Goal: Task Accomplishment & Management: Manage account settings

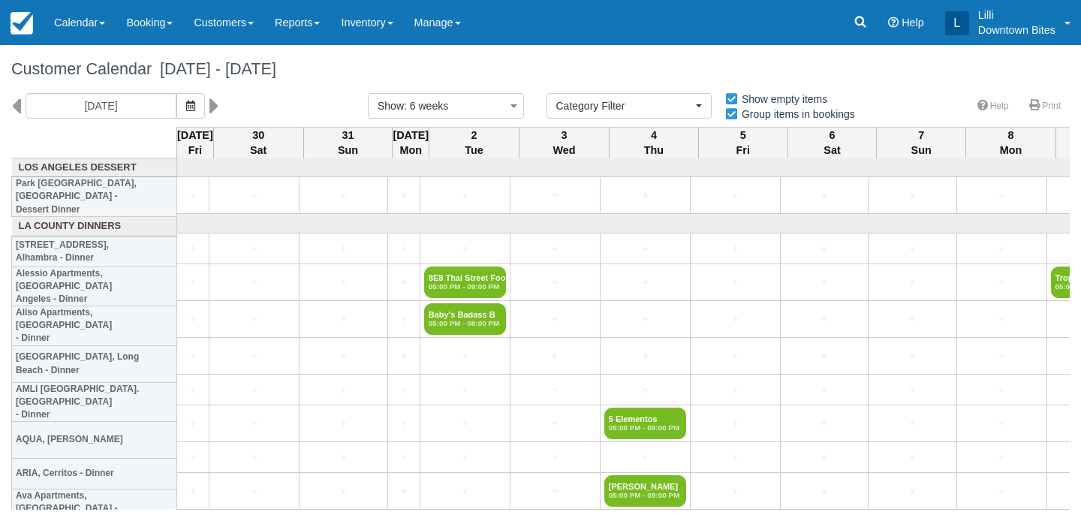
select select
click at [120, 107] on input "08/29/25" at bounding box center [101, 106] width 151 height 26
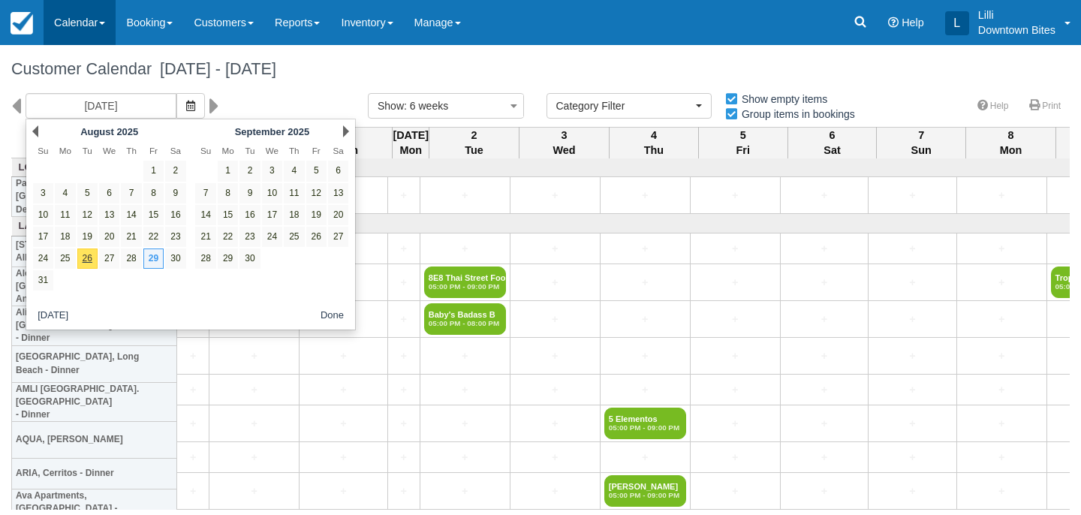
click at [62, 23] on link "Calendar" at bounding box center [80, 22] width 72 height 45
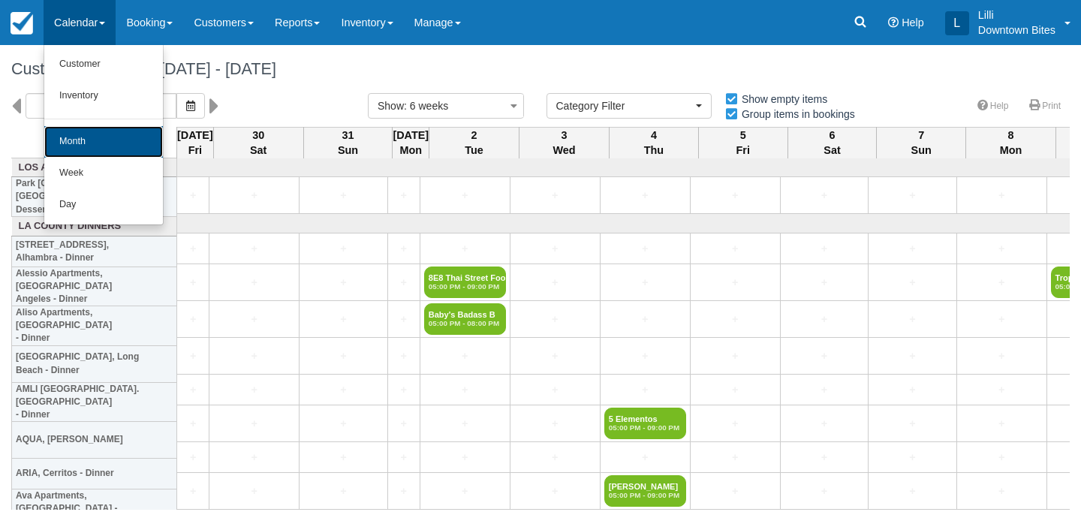
click at [82, 149] on link "Month" at bounding box center [103, 142] width 119 height 32
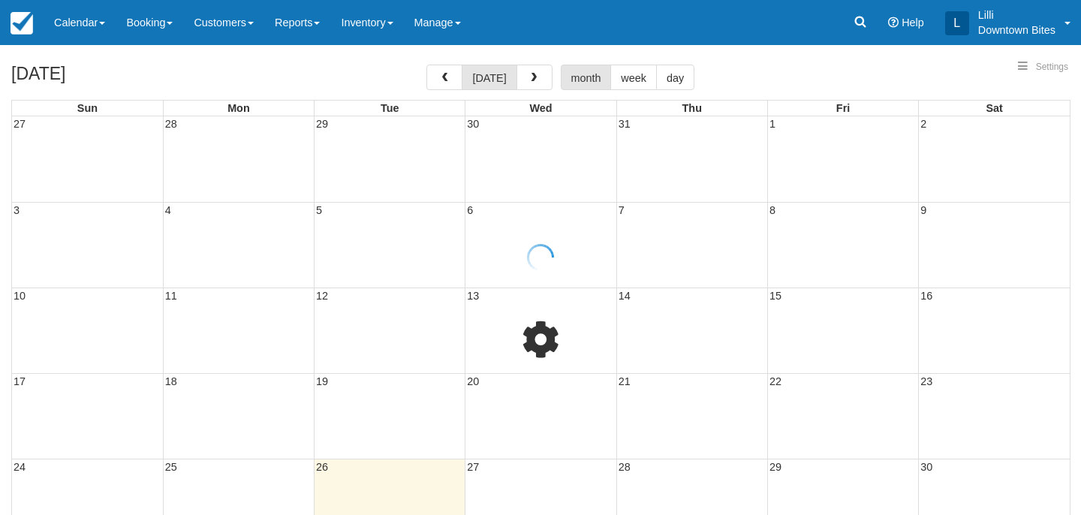
select select
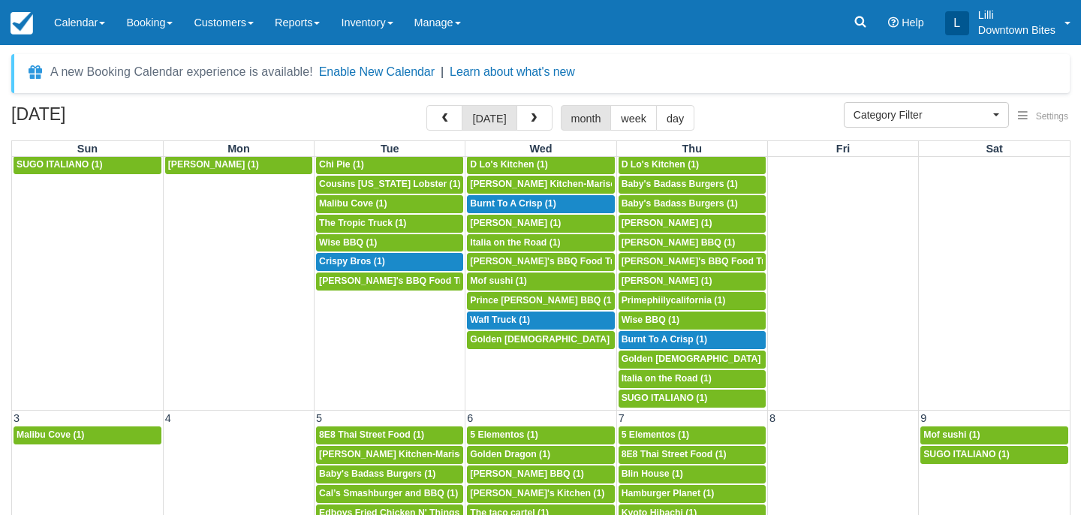
scroll to position [26, 0]
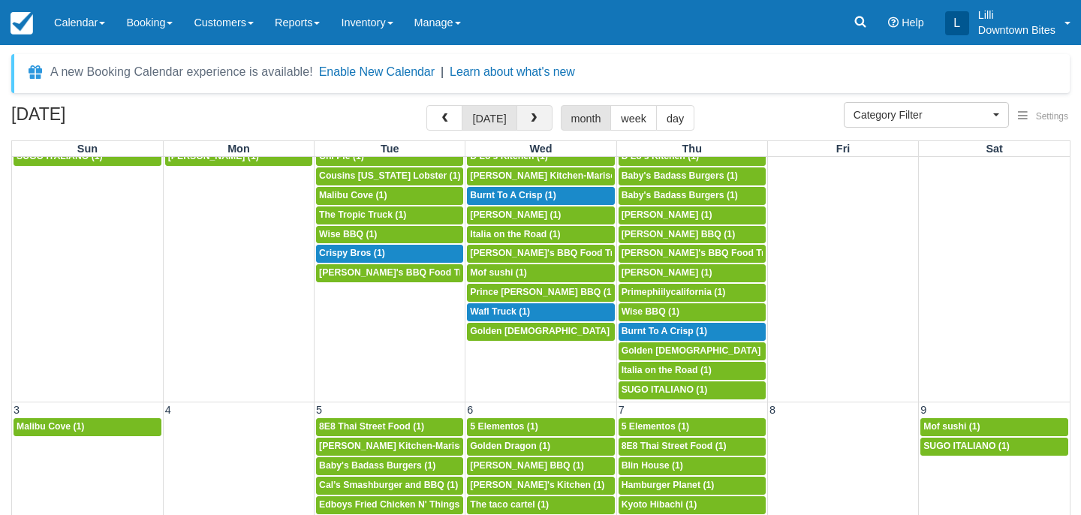
click at [533, 107] on button "button" at bounding box center [534, 118] width 36 height 26
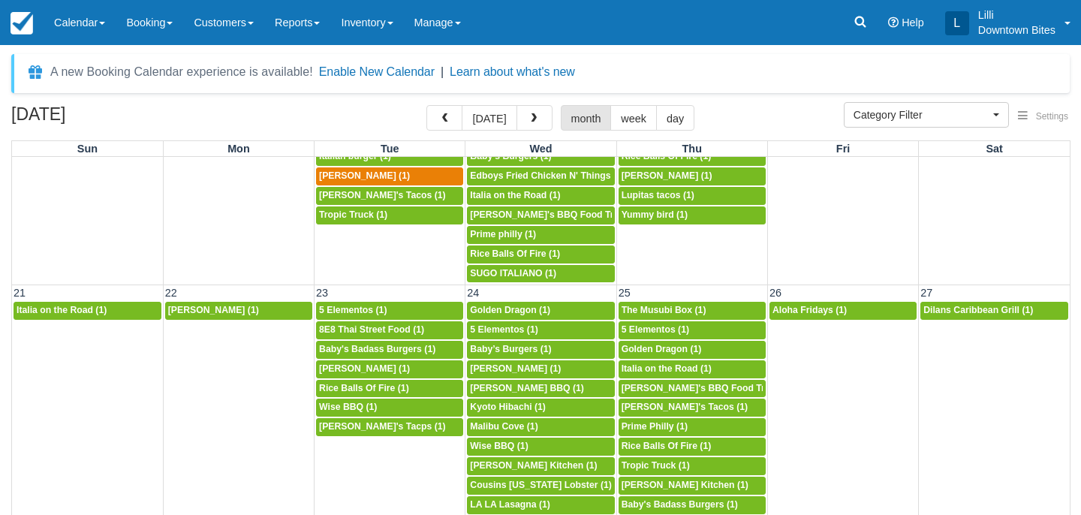
scroll to position [761, 0]
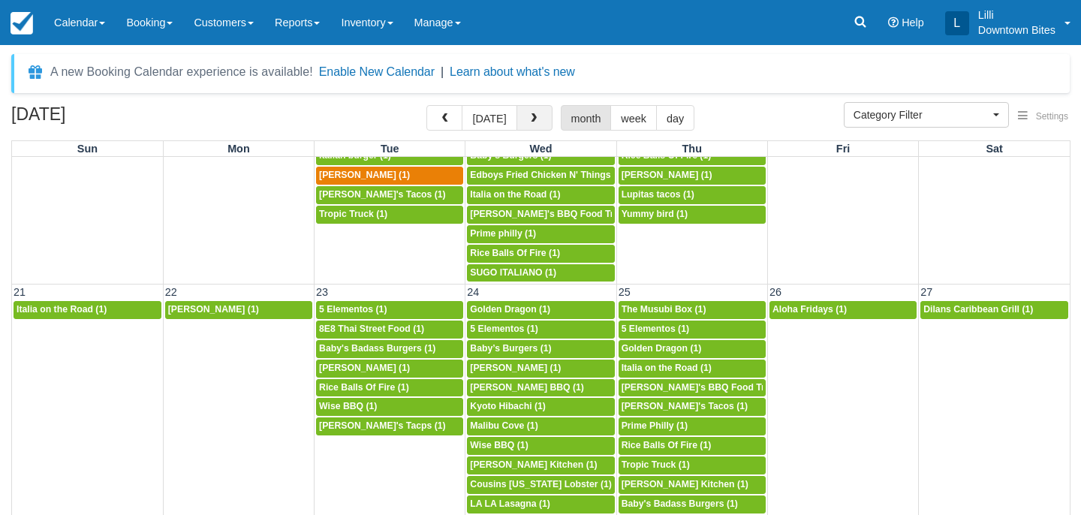
click at [523, 120] on button "button" at bounding box center [534, 118] width 36 height 26
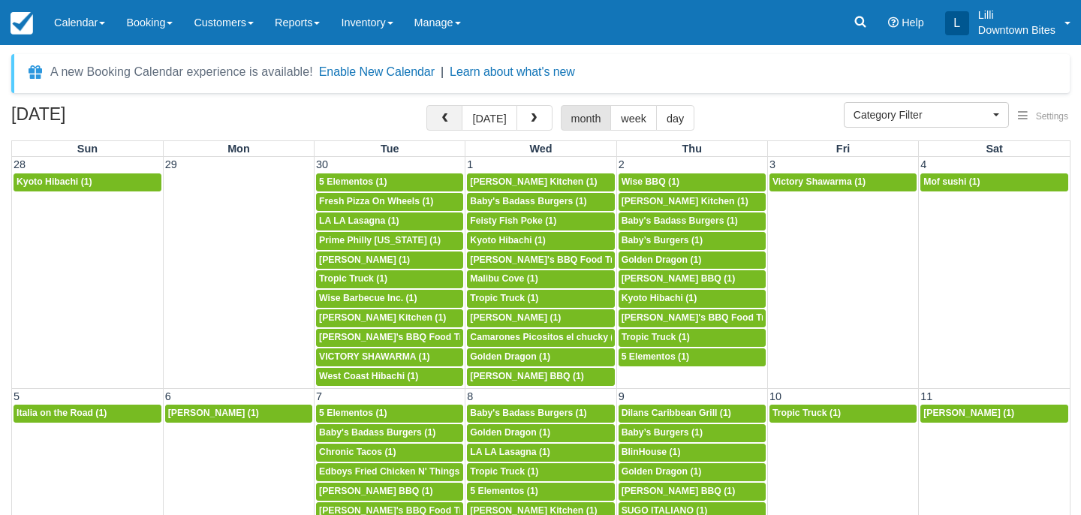
click at [442, 115] on span "button" at bounding box center [444, 118] width 11 height 11
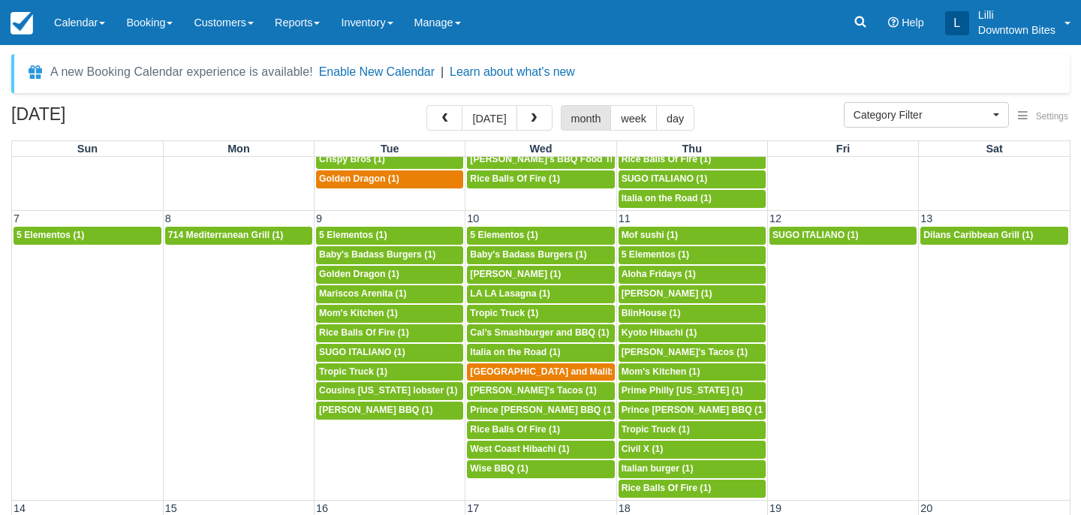
scroll to position [257, 0]
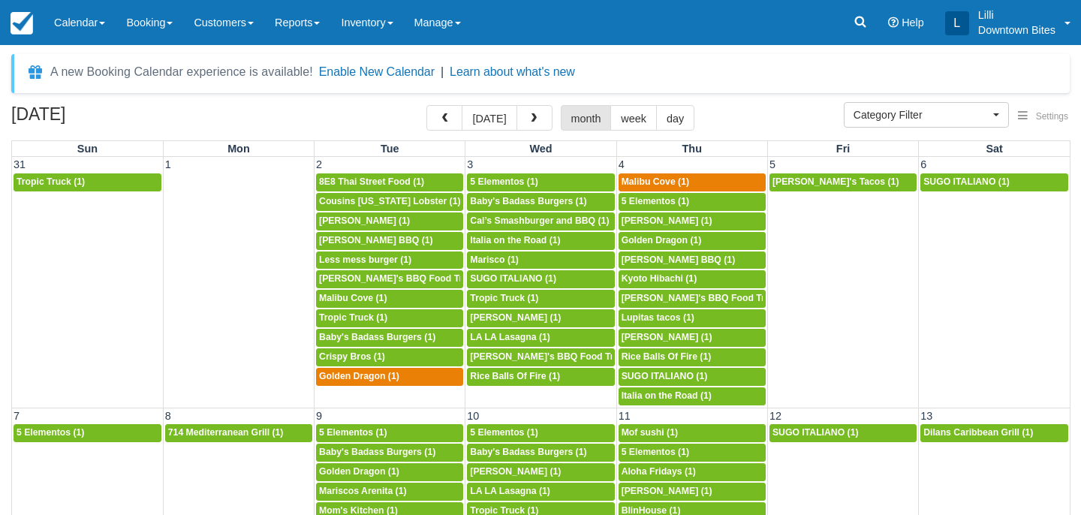
select select
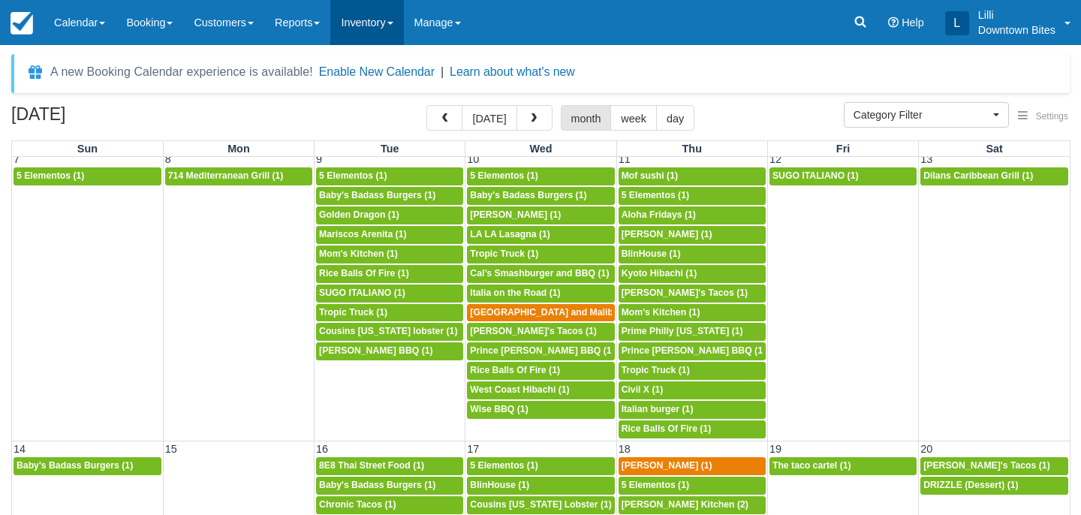
click at [377, 23] on link "Inventory" at bounding box center [366, 22] width 73 height 45
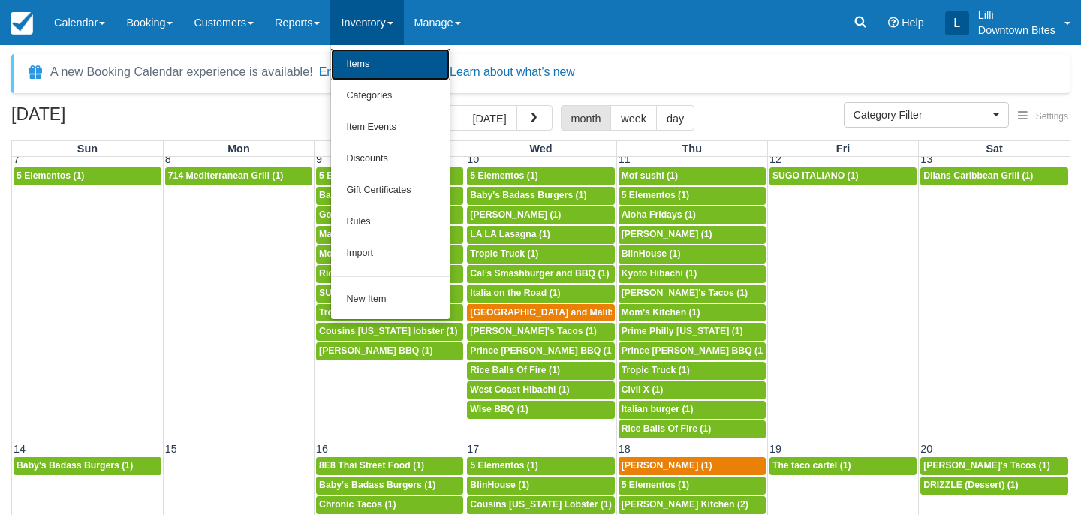
click at [386, 66] on link "Items" at bounding box center [390, 65] width 119 height 32
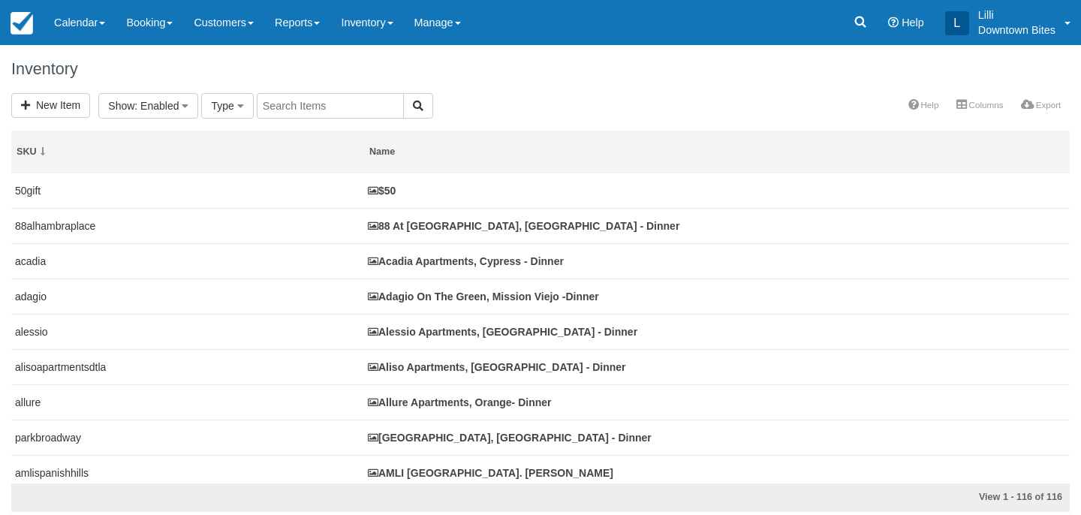
select select
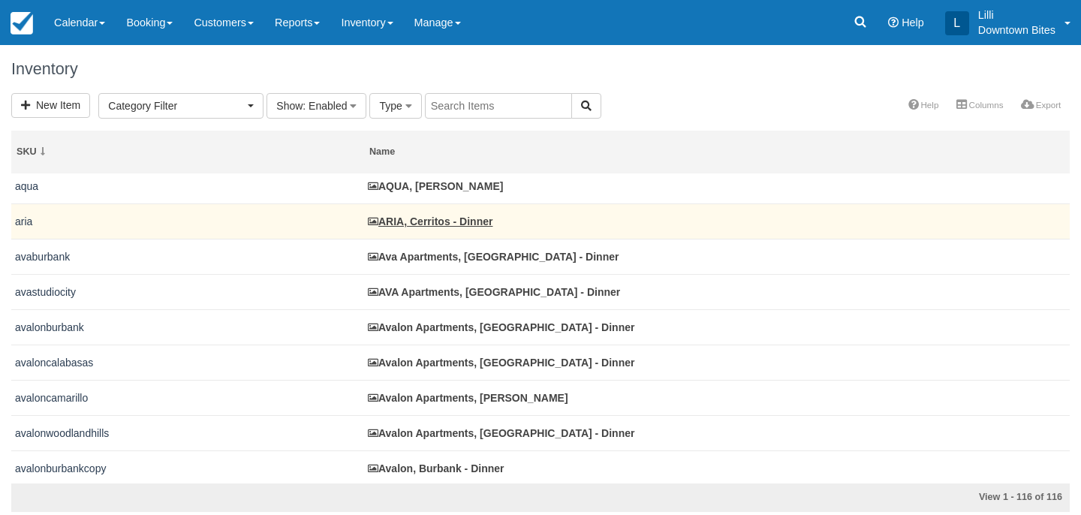
scroll to position [326, 0]
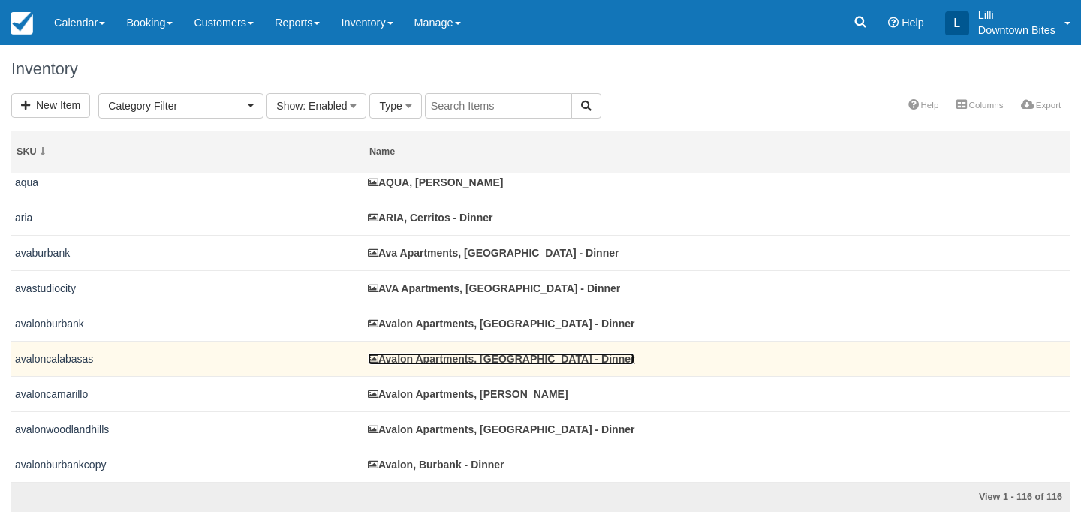
click at [427, 365] on link "Avalon Apartments, Calabasas - Dinner" at bounding box center [501, 359] width 266 height 12
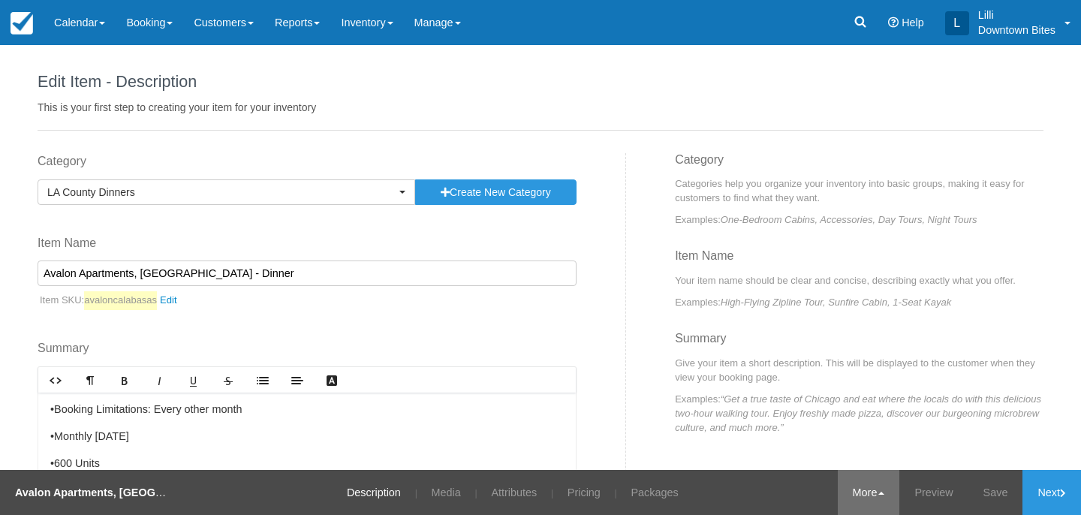
click at [869, 492] on link "More" at bounding box center [869, 492] width 62 height 45
click at [812, 420] on link "Copy" at bounding box center [839, 419] width 119 height 32
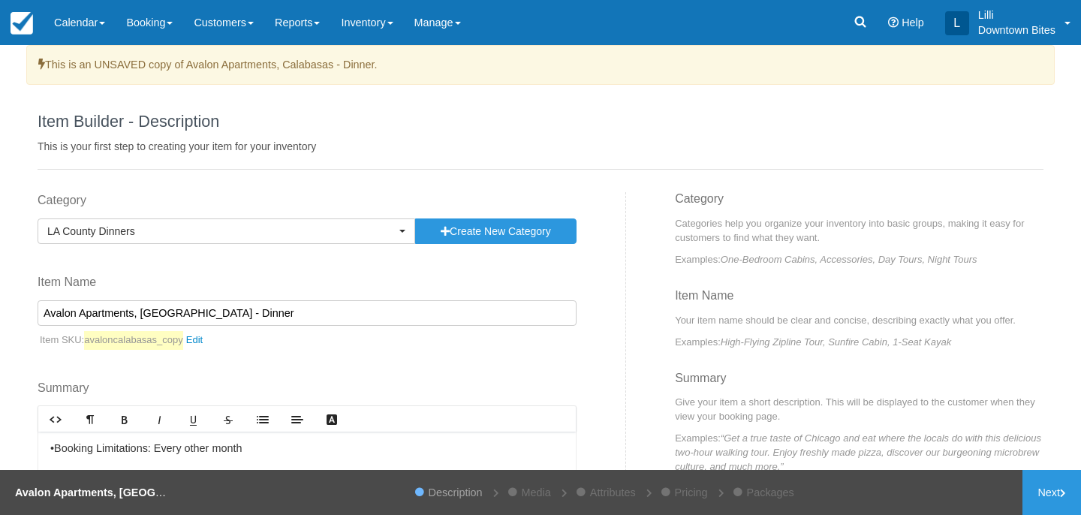
drag, startPoint x: 186, startPoint y: 312, endPoint x: 50, endPoint y: 308, distance: 135.9
click at [50, 308] on input "Avalon Apartments, [GEOGRAPHIC_DATA] - Dinner" at bounding box center [307, 313] width 539 height 26
type input "[PERSON_NAME], [GEOGRAPHIC_DATA] - Dinner"
click at [207, 341] on link "avaloncalabasas_copy" at bounding box center [147, 340] width 126 height 19
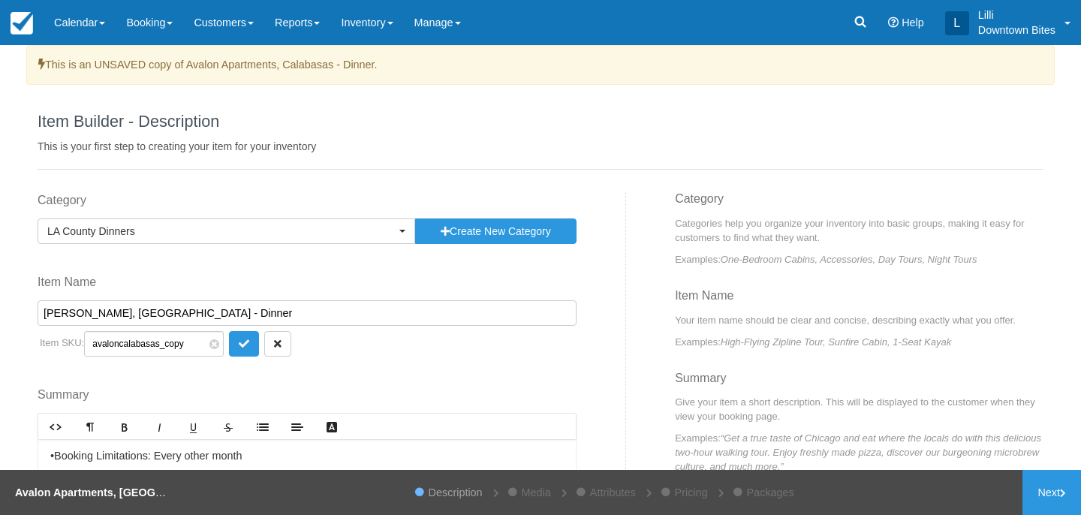
drag, startPoint x: 186, startPoint y: 343, endPoint x: 100, endPoint y: 344, distance: 86.3
click at [100, 344] on input "avaloncalabasas_copy" at bounding box center [154, 344] width 140 height 26
type input "a"
type input "madisontoluca"
click at [239, 345] on icon "submit" at bounding box center [244, 343] width 11 height 11
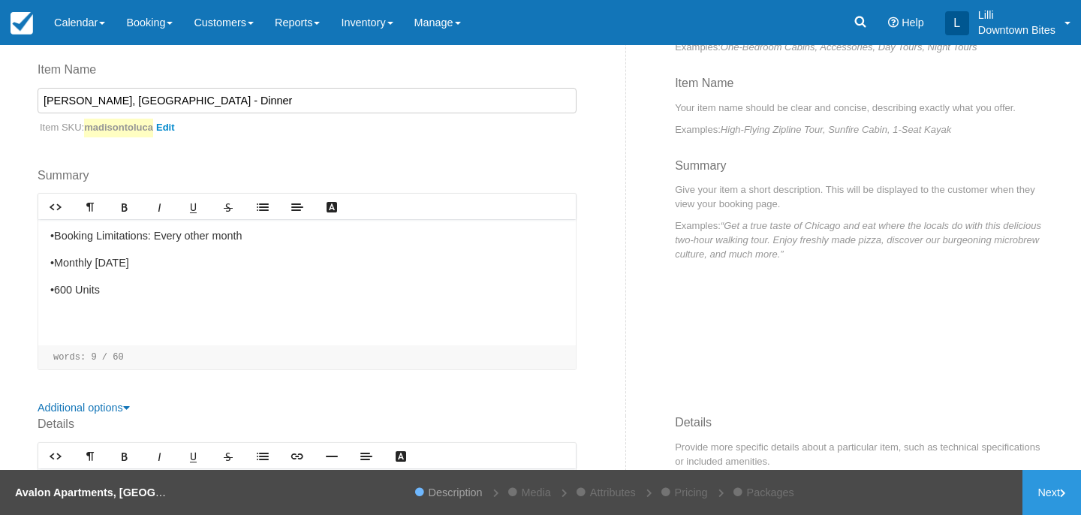
scroll to position [213, 0]
drag, startPoint x: 161, startPoint y: 269, endPoint x: 100, endPoint y: 266, distance: 60.9
click at [100, 266] on p "•Monthly Wednesday" at bounding box center [306, 262] width 513 height 17
drag, startPoint x: 92, startPoint y: 261, endPoint x: 132, endPoint y: 263, distance: 40.6
click at [131, 264] on p "•Monthly Tuesdays" at bounding box center [306, 262] width 513 height 17
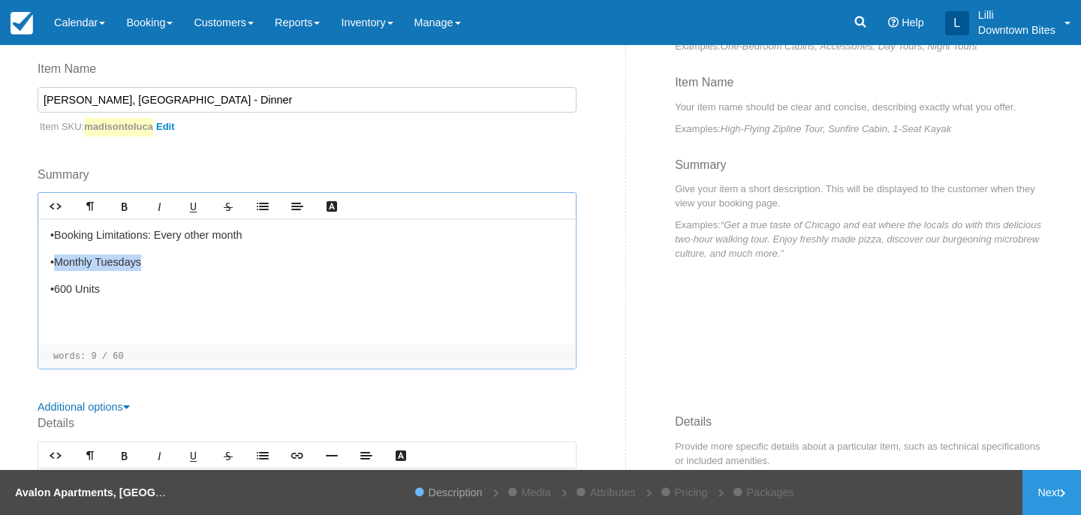
drag, startPoint x: 146, startPoint y: 263, endPoint x: 59, endPoint y: 262, distance: 87.8
click at [59, 262] on p "•Monthly Tuesdays" at bounding box center [306, 262] width 513 height 17
drag, startPoint x: 71, startPoint y: 291, endPoint x: 56, endPoint y: 292, distance: 15.0
click at [56, 292] on p "•600 Units" at bounding box center [306, 289] width 513 height 17
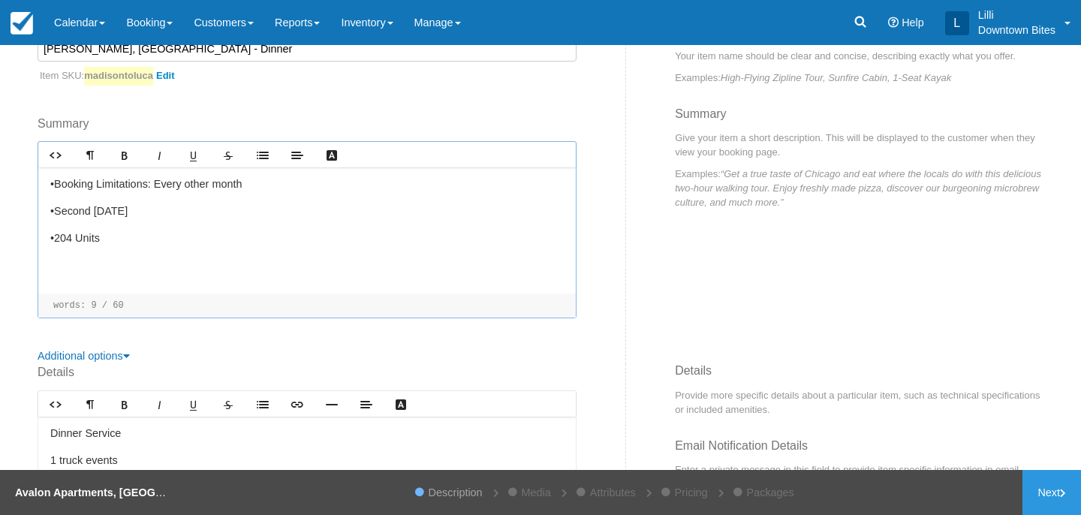
scroll to position [273, 0]
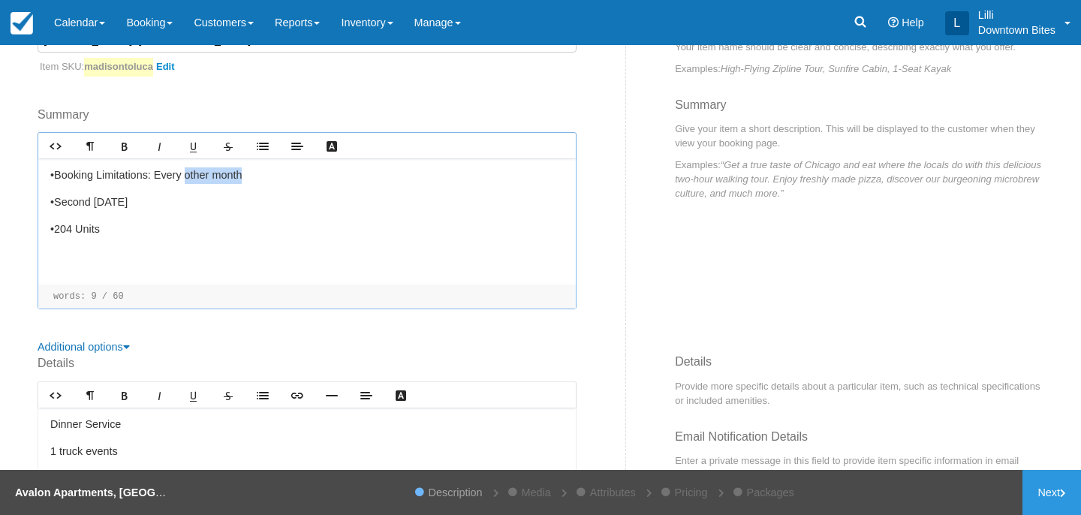
drag, startPoint x: 254, startPoint y: 177, endPoint x: 189, endPoint y: 179, distance: 65.3
click at [189, 179] on p "•Booking Limitations: Every other month" at bounding box center [306, 175] width 513 height 17
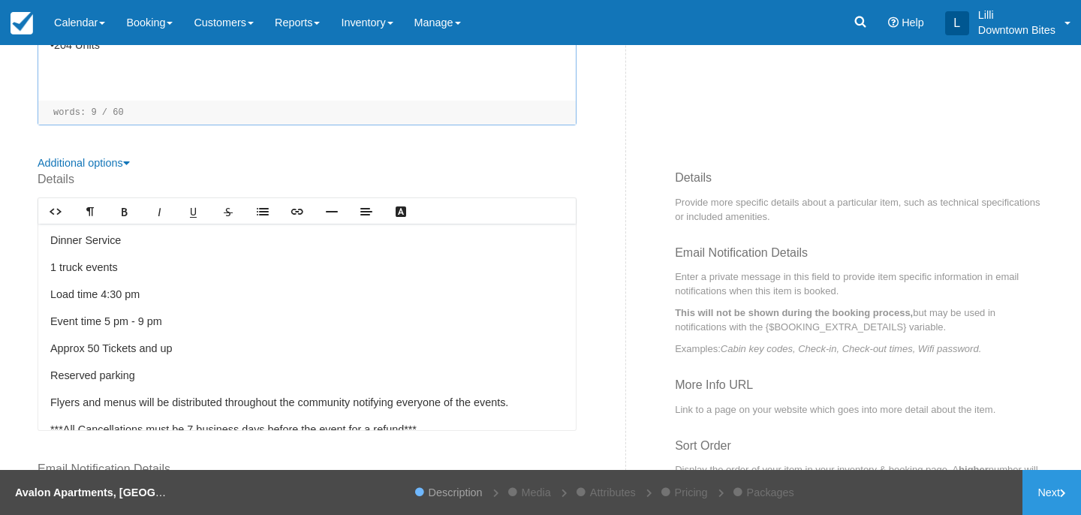
scroll to position [459, 0]
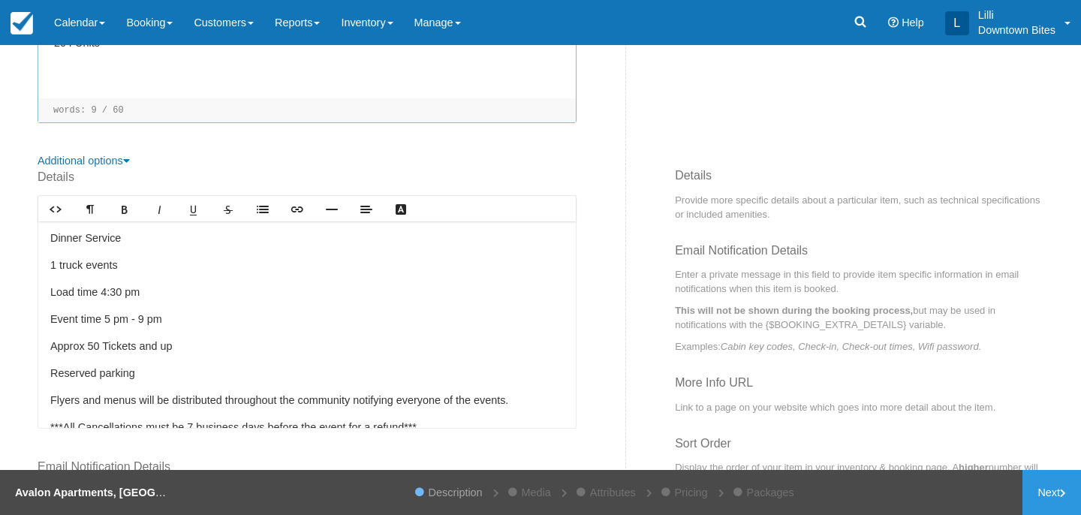
click at [108, 293] on p "Load time 4:30 pm" at bounding box center [306, 292] width 513 height 17
click at [112, 319] on p "Event time 5 pm - 9 pm" at bounding box center [306, 319] width 513 height 17
click at [144, 317] on p "Event time 4 pm - 9 pm" at bounding box center [306, 319] width 513 height 17
drag, startPoint x: 166, startPoint y: 347, endPoint x: 7, endPoint y: 343, distance: 159.2
click at [7, 343] on div "This is an UNSAVED copy of Avalon Apartments, Calabasas - Dinner. Item Builder …" at bounding box center [540, 257] width 1081 height 425
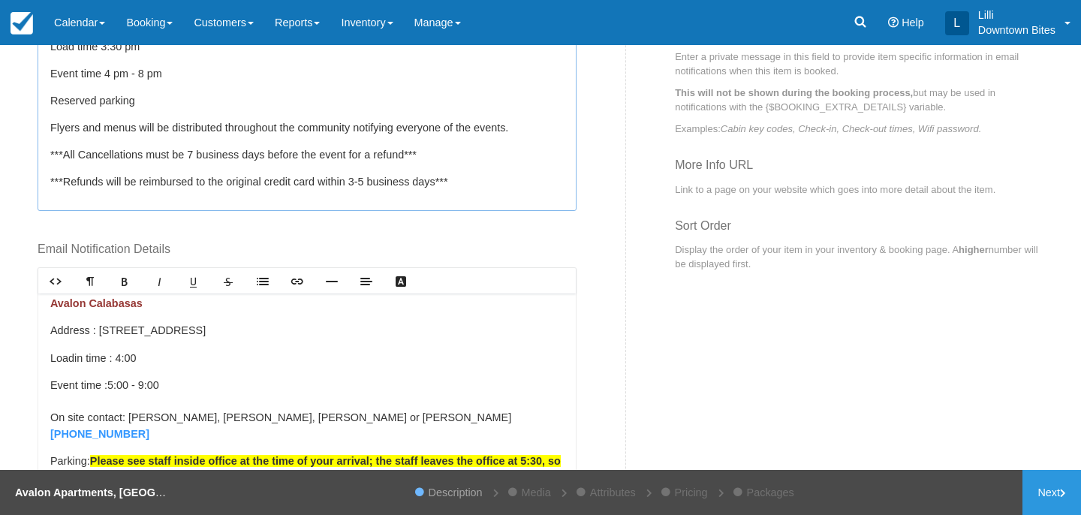
scroll to position [0, 0]
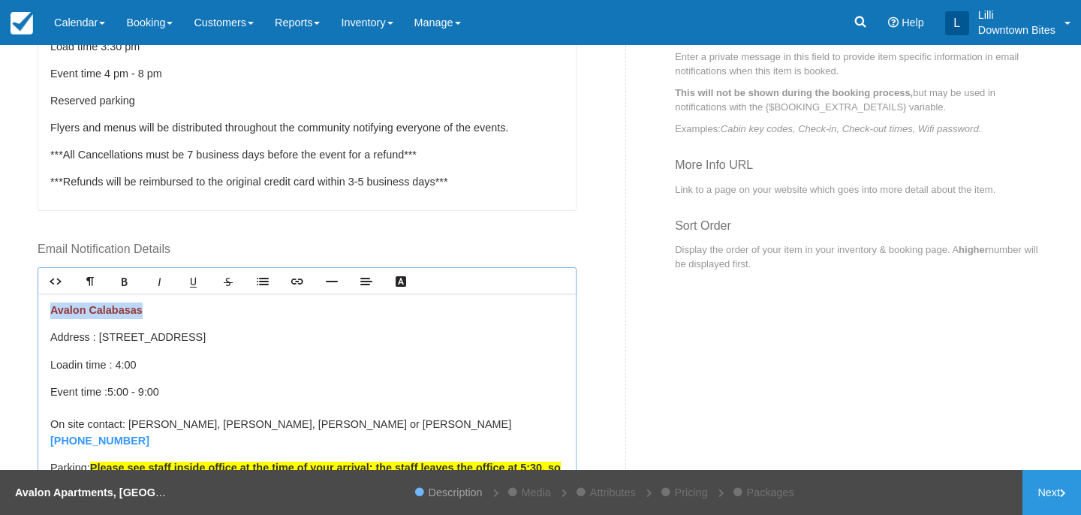
drag, startPoint x: 139, startPoint y: 311, endPoint x: 40, endPoint y: 308, distance: 99.1
click at [40, 308] on div "Avalon Calabasas Address : 3831 Orchid Ln, Calabasas, CA 91302, USA Load in tim…" at bounding box center [306, 396] width 537 height 206
drag, startPoint x: 314, startPoint y: 338, endPoint x: 99, endPoint y: 342, distance: 214.7
click at [98, 342] on p "Address : 3831 Orchid Ln, Calabasas, CA 91302, USA" at bounding box center [306, 337] width 513 height 17
click at [206, 338] on strong "10407 Magnolia Blvd. North Hollywood Ca 91601" at bounding box center [209, 337] width 227 height 12
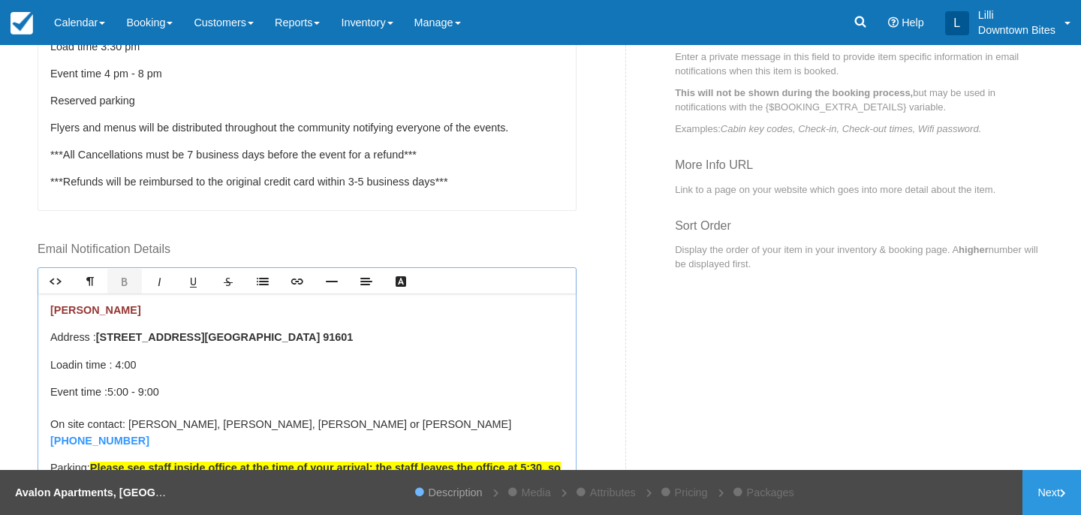
click at [293, 341] on strong "10407 Magnolia Blvd, North Hollywood Ca 91601" at bounding box center [224, 337] width 257 height 12
click at [312, 336] on strong "10407 Magnolia Blvd, North Hollywood, Ca 91601" at bounding box center [233, 337] width 274 height 12
click at [125, 365] on p "Load in time : 4:00" at bounding box center [306, 364] width 513 height 17
click at [136, 364] on p "Load in time : 3:00" at bounding box center [306, 364] width 513 height 17
click at [117, 394] on span "5:00 - 9:00" at bounding box center [133, 392] width 52 height 12
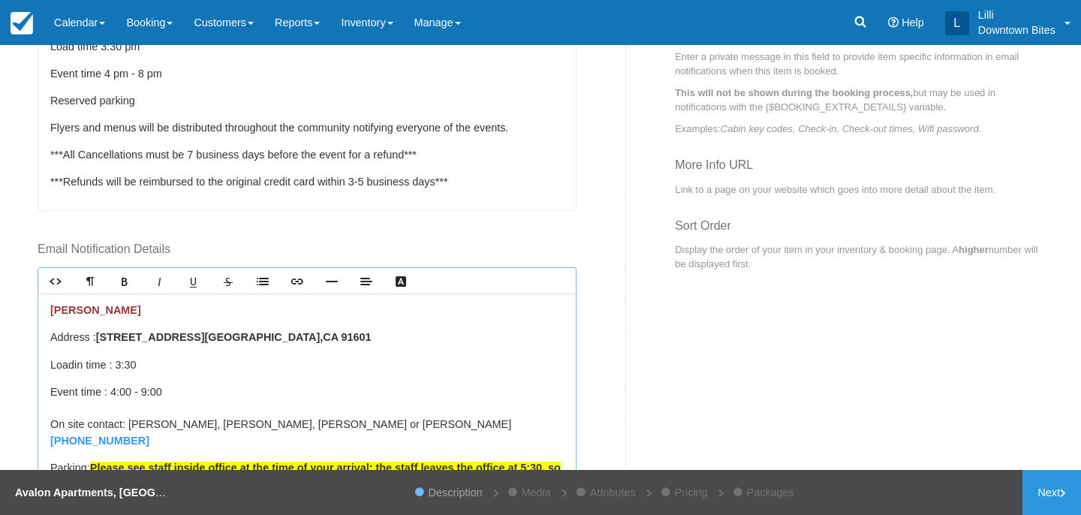
click at [149, 392] on span ":00 - 9:00" at bounding box center [139, 392] width 46 height 12
drag, startPoint x: 411, startPoint y: 427, endPoint x: 355, endPoint y: 421, distance: 56.6
click at [355, 421] on p "Event time : 4 :00 - 8:00 On site contact: Nermine, Chantalle, Daniel or McKenn…" at bounding box center [306, 416] width 513 height 65
drag, startPoint x: 321, startPoint y: 426, endPoint x: 134, endPoint y: 432, distance: 187.0
click at [134, 432] on div "Madison Toluca Address : ﻿ 10407 Magnolia Blvd, North Hollywood, CA 91601 ﻿ Loa…" at bounding box center [306, 396] width 537 height 206
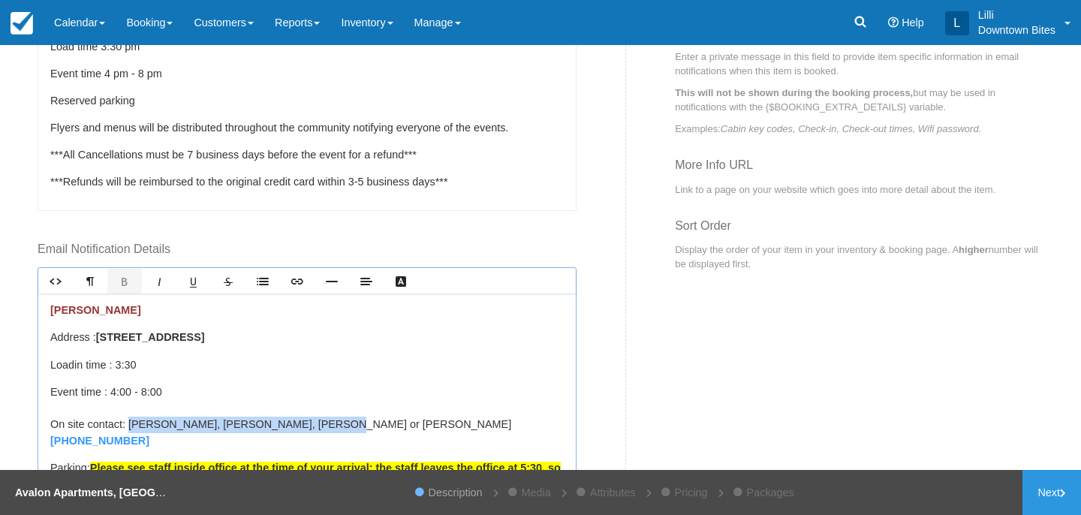
drag, startPoint x: 323, startPoint y: 423, endPoint x: 131, endPoint y: 430, distance: 191.5
click at [131, 430] on p "Event time : 4 :00 - 8:00 On site contact: Nermine, Chantalle, Daniel or McKenn…" at bounding box center [306, 416] width 513 height 65
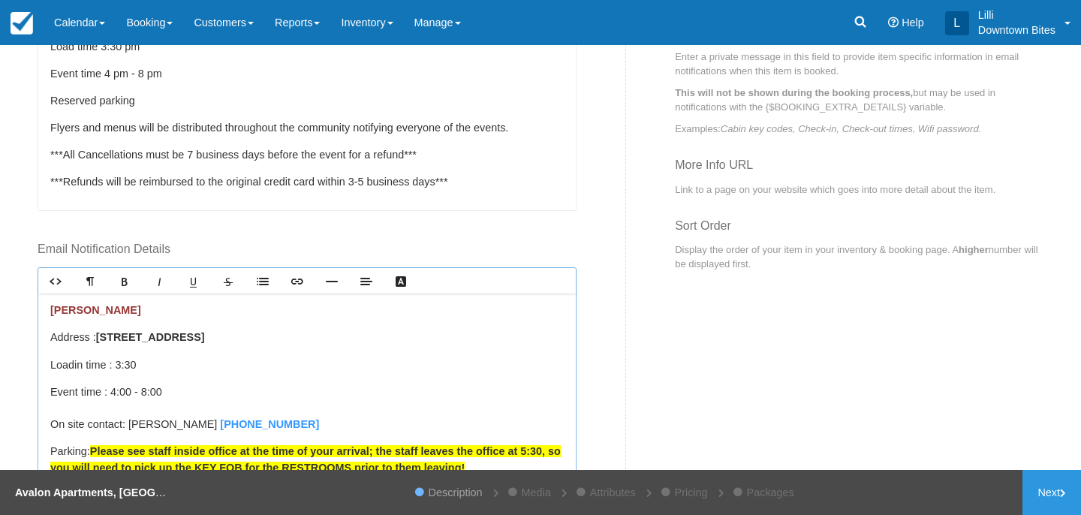
click at [284, 425] on p "Event time : 4 :00 - 8:00 On site contact: Jazmin (818) 760-24007" at bounding box center [306, 408] width 513 height 49
click at [335, 424] on strong "6263726163" at bounding box center [365, 424] width 60 height 12
click at [339, 426] on strong "626) 3726163" at bounding box center [371, 424] width 64 height 12
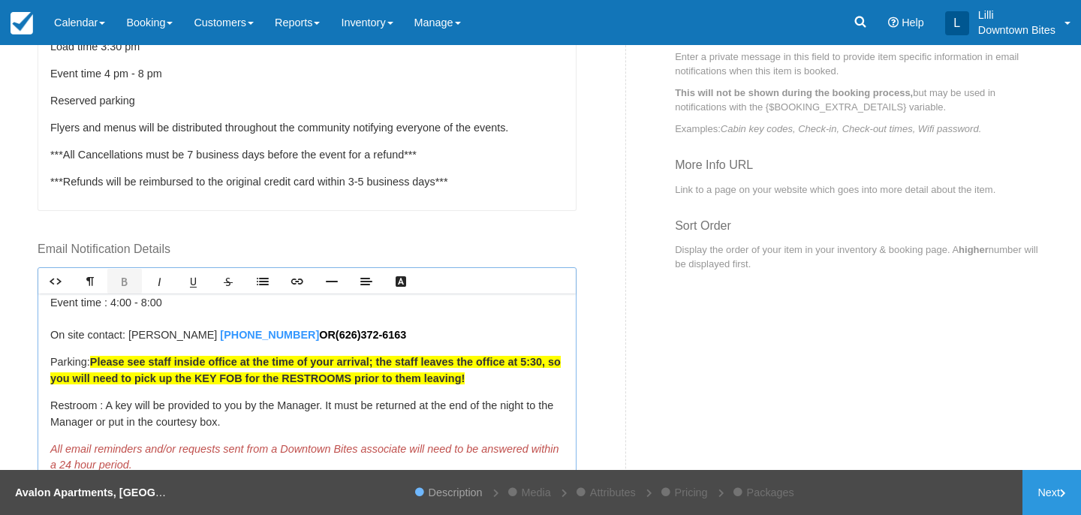
scroll to position [90, 0]
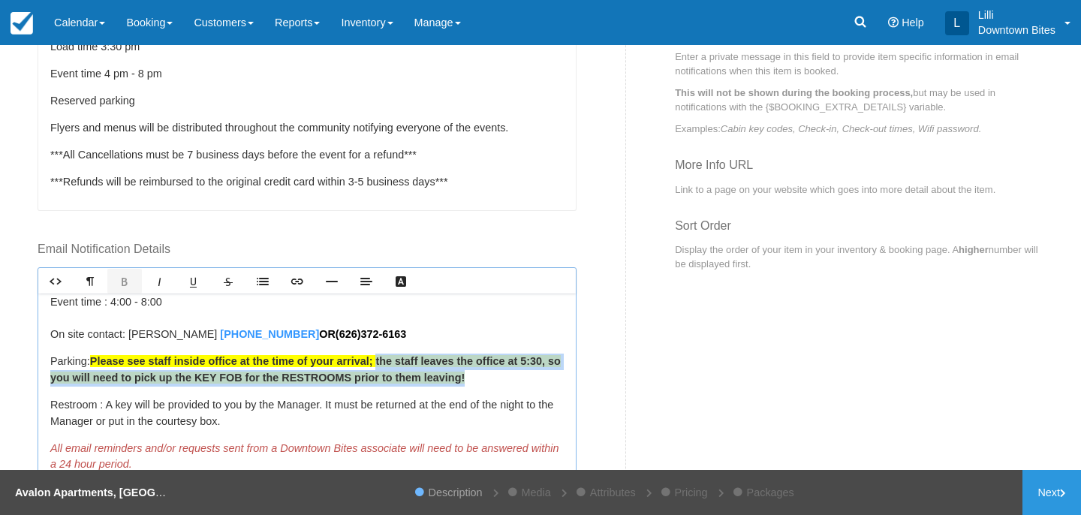
drag, startPoint x: 380, startPoint y: 360, endPoint x: 469, endPoint y: 381, distance: 91.7
click at [469, 381] on span "Please see staff inside office at the time of your arrival; the staff leaves th…" at bounding box center [305, 369] width 510 height 29
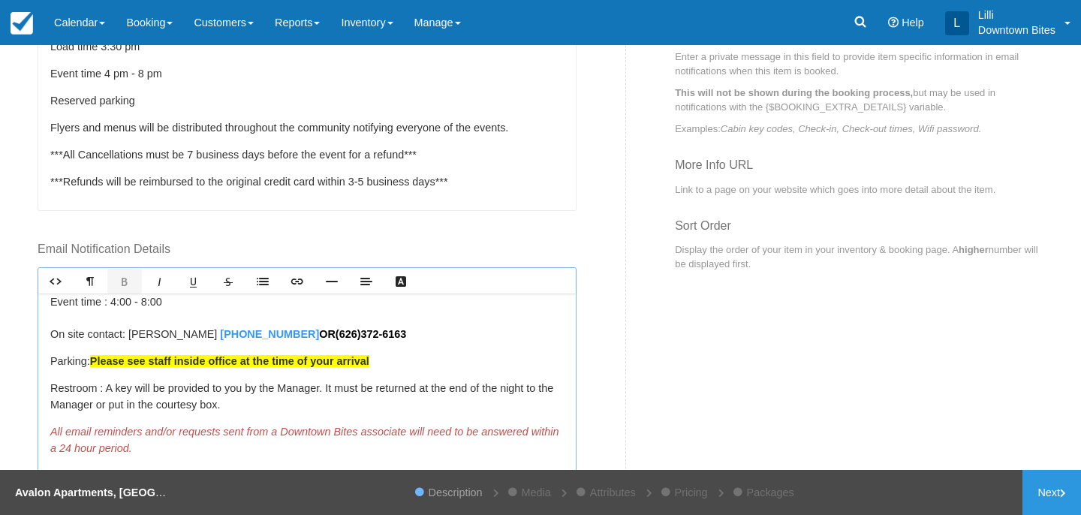
click at [130, 365] on span "Please see staff inside office at the time of your arrival" at bounding box center [229, 361] width 279 height 12
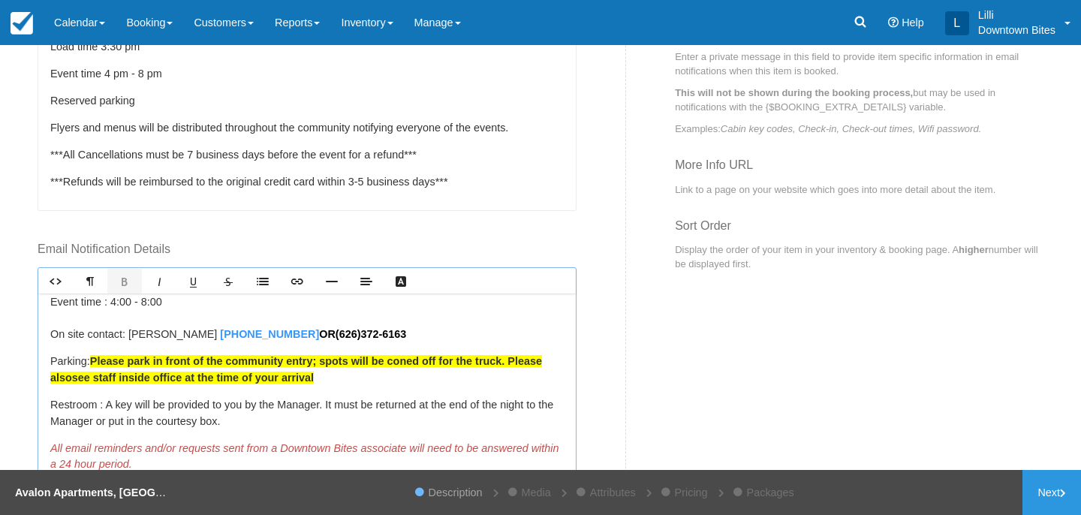
click at [316, 377] on span "Please park in front of the community entry; spots will be coned off for the tr…" at bounding box center [296, 369] width 492 height 29
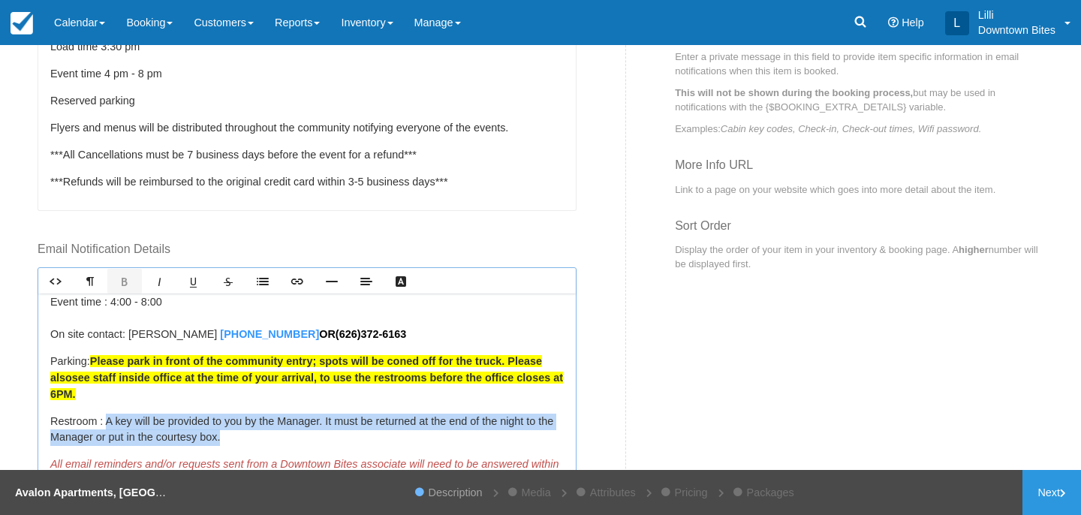
drag, startPoint x: 243, startPoint y: 442, endPoint x: 105, endPoint y: 421, distance: 139.7
click at [104, 421] on p "Restroom : A key will be provided to you by the Manager. It must be returned at…" at bounding box center [306, 430] width 513 height 32
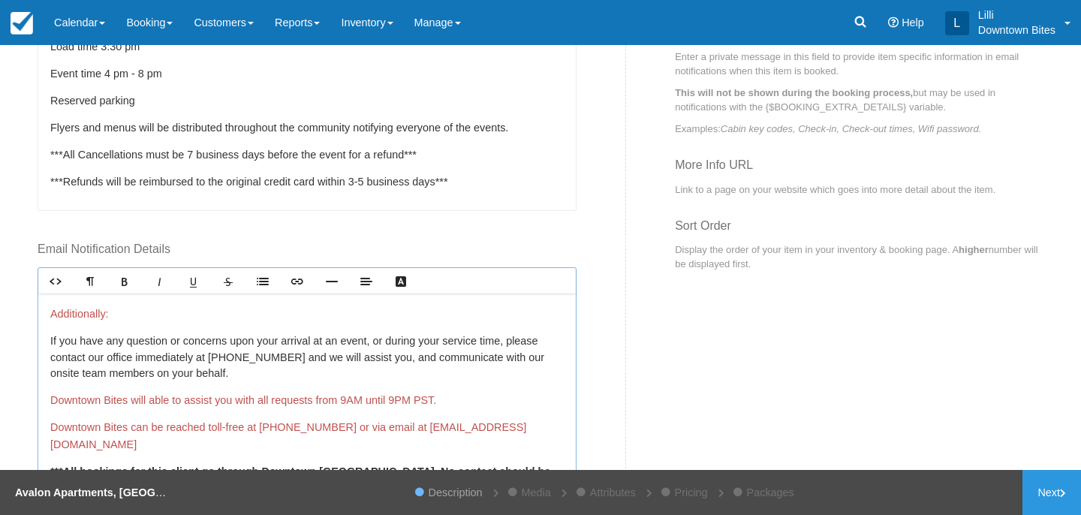
scroll to position [483, 0]
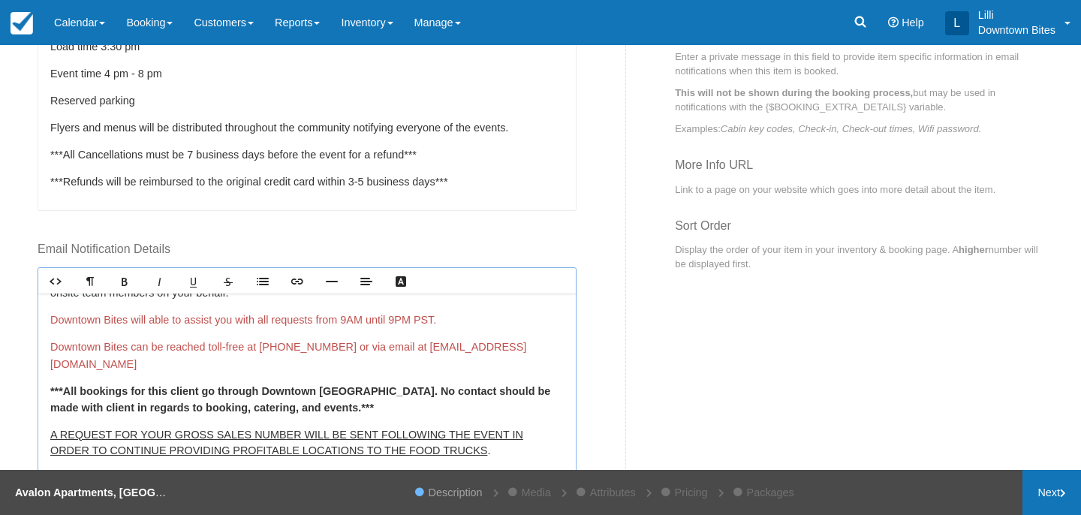
click at [1045, 490] on link "Next" at bounding box center [1051, 492] width 59 height 45
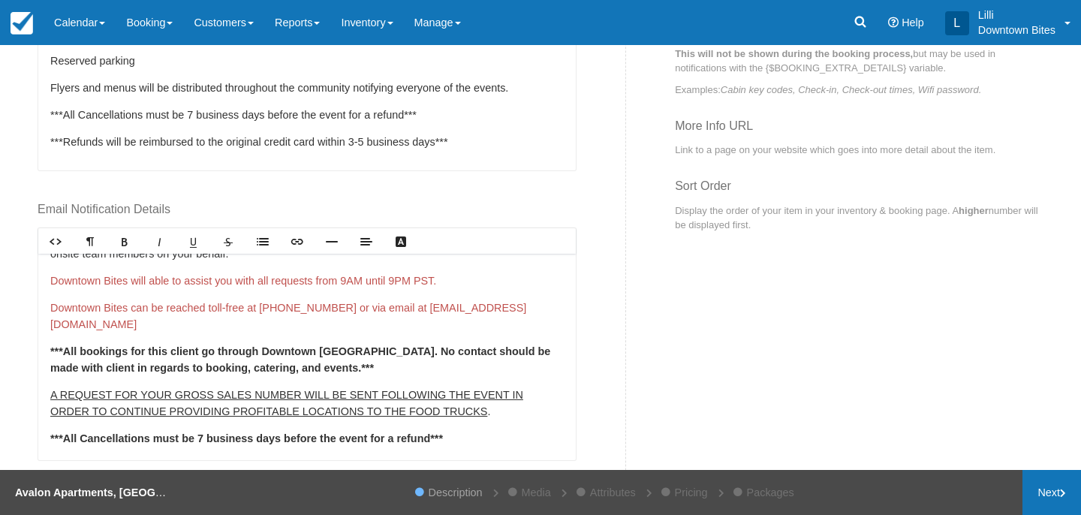
scroll to position [637, 0]
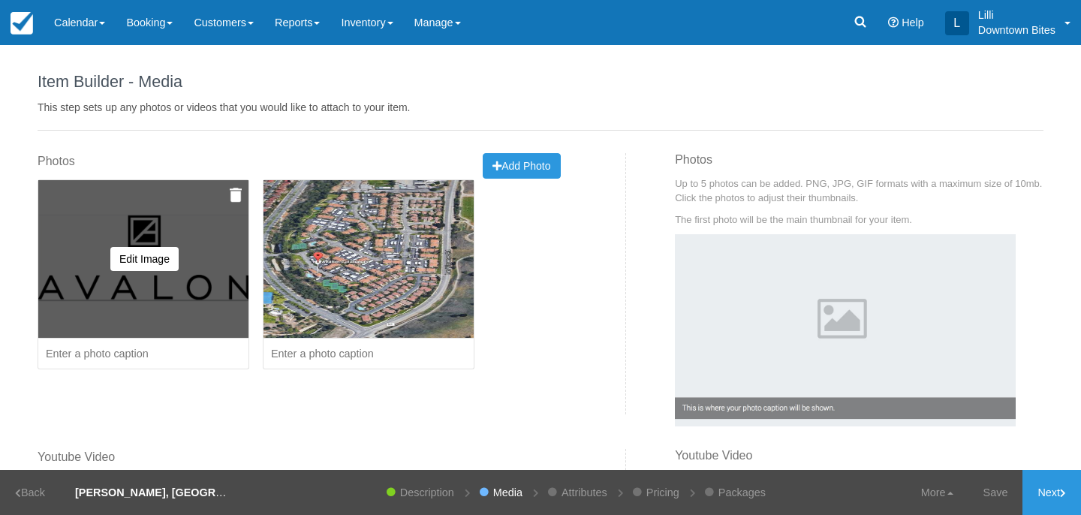
click at [233, 201] on img at bounding box center [236, 195] width 12 height 15
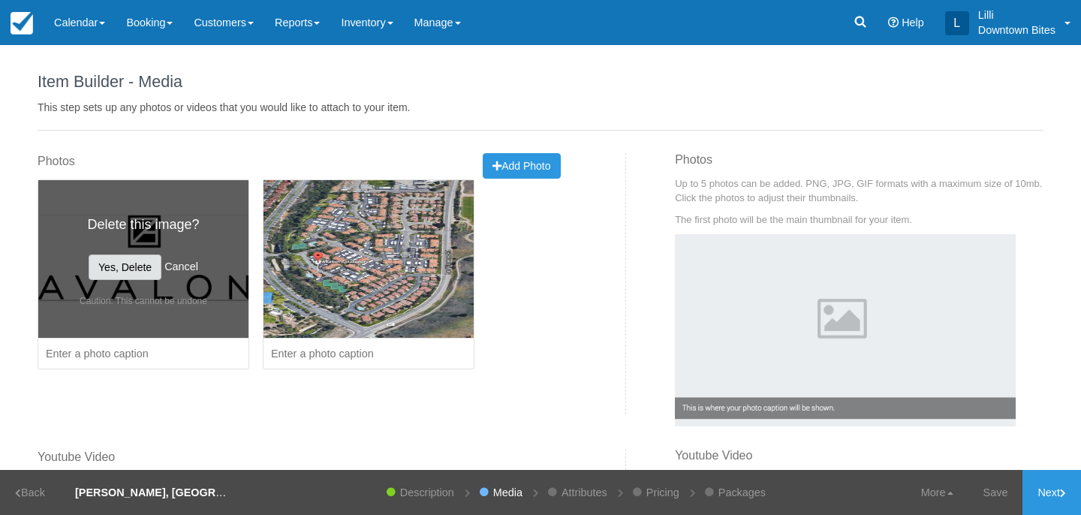
click at [135, 272] on button "Yes, Delete" at bounding box center [125, 267] width 73 height 26
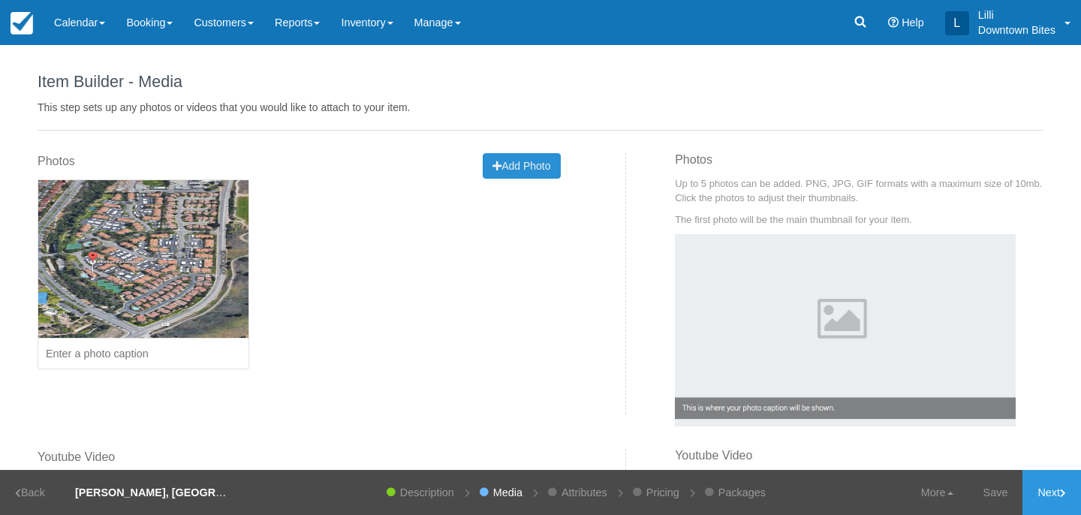
click at [540, 166] on span "Add Photo" at bounding box center [521, 166] width 58 height 12
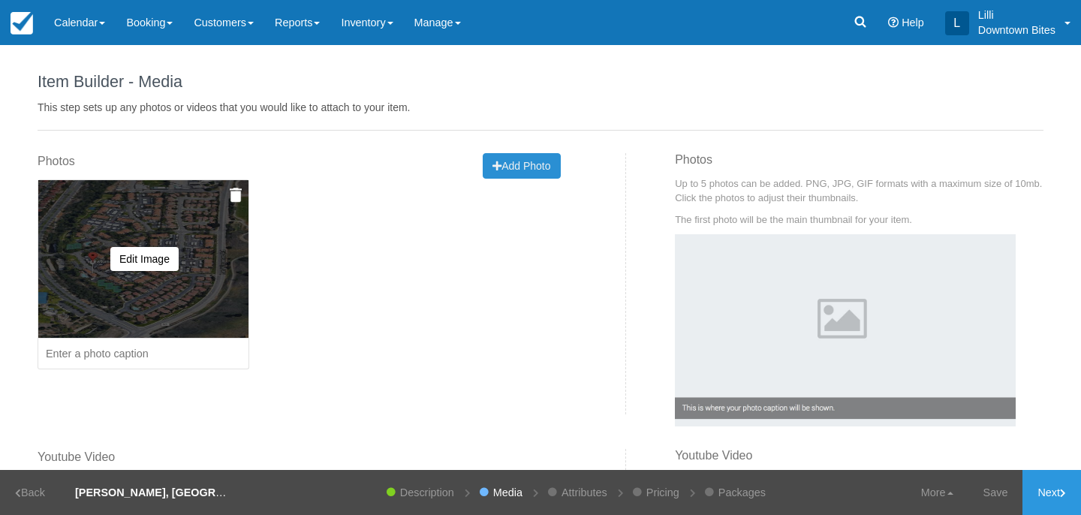
click at [236, 193] on img at bounding box center [236, 195] width 12 height 15
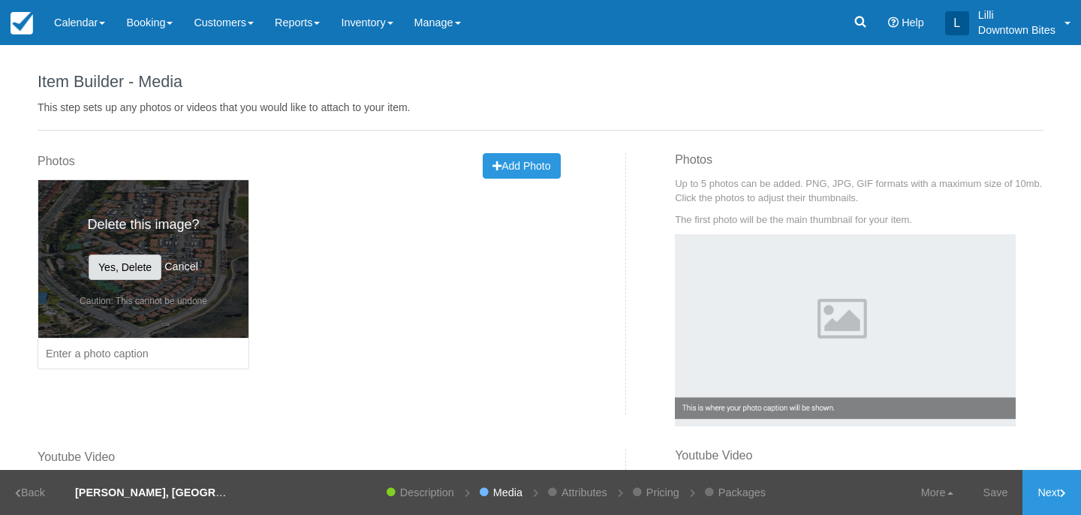
click at [135, 264] on button "Yes, Delete" at bounding box center [125, 267] width 73 height 26
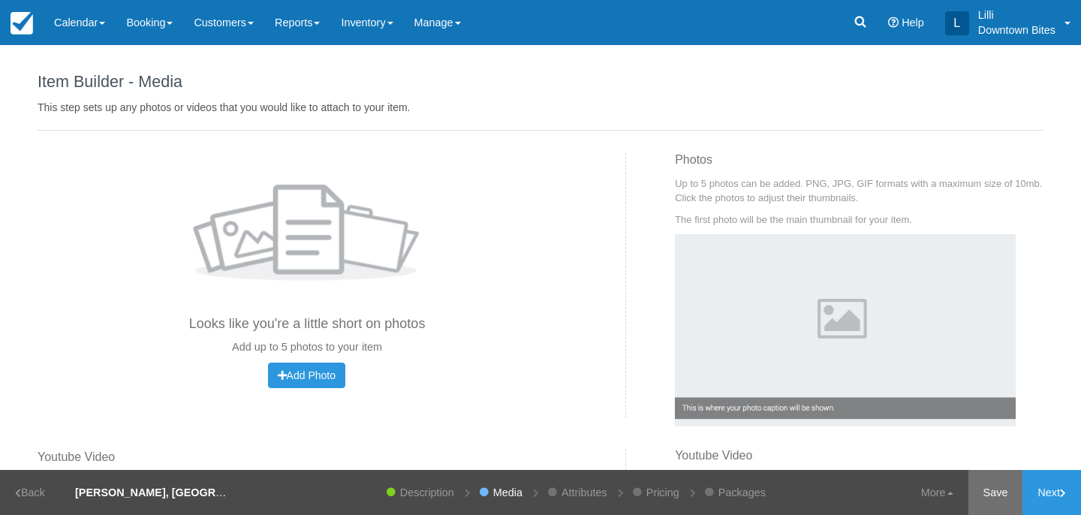
click at [988, 495] on link "Save" at bounding box center [995, 492] width 55 height 45
click at [307, 369] on span "Add Photo" at bounding box center [307, 375] width 58 height 12
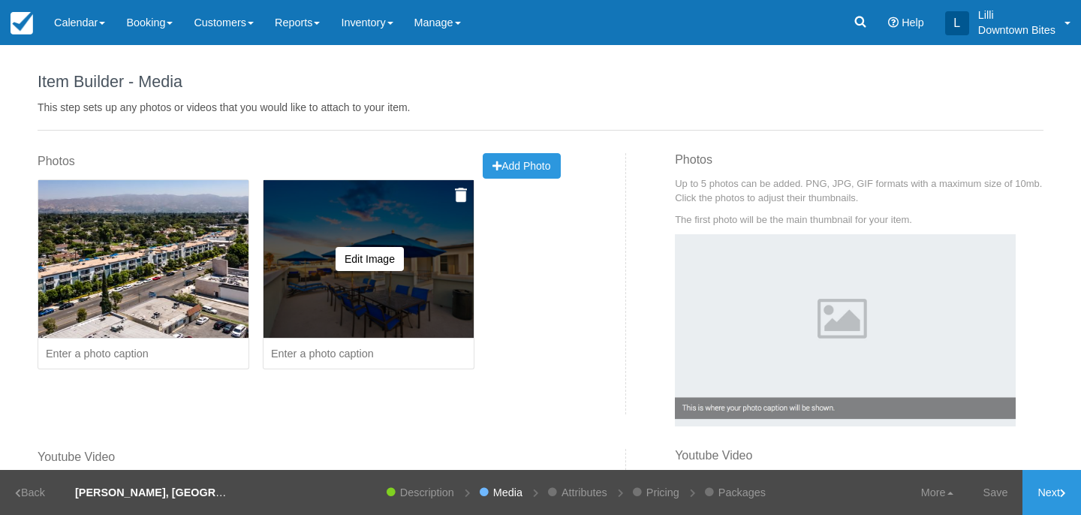
click at [461, 198] on img at bounding box center [461, 195] width 12 height 15
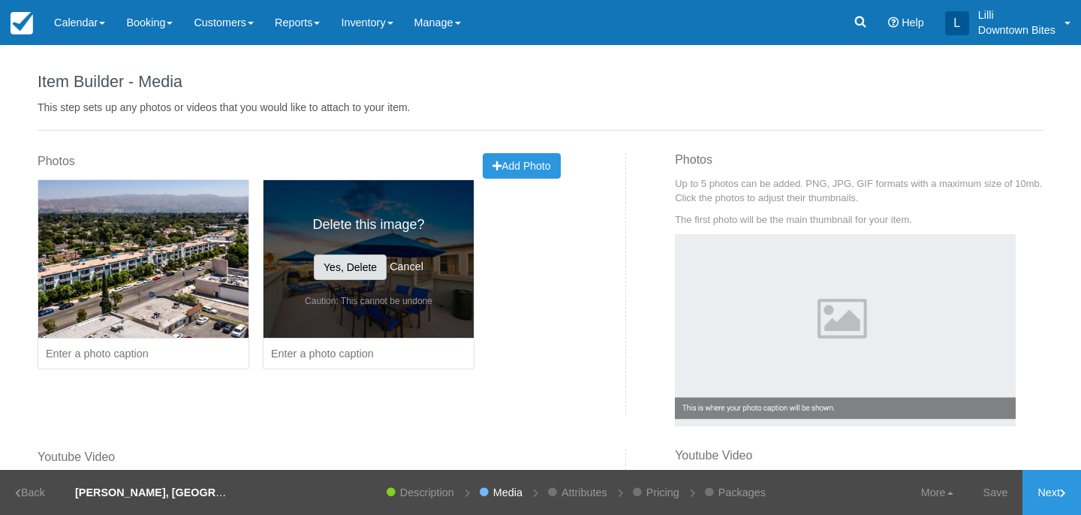
click at [346, 273] on button "Yes, Delete" at bounding box center [350, 267] width 73 height 26
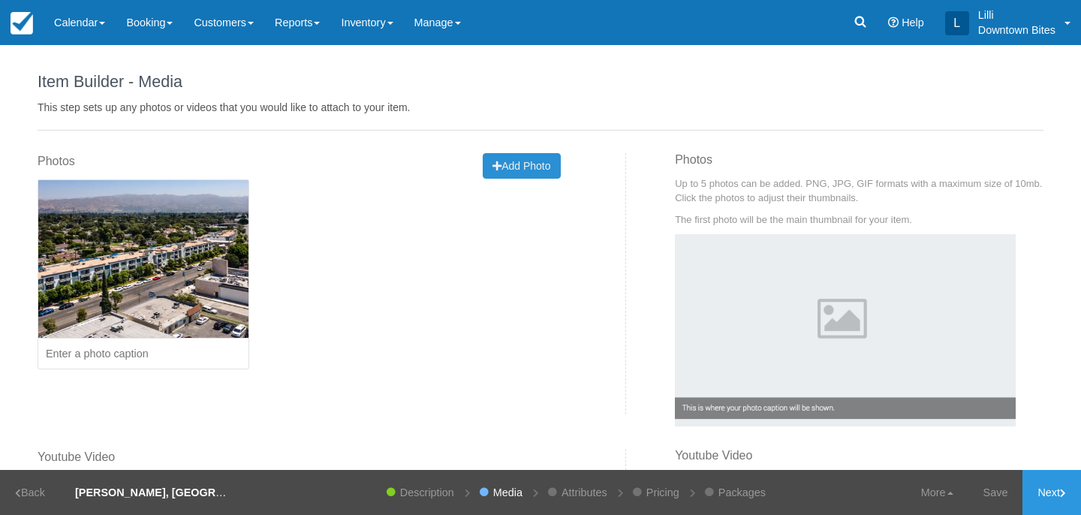
click at [522, 164] on span "Add Photo" at bounding box center [521, 166] width 58 height 12
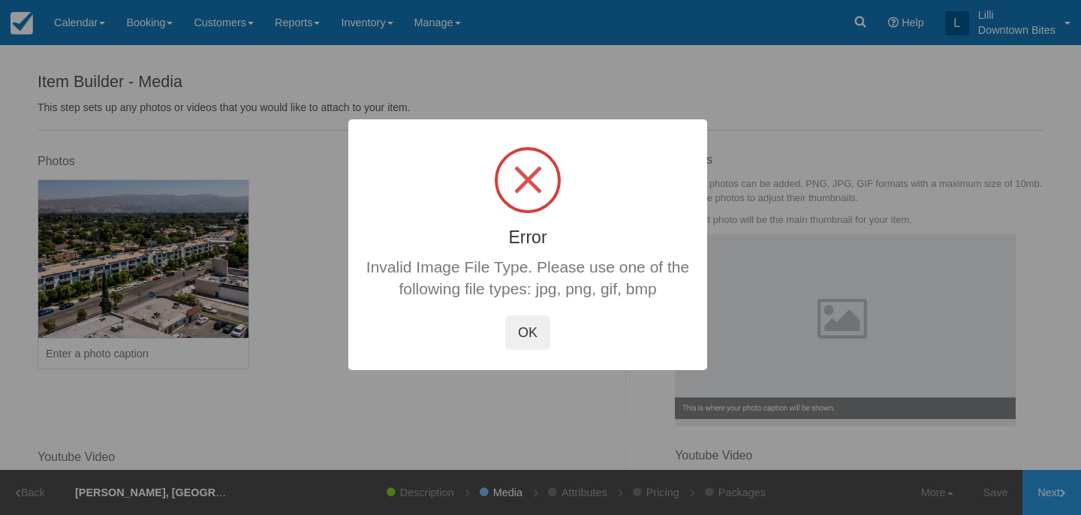
click at [534, 332] on button "OK" at bounding box center [527, 332] width 45 height 35
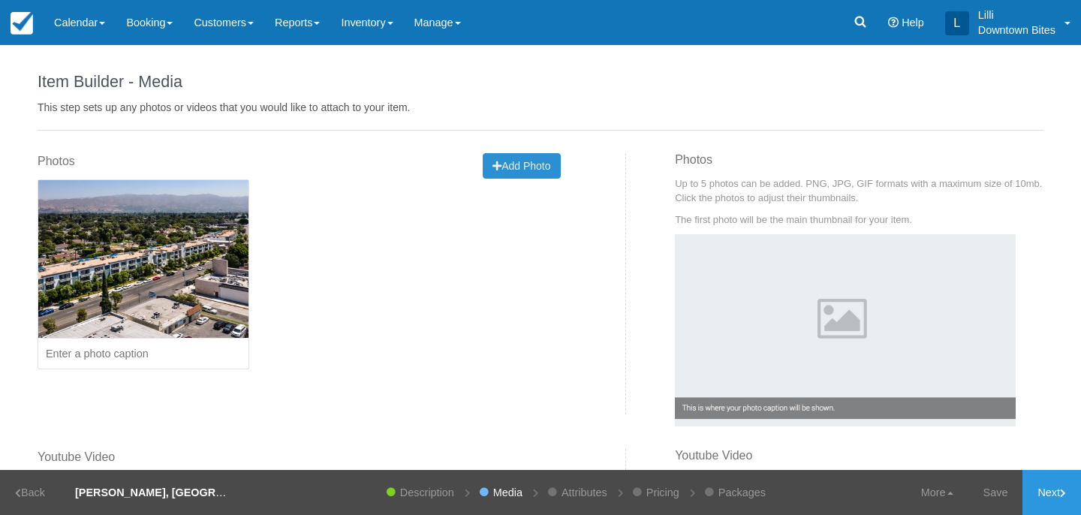
click at [546, 164] on span "Add Photo" at bounding box center [521, 166] width 58 height 12
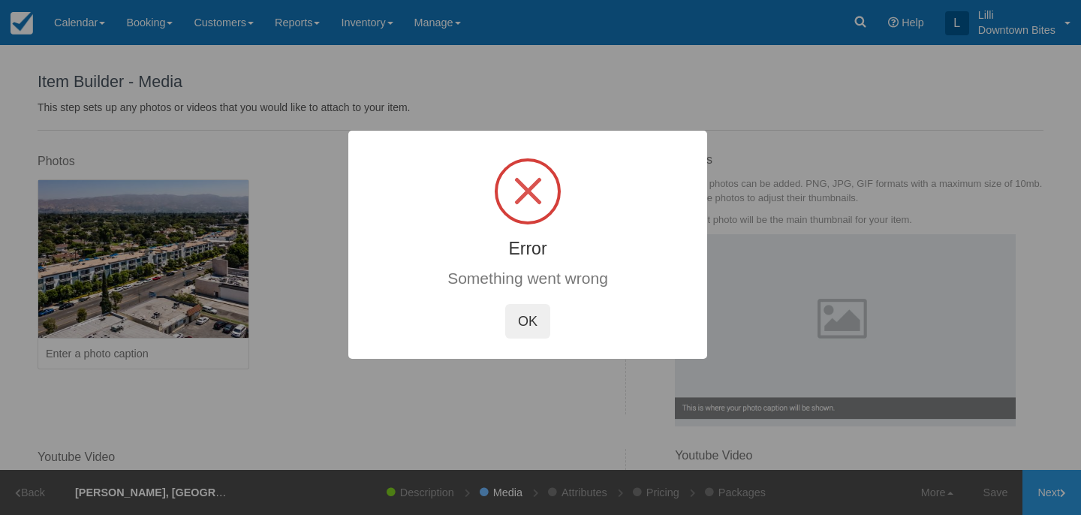
click at [539, 318] on button "OK" at bounding box center [527, 321] width 45 height 35
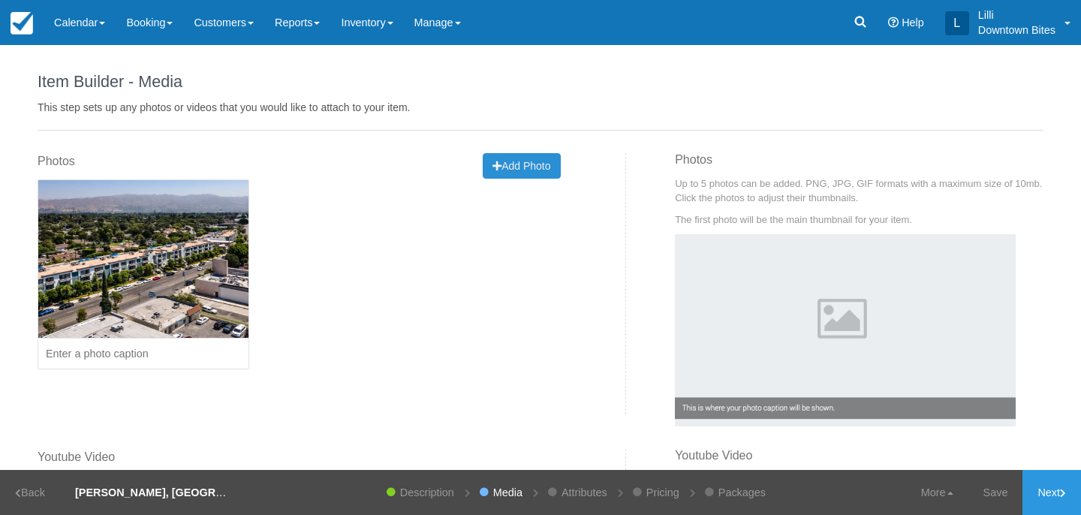
click at [499, 167] on icon "button" at bounding box center [496, 166] width 9 height 11
click at [546, 160] on span "Add Photo" at bounding box center [521, 166] width 58 height 12
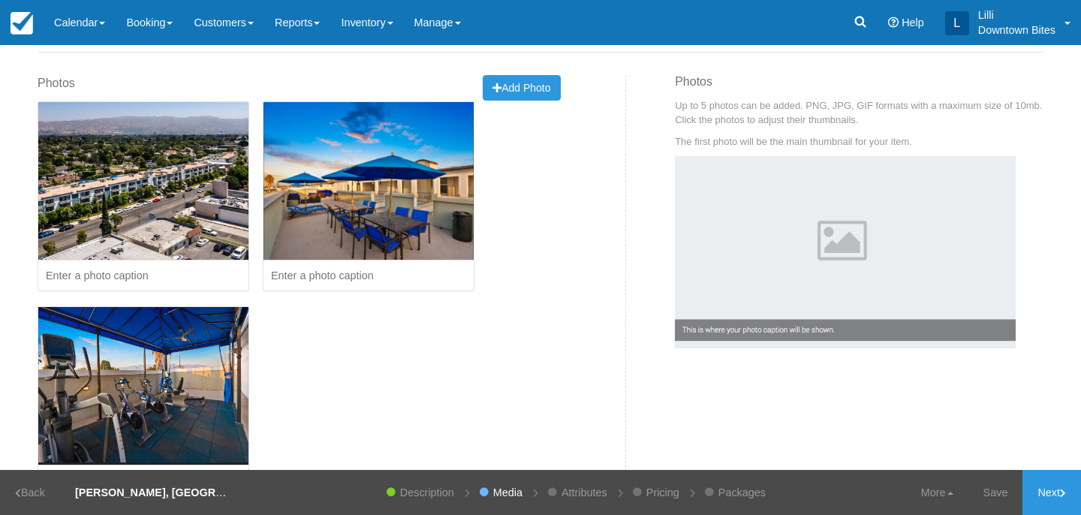
scroll to position [86, 0]
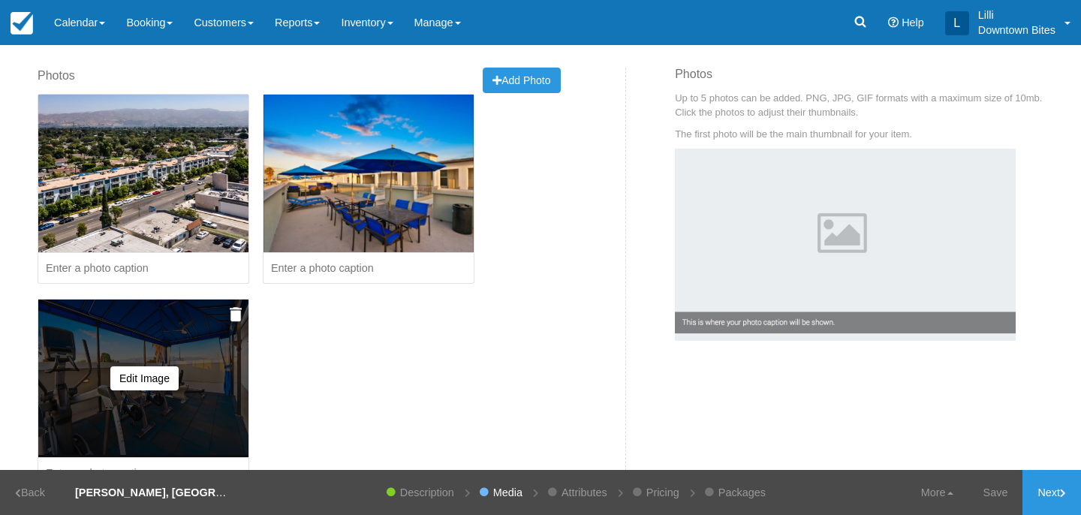
click at [236, 316] on img at bounding box center [236, 314] width 12 height 15
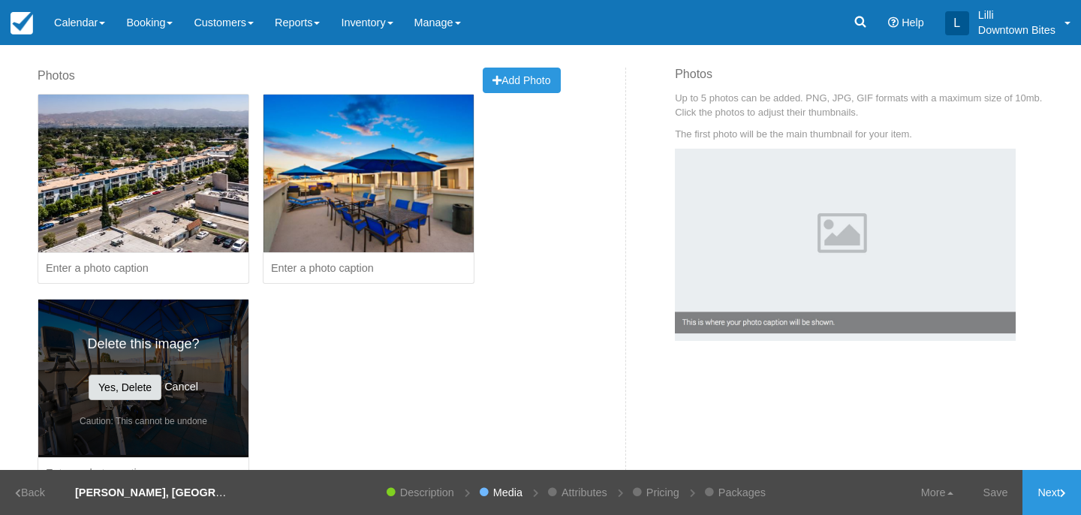
click at [142, 386] on button "Yes, Delete" at bounding box center [125, 387] width 73 height 26
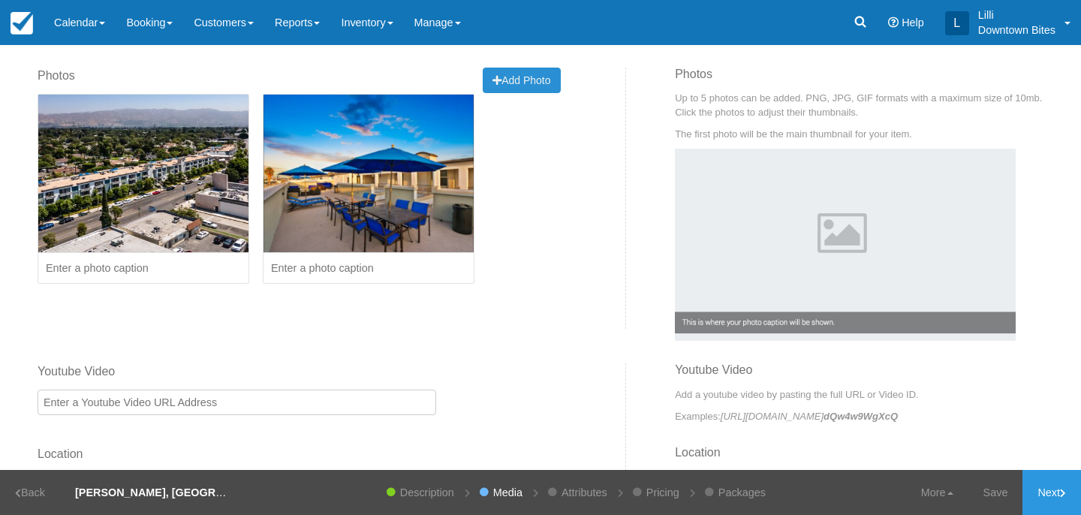
click at [546, 70] on button "Add Photo Uploading..." at bounding box center [521, 81] width 77 height 26
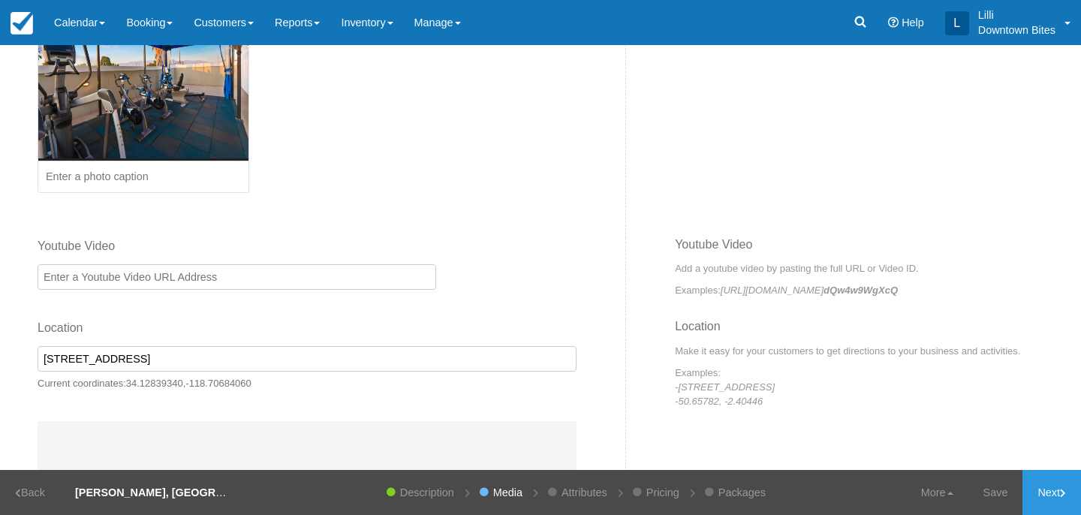
scroll to position [386, 0]
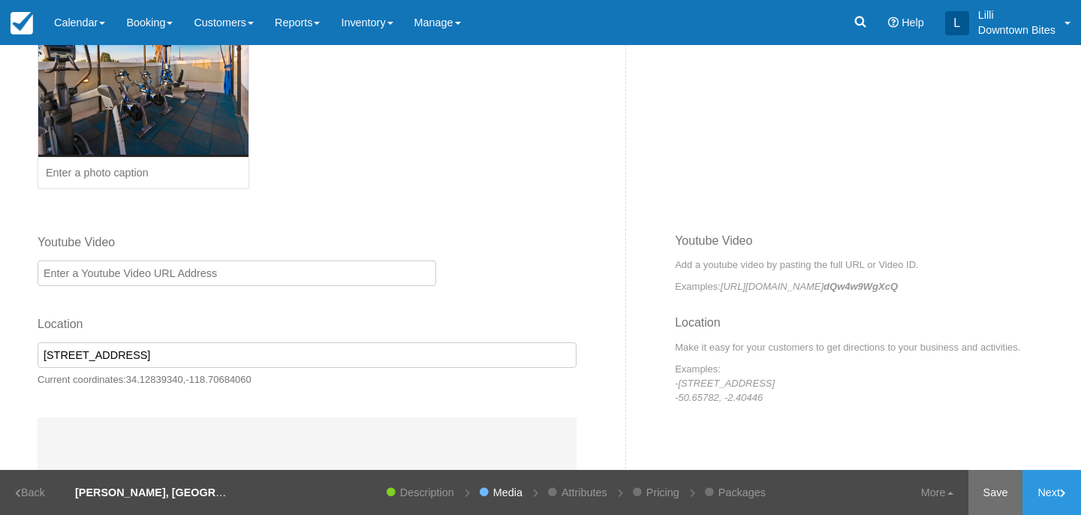
click at [990, 493] on link "Save" at bounding box center [995, 492] width 55 height 45
click at [395, 494] on link "Description" at bounding box center [417, 492] width 69 height 45
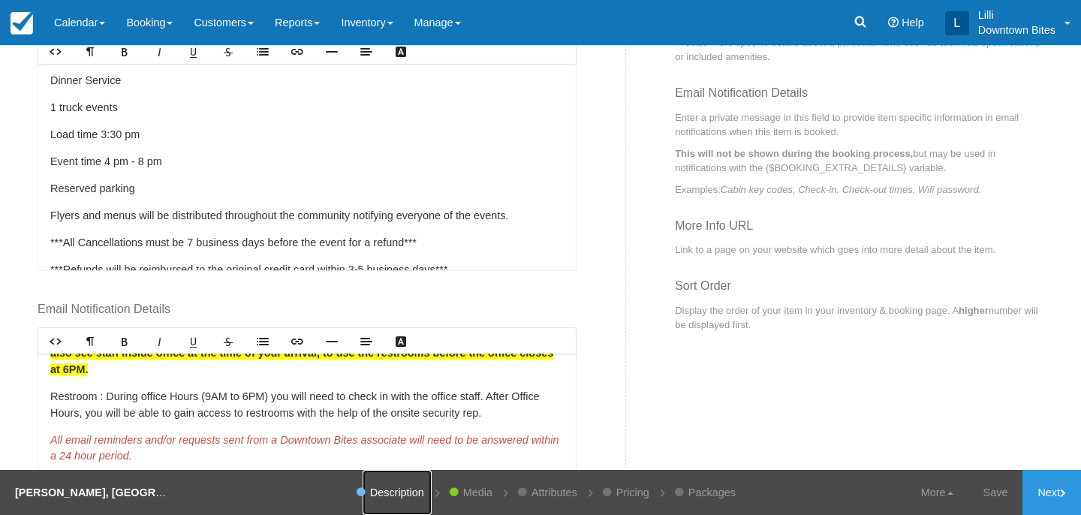
scroll to position [176, 0]
click at [495, 408] on p "Restroom : During office Hours (9AM to 6PM) you will need to check in with the …" at bounding box center [306, 404] width 513 height 32
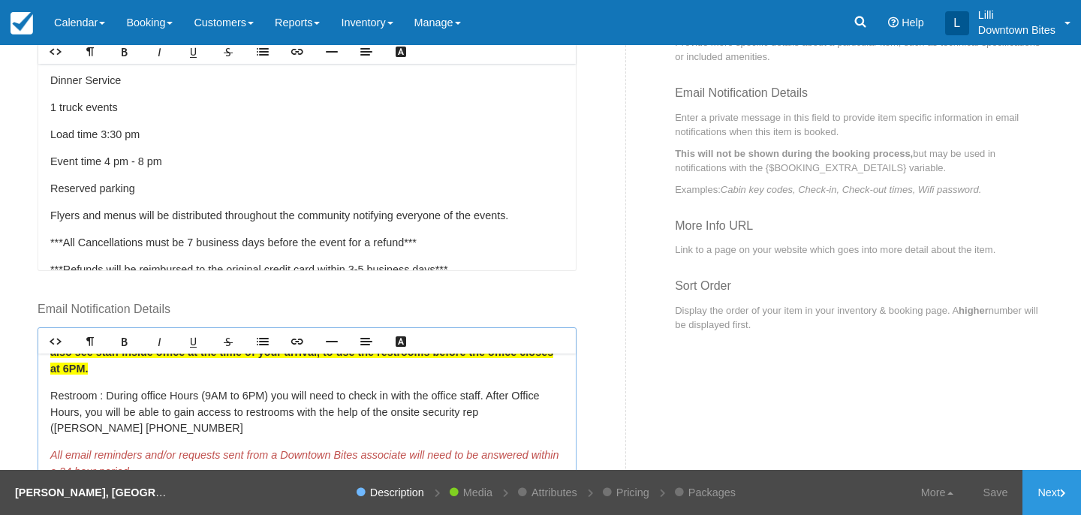
click at [170, 423] on p "Restroom : During office Hours (9AM to 6PM) you will need to check in with the …" at bounding box center [306, 412] width 513 height 49
drag, startPoint x: 498, startPoint y: 392, endPoint x: 79, endPoint y: 413, distance: 420.0
click at [78, 413] on p "Restroom : During office Hours (9AM to 6PM) you will need to check in with the …" at bounding box center [306, 412] width 513 height 49
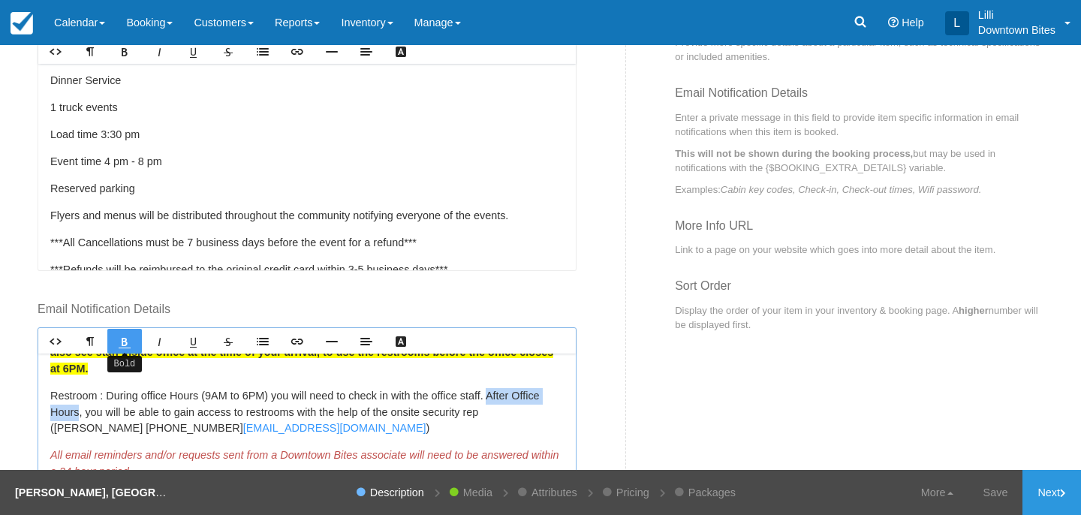
click at [117, 332] on link "Bold" at bounding box center [124, 341] width 35 height 25
drag, startPoint x: 401, startPoint y: 410, endPoint x: 493, endPoint y: 415, distance: 92.5
click at [493, 415] on p "Restroom : During office Hours (9AM to 6PM) you will need to check in with the …" at bounding box center [306, 412] width 513 height 49
click at [126, 337] on icon "Bold" at bounding box center [125, 341] width 12 height 12
click at [516, 408] on p "Restroom : During office Hours (9AM to 6PM) you will need to check in with the …" at bounding box center [306, 412] width 513 height 49
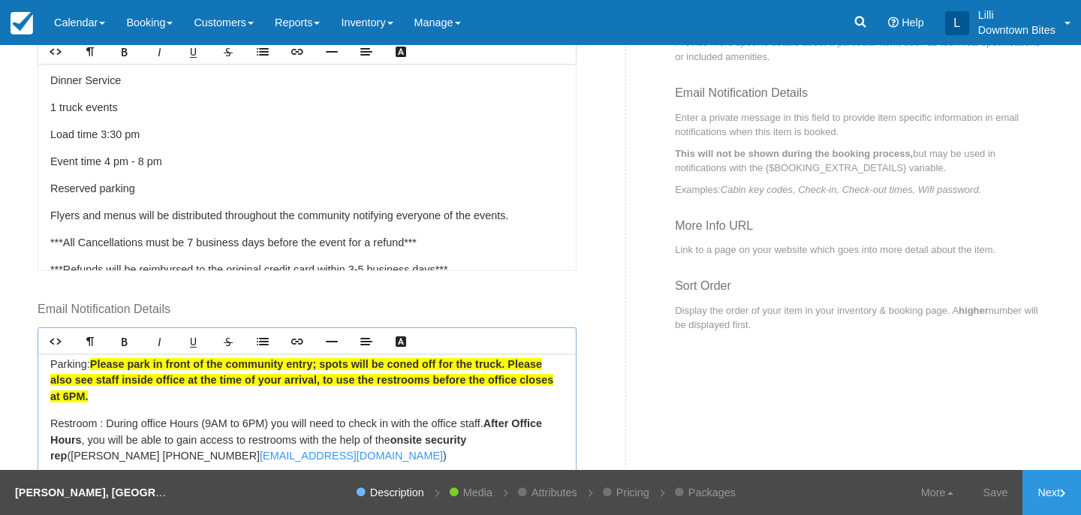
scroll to position [143, 0]
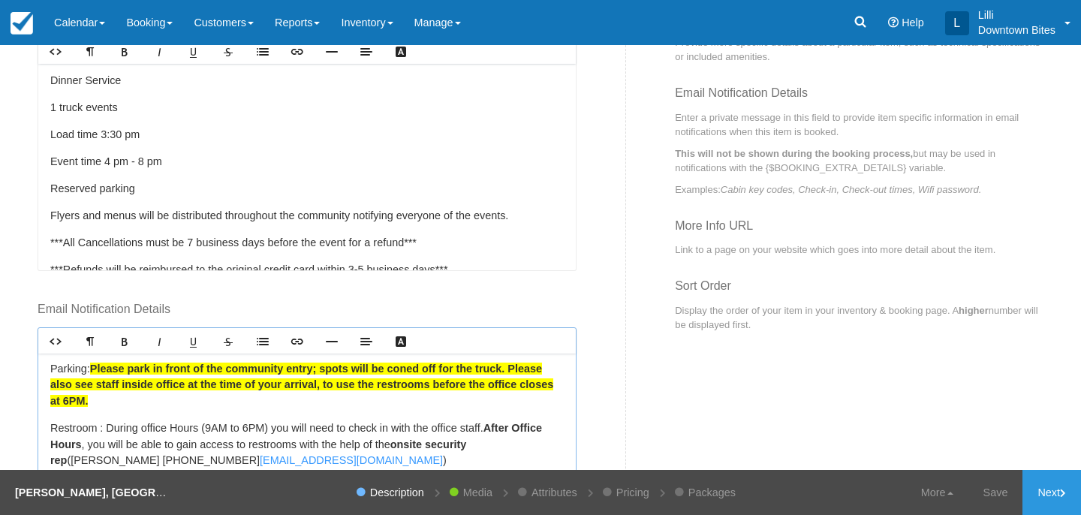
click at [316, 367] on span "Please park in front of the community entry; spots will be coned off for the tr…" at bounding box center [301, 384] width 503 height 44
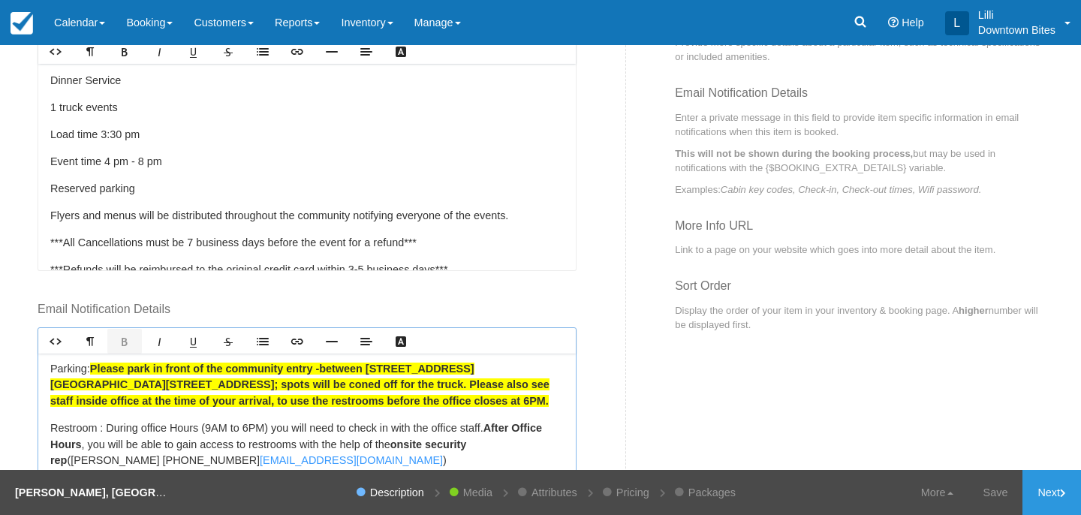
click at [127, 381] on span "Please park in front of the community entry - ﻿ between 10407 Magnolia Blvd and…" at bounding box center [299, 384] width 499 height 44
click at [315, 385] on span "Please park in front of the community entry - ﻿ between 10407 Magnolia Blvd and…" at bounding box center [299, 384] width 499 height 44
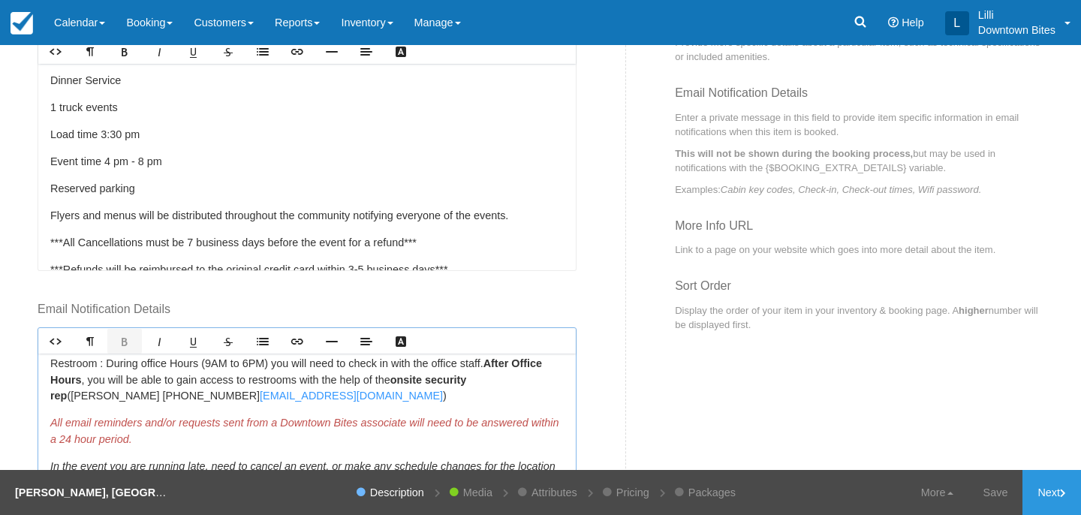
scroll to position [214, 0]
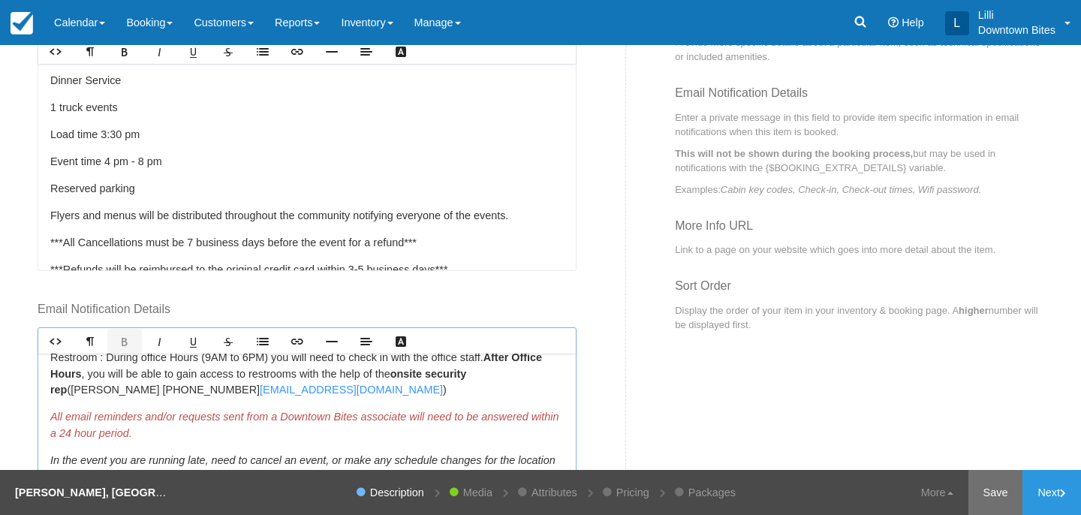
click at [994, 489] on link "Save" at bounding box center [995, 492] width 55 height 45
click at [994, 489] on link "Saving..." at bounding box center [986, 492] width 72 height 45
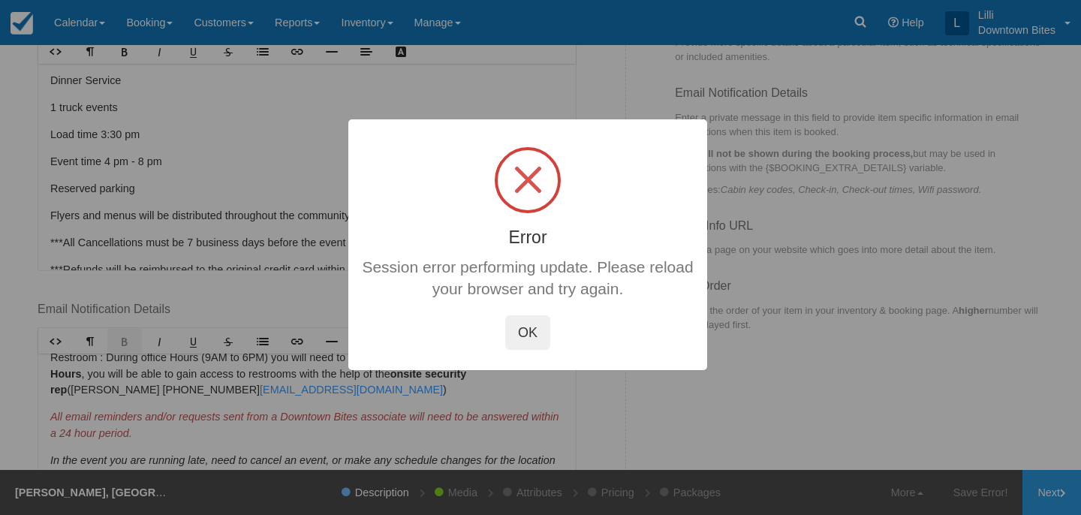
click at [522, 321] on button "OK" at bounding box center [527, 332] width 45 height 35
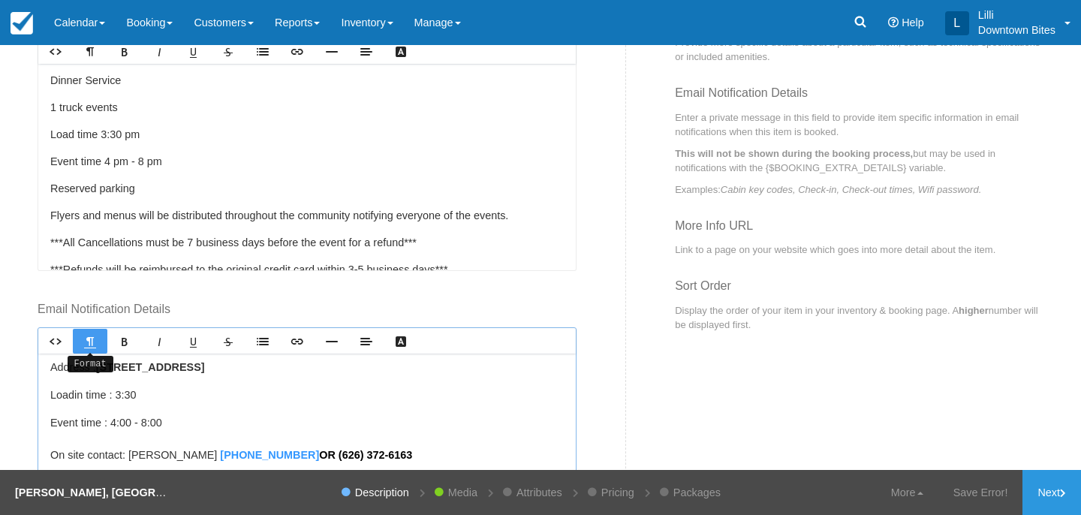
scroll to position [0, 0]
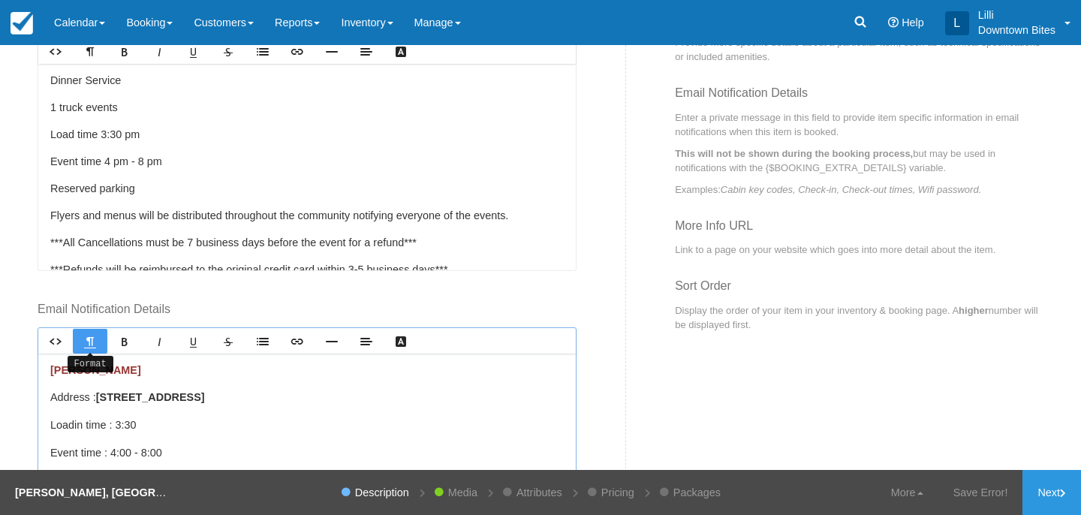
drag, startPoint x: 311, startPoint y: 390, endPoint x: 76, endPoint y: 343, distance: 240.3
click at [76, 343] on div "Rich text editor Madison Toluca Address : 10407 Magnolia Blvd, North Hollywood,…" at bounding box center [307, 443] width 539 height 233
copy div "Madison Toluca Address : 10407 Magnolia Blvd, North Hollywood, CA 91601 Load in…"
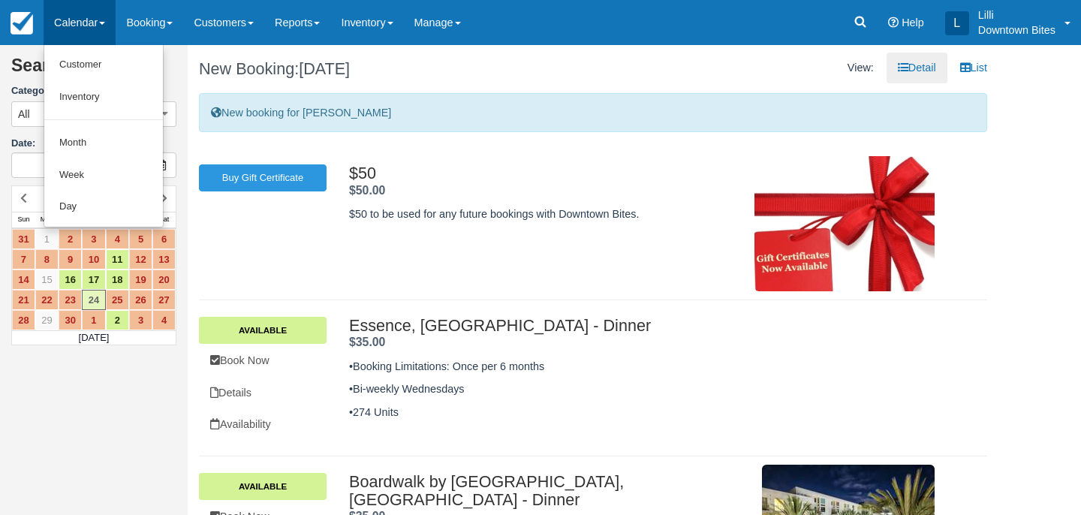
scroll to position [445, 0]
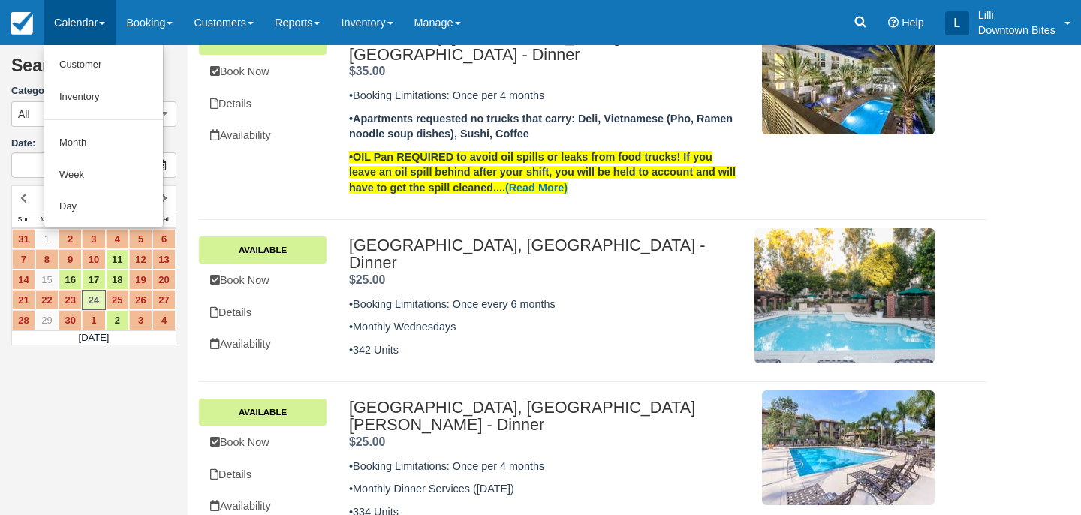
click at [73, 25] on link "Calendar" at bounding box center [80, 22] width 72 height 45
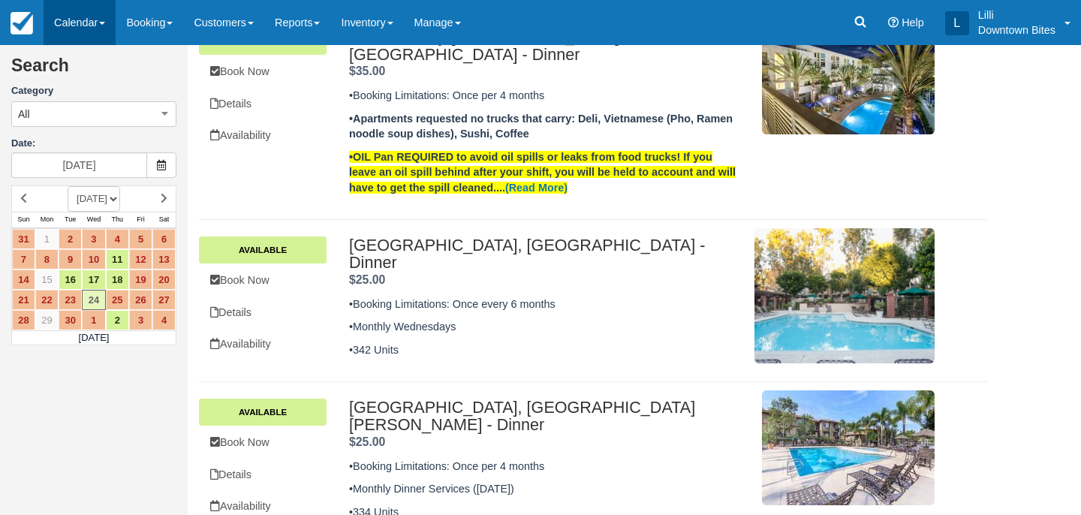
click at [76, 20] on link "Calendar" at bounding box center [80, 22] width 72 height 45
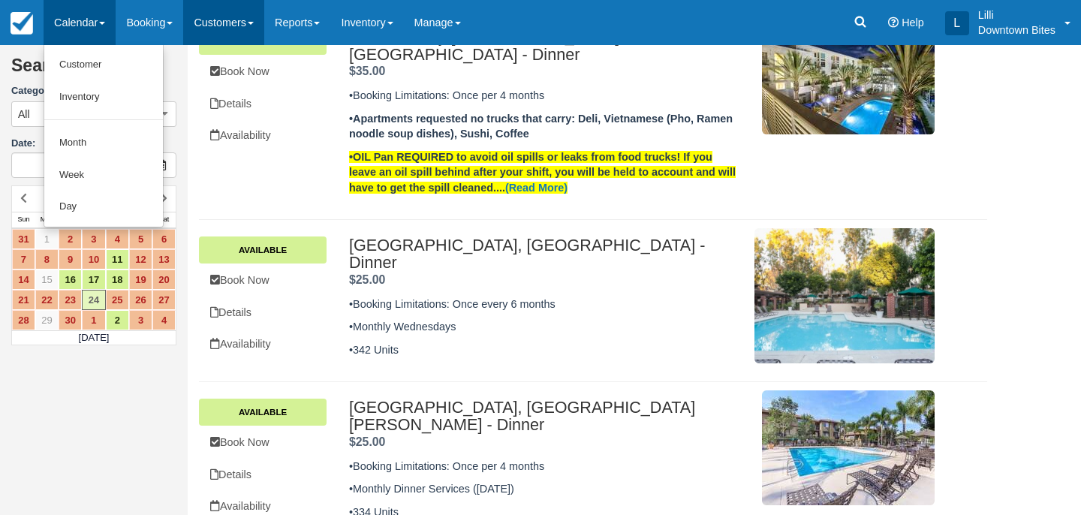
click at [224, 26] on link "Customers" at bounding box center [223, 22] width 81 height 45
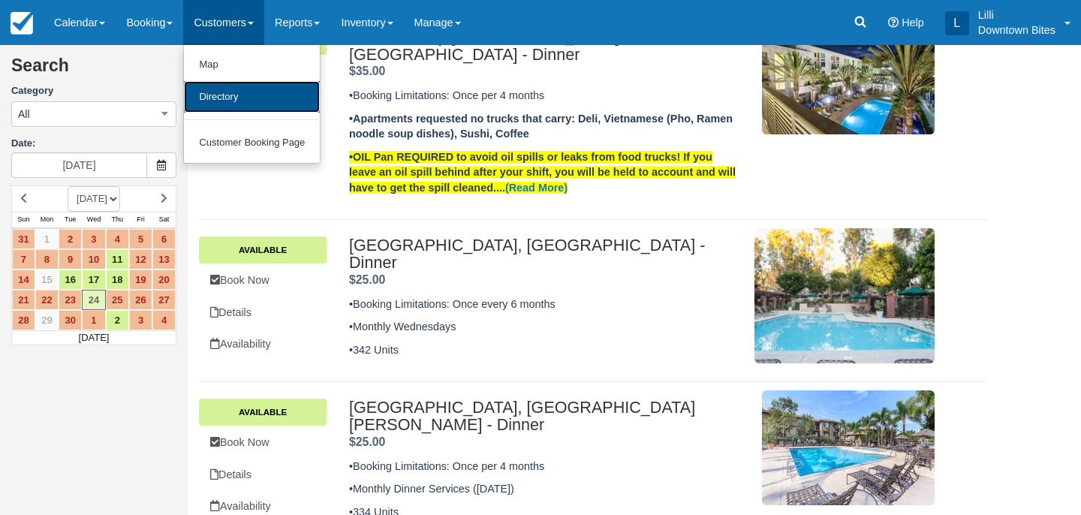
click at [225, 101] on link "Directory" at bounding box center [252, 97] width 136 height 32
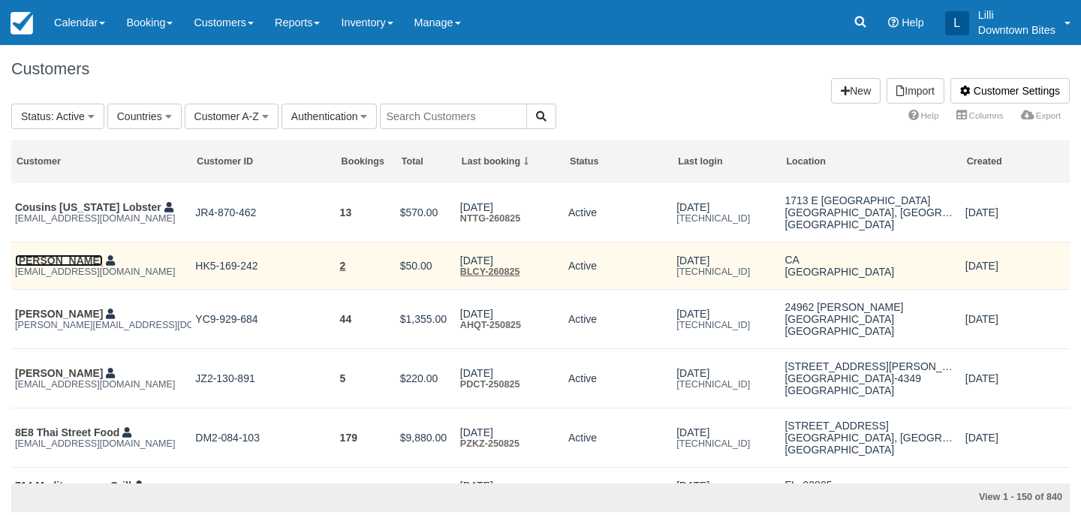
click at [47, 258] on link "[PERSON_NAME]" at bounding box center [59, 260] width 88 height 12
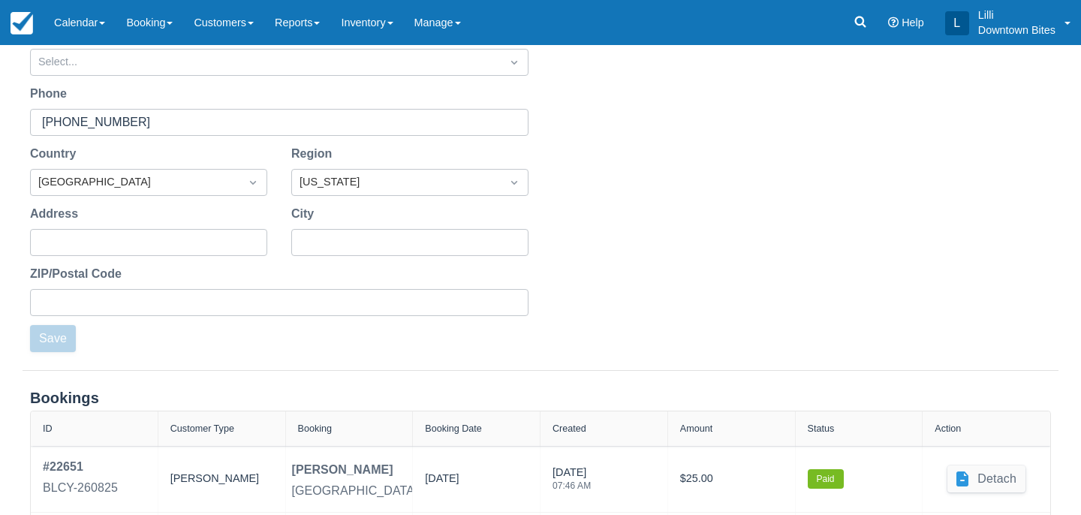
scroll to position [478, 0]
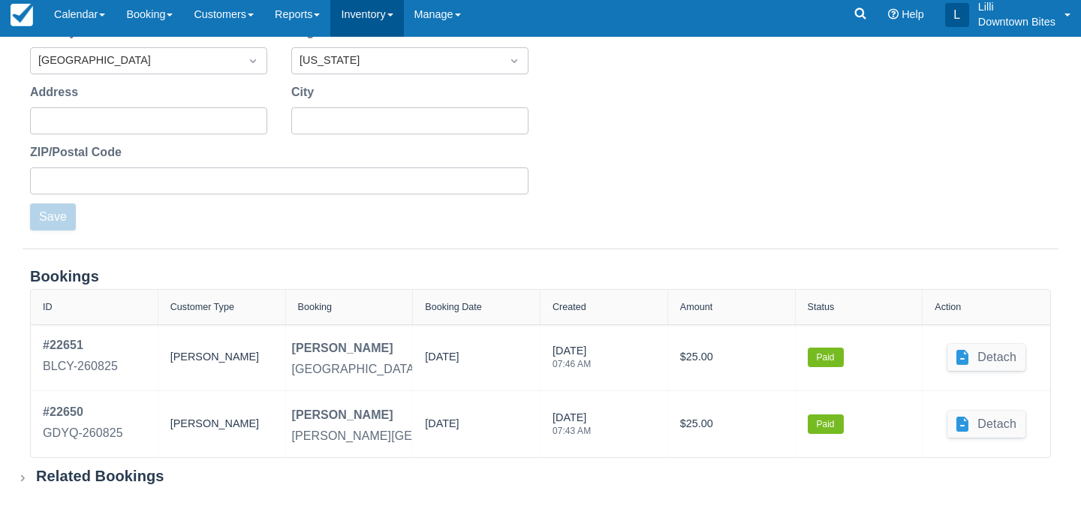
click at [369, 18] on link "Inventory" at bounding box center [366, 14] width 73 height 45
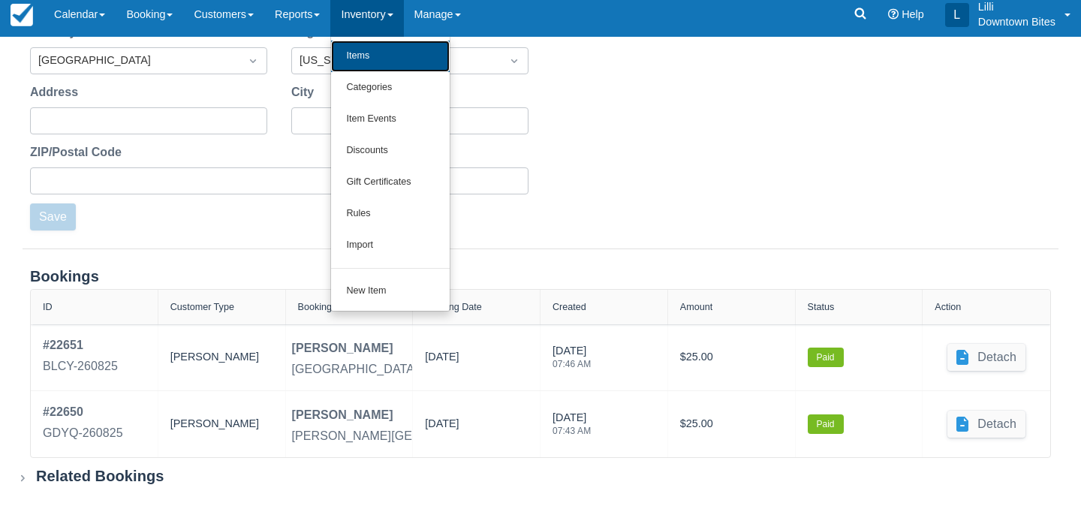
click at [375, 61] on link "Items" at bounding box center [390, 57] width 119 height 32
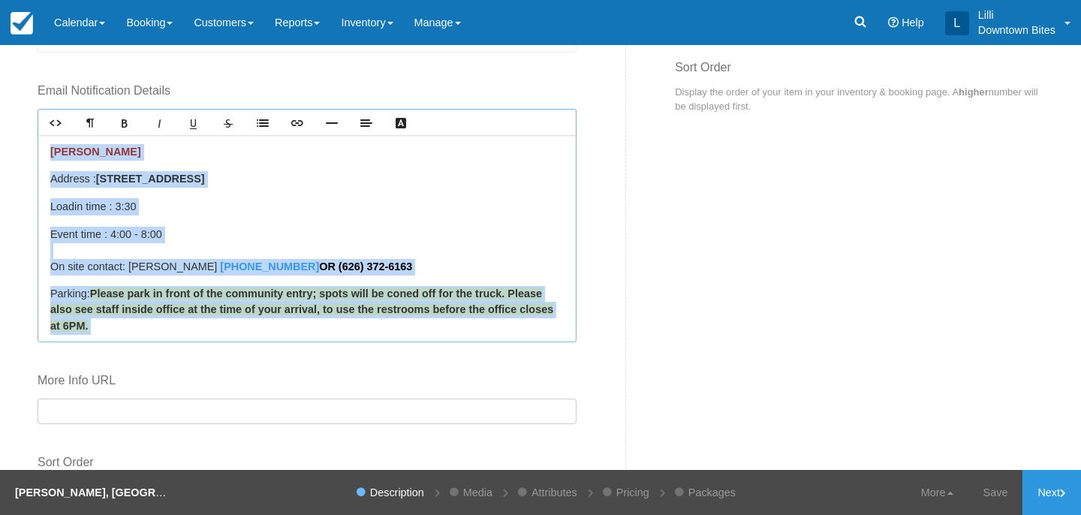
drag, startPoint x: 502, startPoint y: 221, endPoint x: 29, endPoint y: 132, distance: 481.9
click at [29, 132] on div "Details Rich text editor Dinner Service 1 truck events Load time 3:30 pm Event …" at bounding box center [326, 164] width 600 height 743
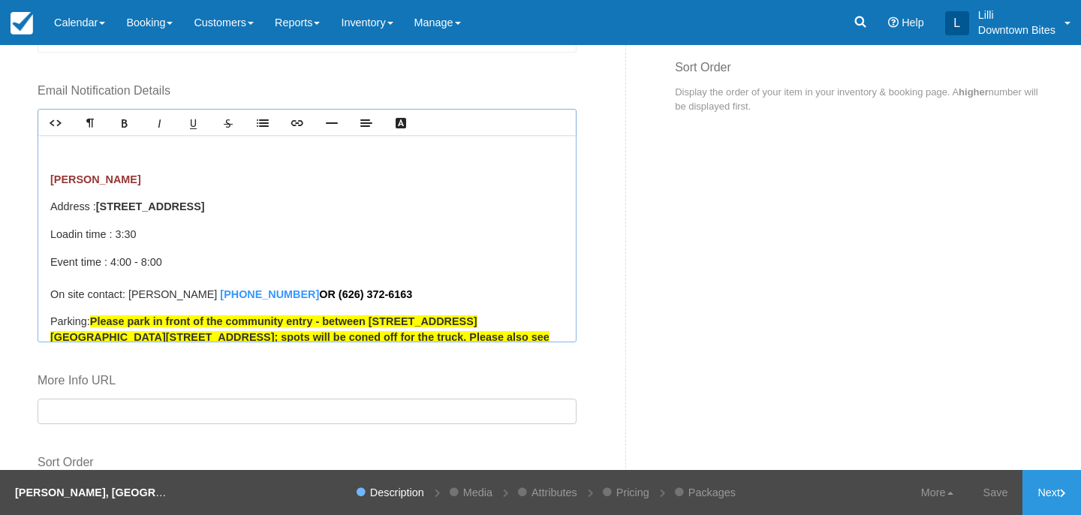
click at [53, 176] on span "[PERSON_NAME]" at bounding box center [95, 179] width 91 height 12
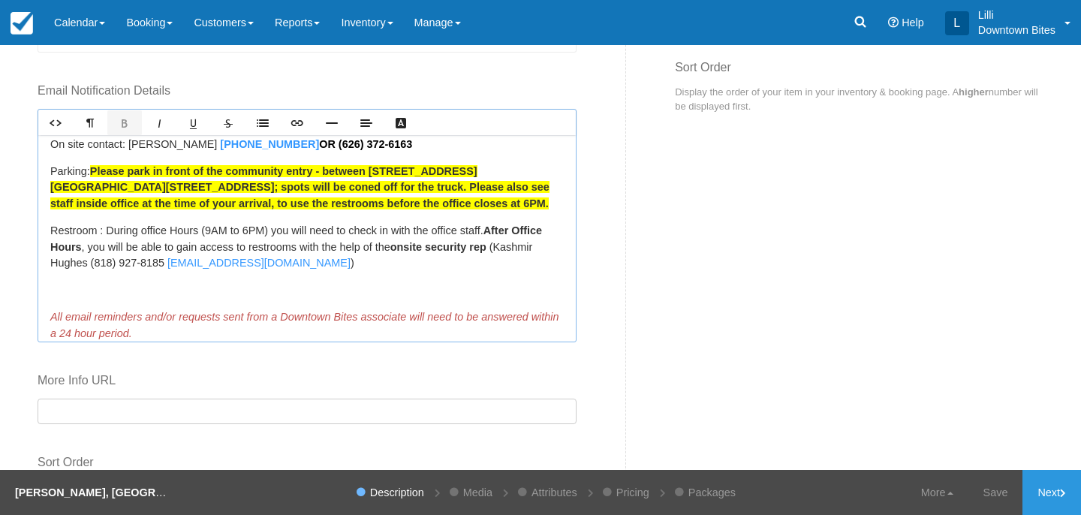
scroll to position [132, 0]
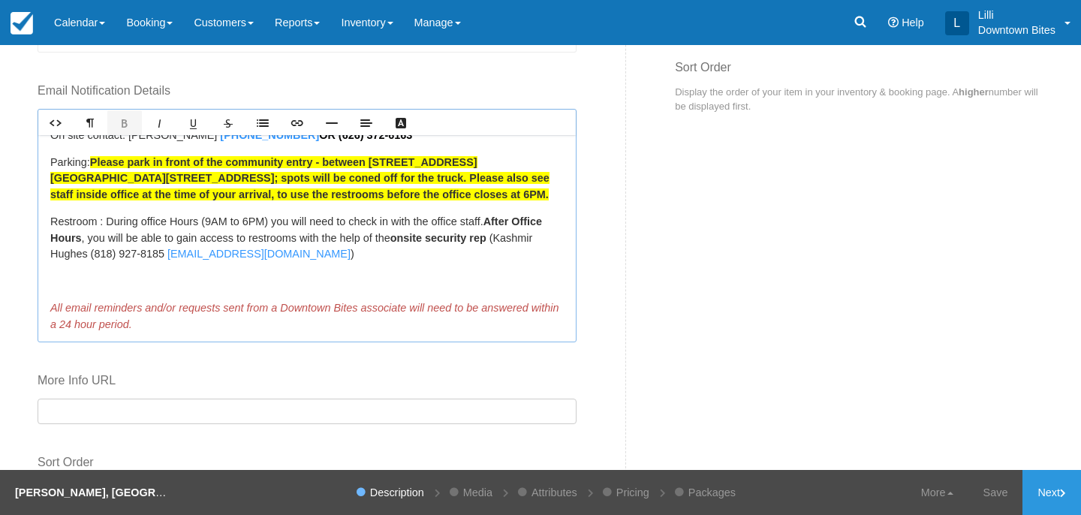
click at [76, 277] on p at bounding box center [306, 281] width 513 height 17
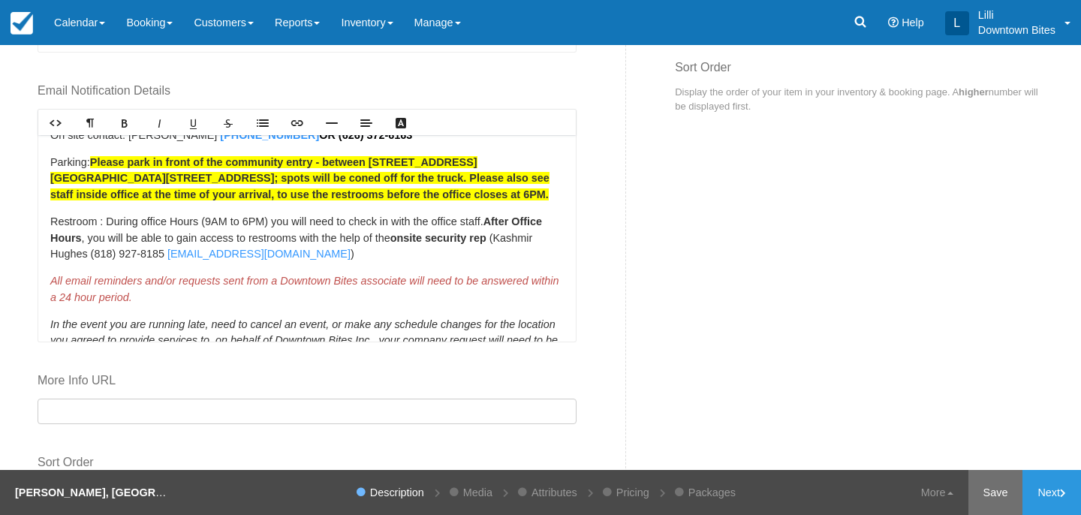
click at [996, 486] on link "Save" at bounding box center [995, 492] width 55 height 45
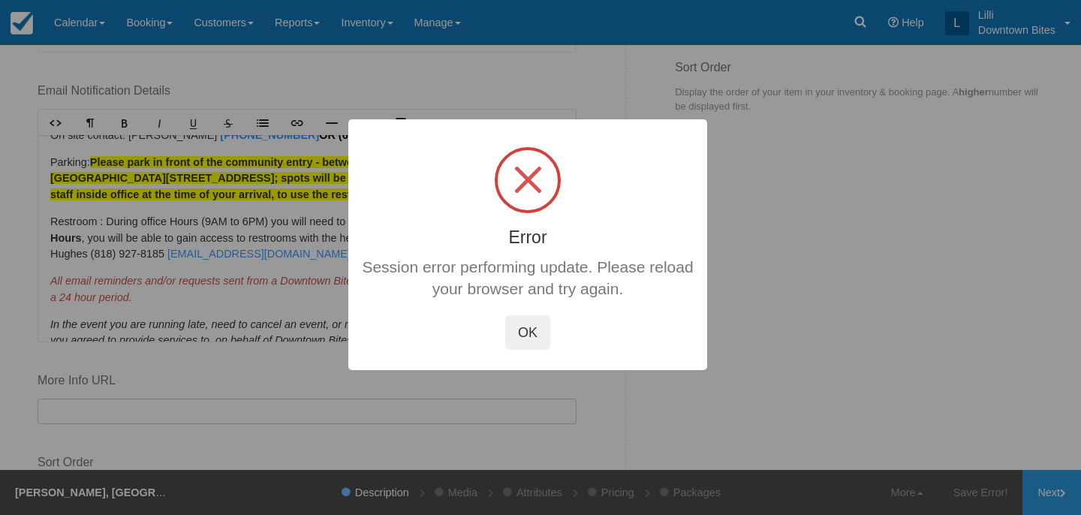
click at [530, 327] on button "OK" at bounding box center [527, 332] width 45 height 35
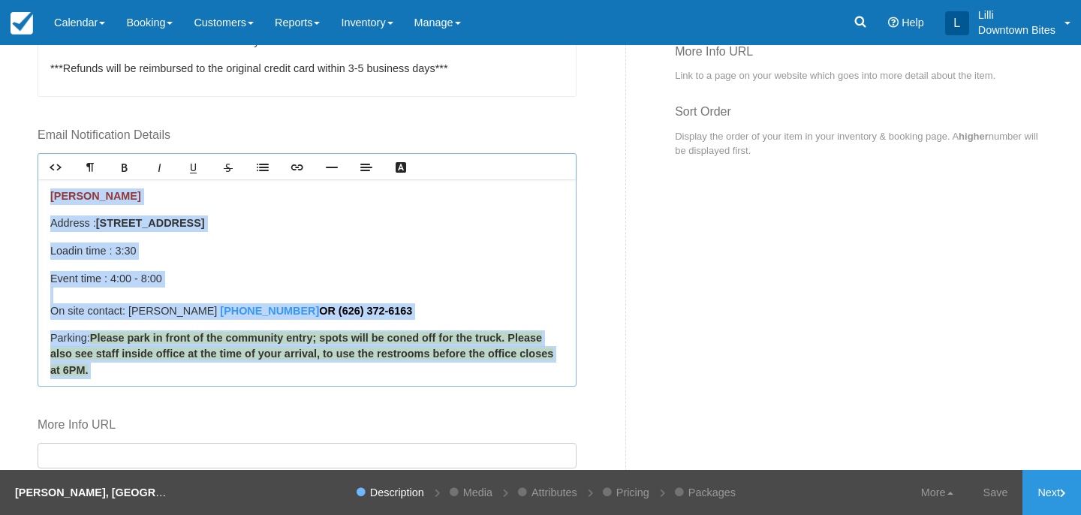
drag, startPoint x: 497, startPoint y: 269, endPoint x: 11, endPoint y: 147, distance: 500.7
click at [11, 147] on div "Item Builder - Description This is your first step to creating your item for yo…" at bounding box center [540, 257] width 1081 height 425
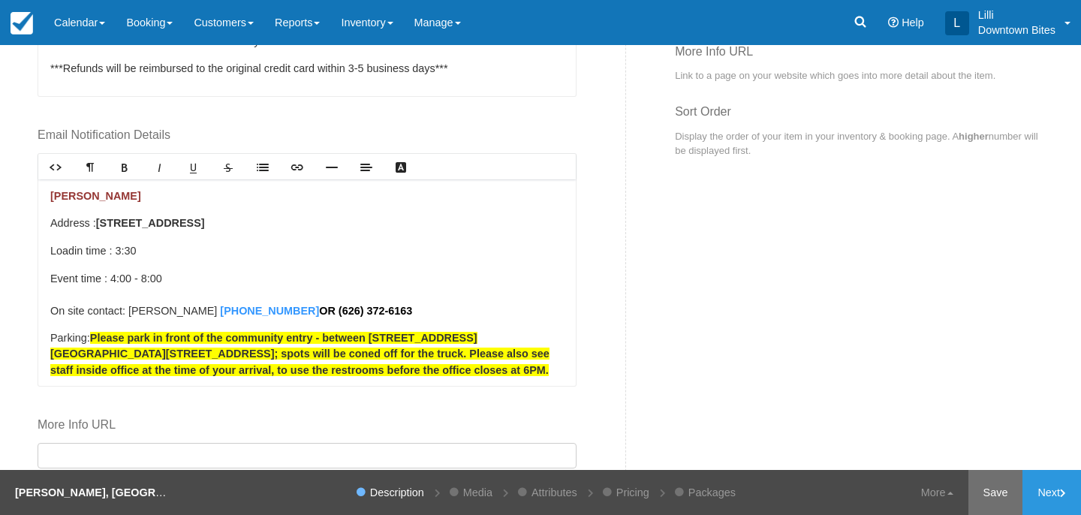
click at [984, 492] on link "Save" at bounding box center [995, 492] width 55 height 45
click at [984, 492] on link "Updated!" at bounding box center [986, 492] width 74 height 45
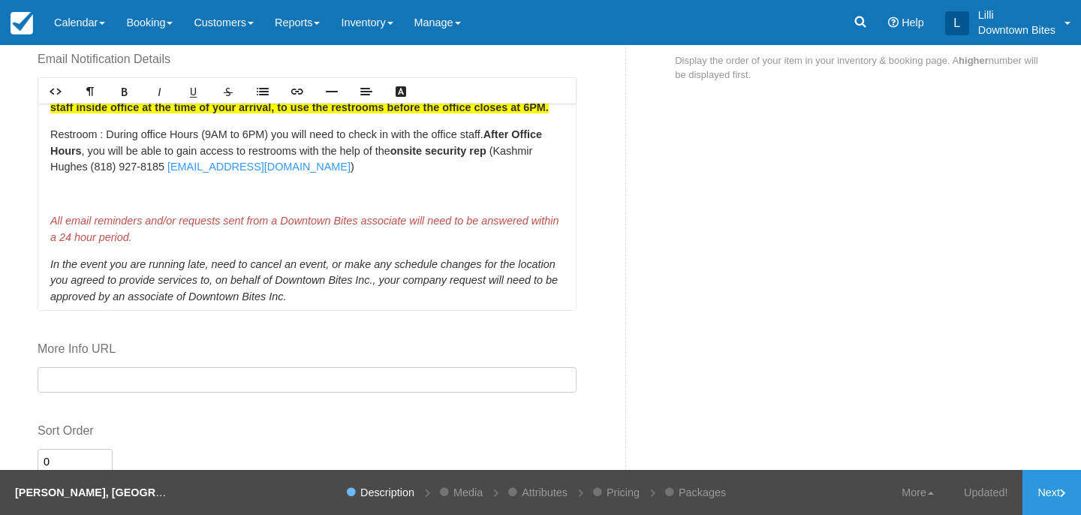
scroll to position [194, 0]
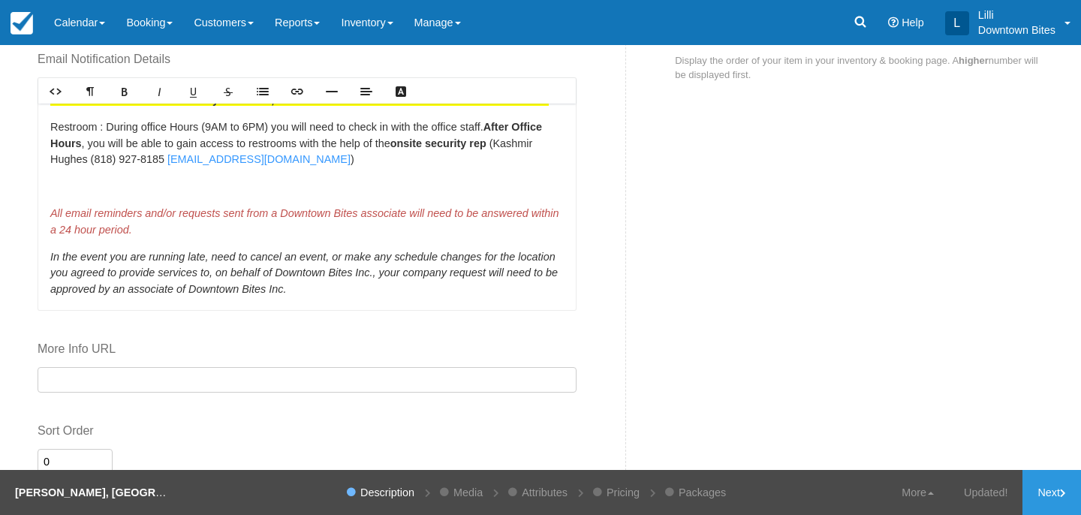
click at [206, 181] on p at bounding box center [306, 187] width 513 height 17
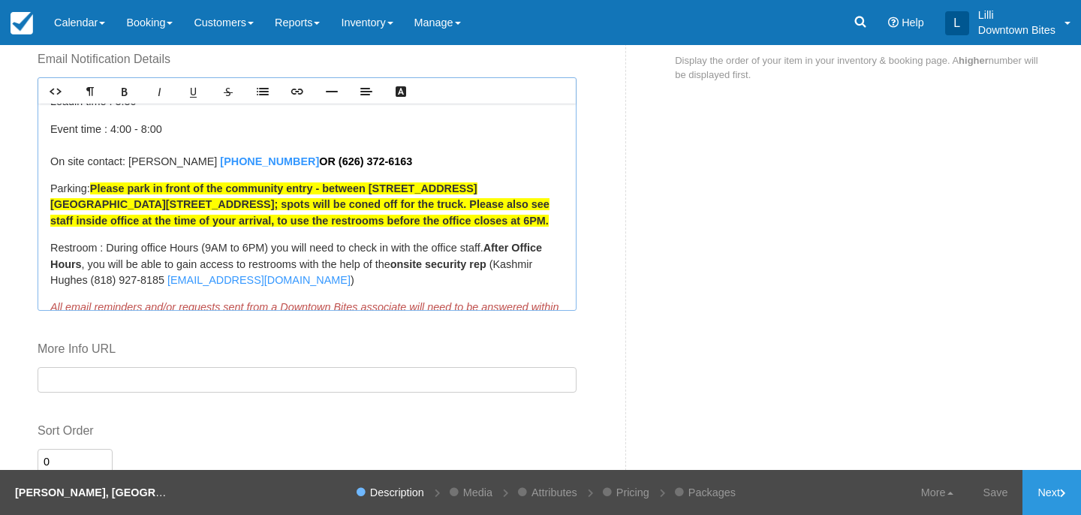
scroll to position [0, 0]
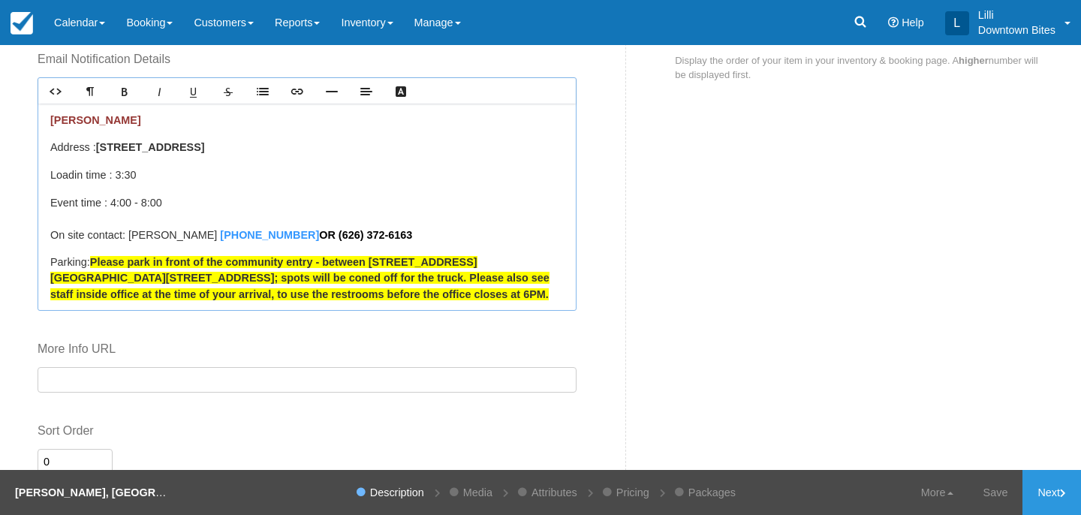
click at [386, 226] on p "Event time : 4:00 - 8:00 On site contact: Jazmin (818) 760-24007 OR ( 626) 372-…" at bounding box center [306, 219] width 513 height 49
click at [217, 232] on strong "(818) 760-24007 OR ( 626) 372-6163 Or Jazmine" at bounding box center [345, 235] width 257 height 12
click at [432, 231] on p "Event time : 4:00 - 8:00 On site contact: Jazmin P. (818) 760-24007 OR ( 626) 3…" at bounding box center [306, 219] width 513 height 49
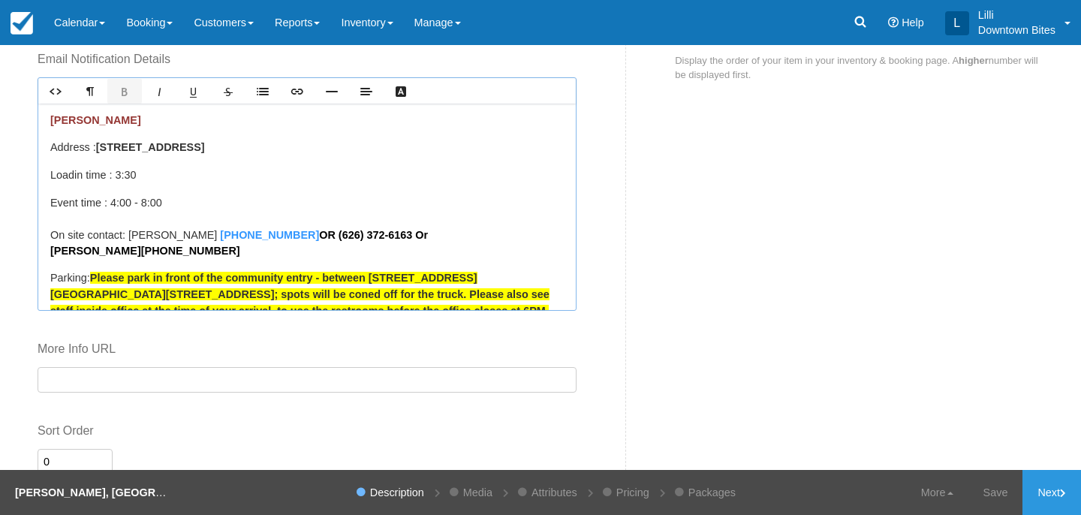
click at [529, 226] on p "Event time : 4:00 - 8:00 On site contact: Jazmin P. (818) 760-24007 OR ( 626) 3…" at bounding box center [306, 227] width 513 height 65
click at [279, 233] on strong "(818) 760-24007 OR ( 626) 372-6163 Or Jazmine W. ﻿ (213 )984-7620" at bounding box center [238, 243] width 377 height 29
click at [362, 236] on strong "626) 372-6163 Or Jazmine W. ﻿ (213 )984-7620" at bounding box center [237, 243] width 374 height 29
click at [379, 231] on strong "626) 372-6163; Or Jazmine W. ﻿ (213 )984-7620" at bounding box center [238, 243] width 377 height 29
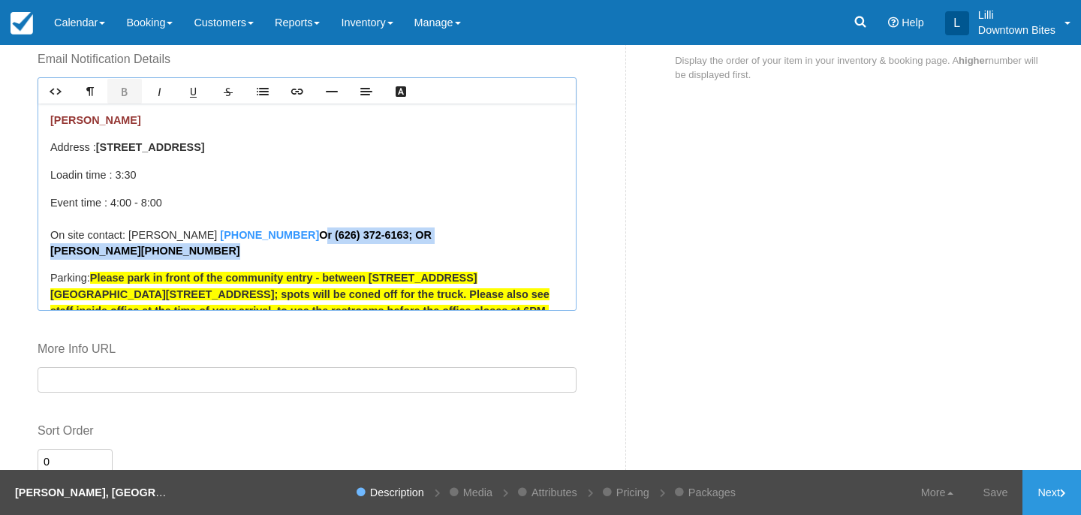
drag, startPoint x: 538, startPoint y: 234, endPoint x: 269, endPoint y: 237, distance: 268.7
click at [269, 237] on p "Event time : 4:00 - 8:00 On site contact: Jazmin P. (818) 760-24007 Or ( 626) 3…" at bounding box center [306, 227] width 513 height 65
click at [126, 93] on icon "Bold" at bounding box center [125, 92] width 12 height 12
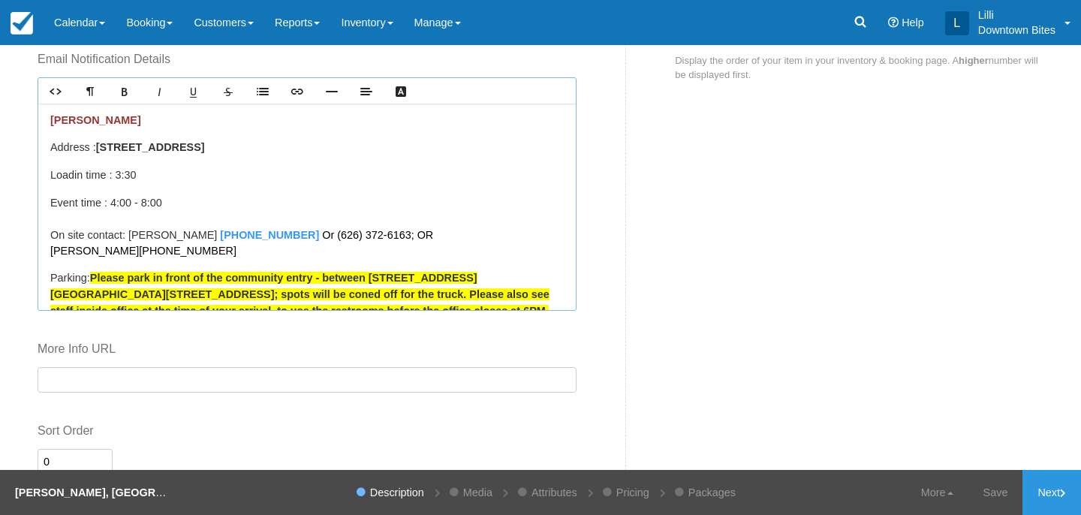
click at [354, 203] on p "Event time : 4:00 - 8:00 On site contact: Jazmin P. (818) 760-24007 Or ( 626) 3…" at bounding box center [306, 227] width 513 height 65
click at [993, 486] on link "Save" at bounding box center [995, 492] width 55 height 45
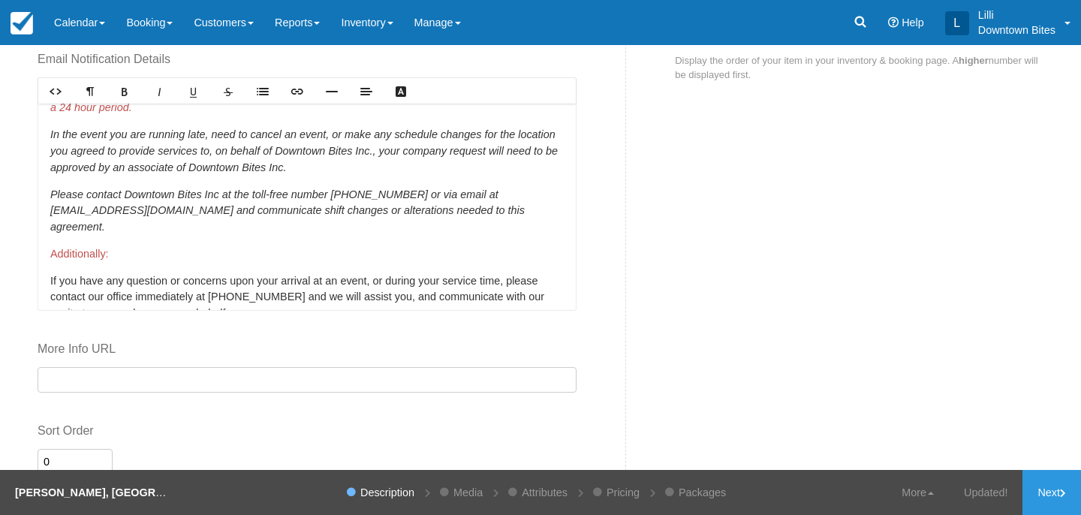
scroll to position [498, 0]
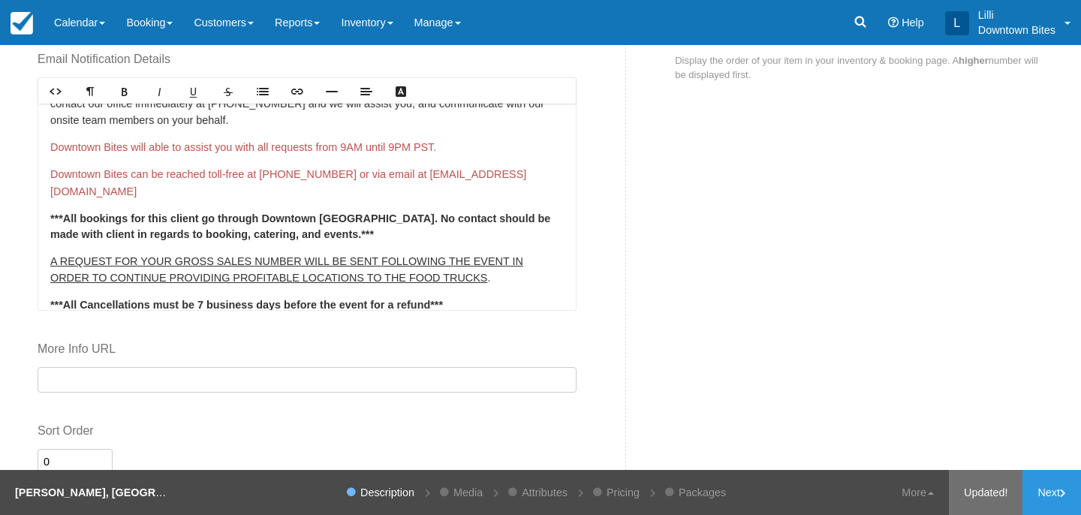
click at [985, 493] on link "Updated!" at bounding box center [986, 492] width 74 height 45
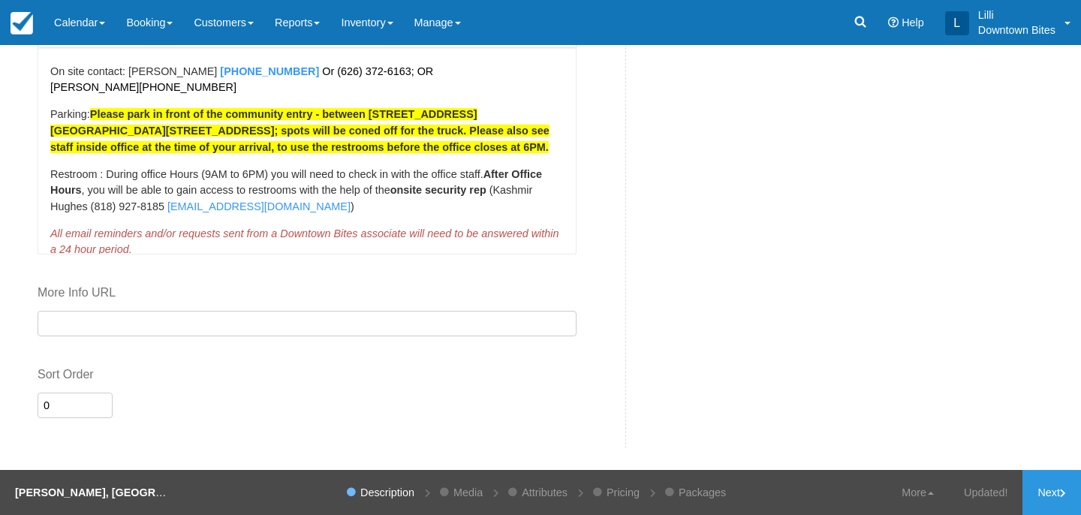
scroll to position [0, 0]
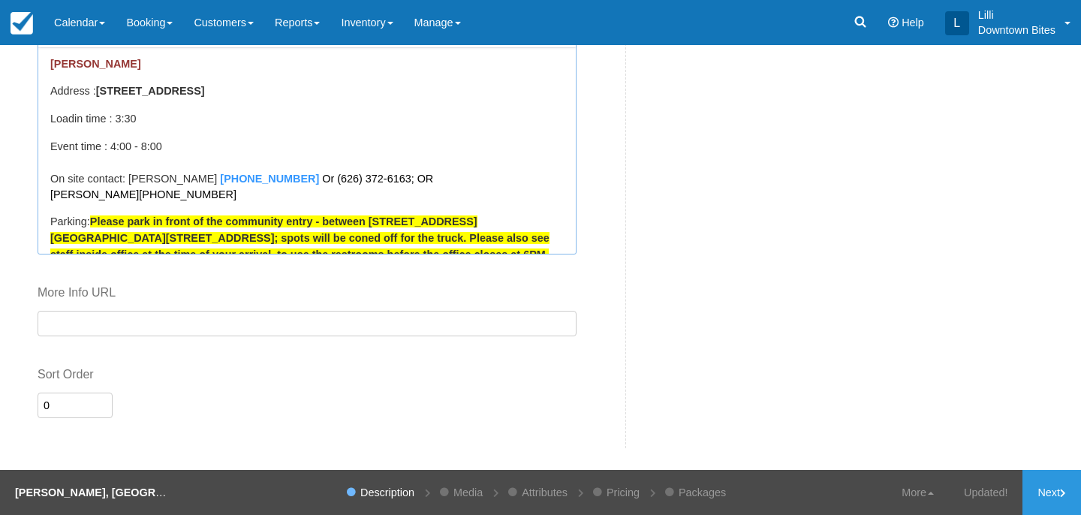
drag, startPoint x: 363, startPoint y: 86, endPoint x: 98, endPoint y: 86, distance: 265.7
click at [98, 86] on p "Address : 10407 Magnolia Blvd, North Hollywood, CA 91601" at bounding box center [306, 91] width 513 height 17
copy strong "10407 Magnolia Blvd, North Hollywood, CA 91601"
click at [981, 493] on link "Updated!" at bounding box center [986, 492] width 74 height 45
click at [1048, 486] on link "Next" at bounding box center [1051, 492] width 59 height 45
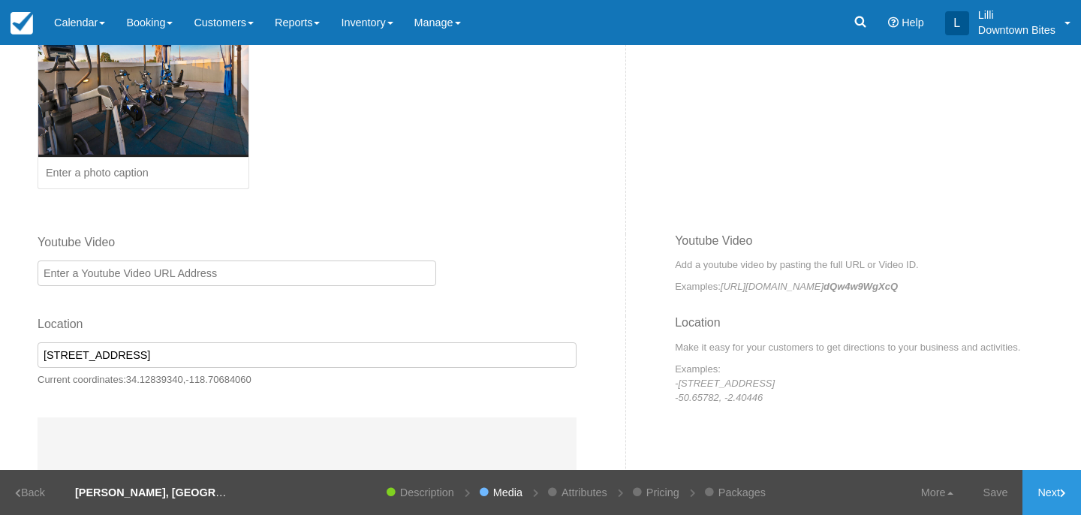
scroll to position [483, 0]
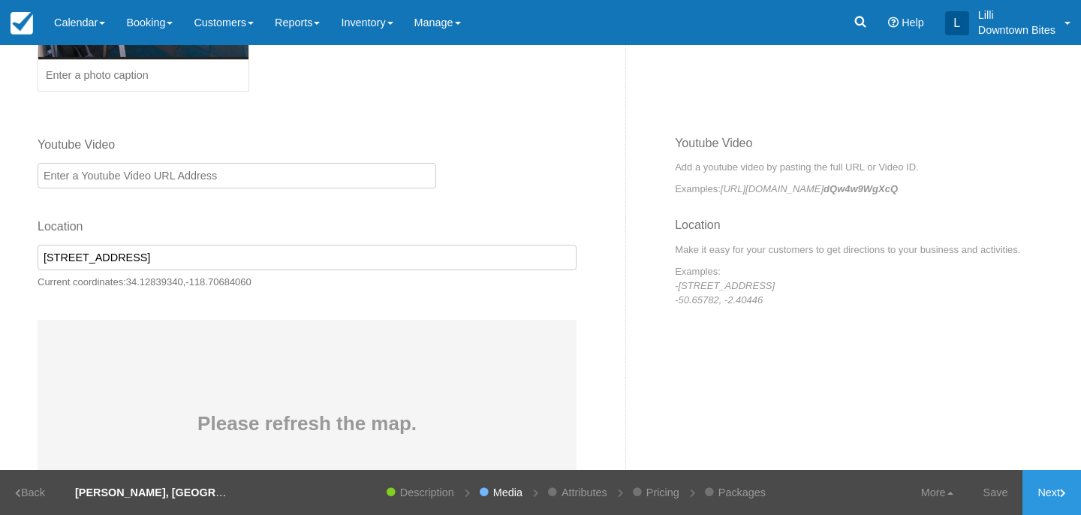
drag, startPoint x: 269, startPoint y: 260, endPoint x: 0, endPoint y: 248, distance: 269.7
click at [0, 248] on div "Item Builder - Description This is your first step to creating your item for yo…" at bounding box center [540, 257] width 1081 height 425
paste input "10407 Magnolia Blvd, North Hollywood, CA 91601"
type input "10407 Magnolia Blvd, North Hollywood, CA 91601, USA"
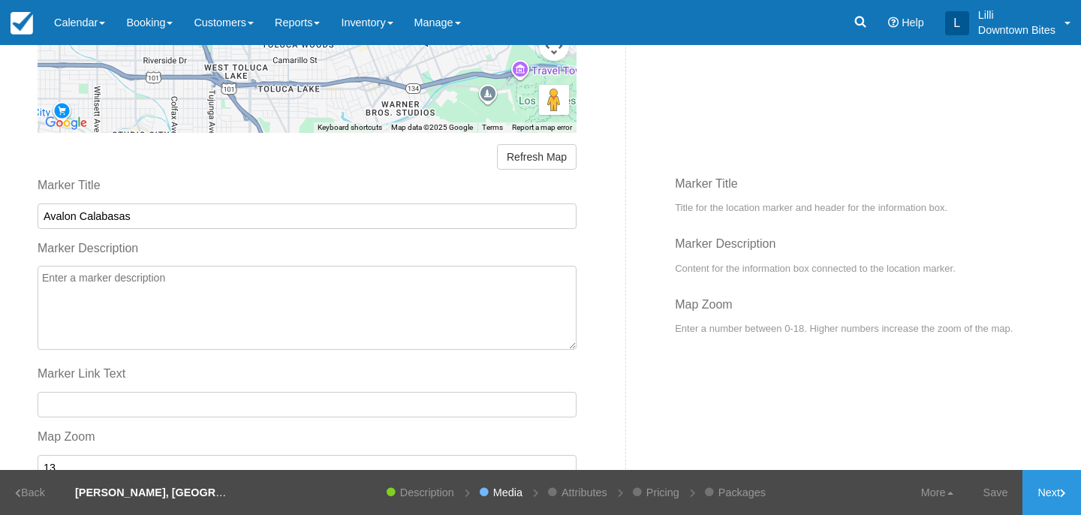
scroll to position [958, 0]
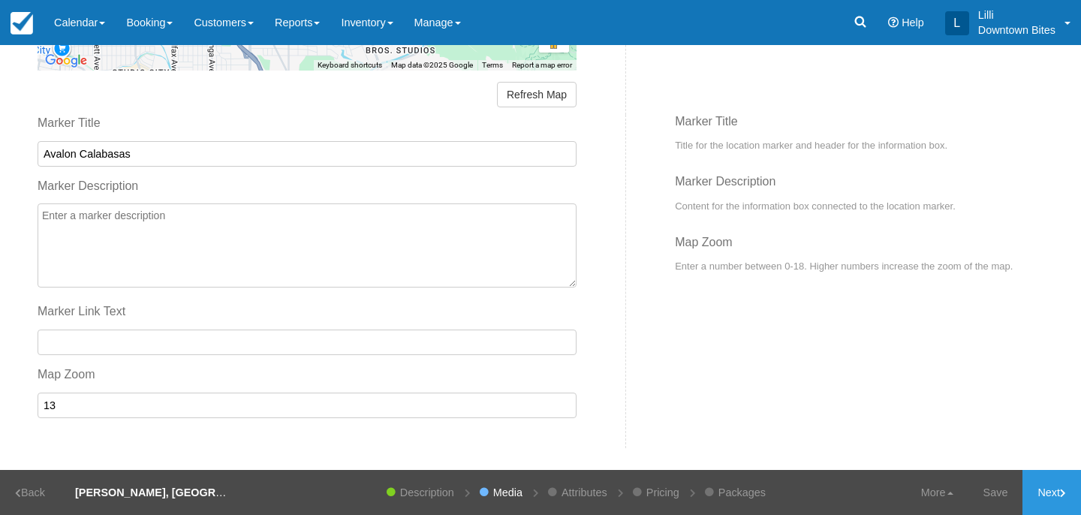
drag, startPoint x: 140, startPoint y: 154, endPoint x: 0, endPoint y: 152, distance: 139.6
click at [0, 152] on div "Item Builder - Description This is your first step to creating your item for yo…" at bounding box center [540, 257] width 1081 height 425
type input "Madison Toluca"
click at [993, 480] on link "Save" at bounding box center [995, 492] width 55 height 45
click at [1063, 499] on link "Next" at bounding box center [1051, 492] width 59 height 45
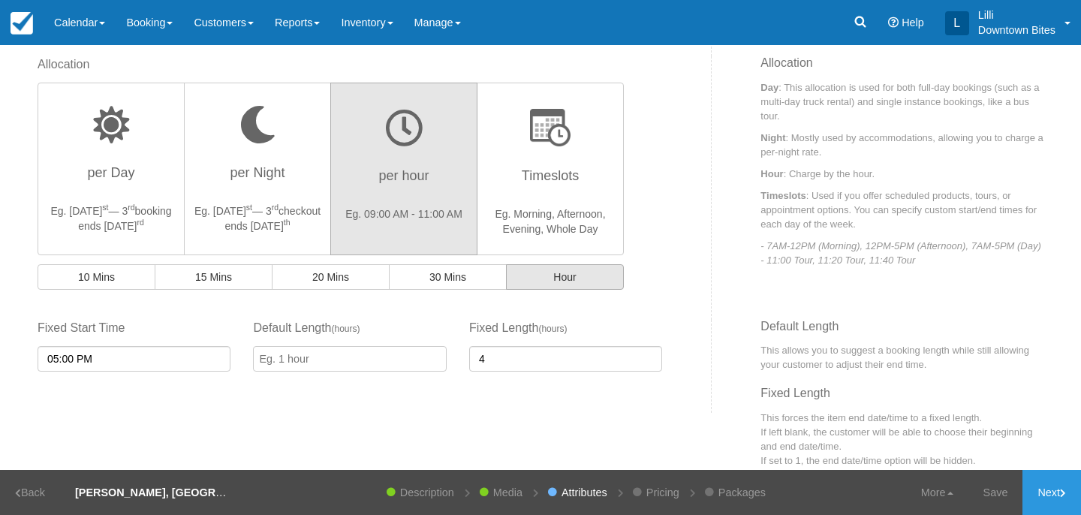
scroll to position [368, 0]
click at [102, 359] on input "05:00 PM" at bounding box center [134, 358] width 193 height 26
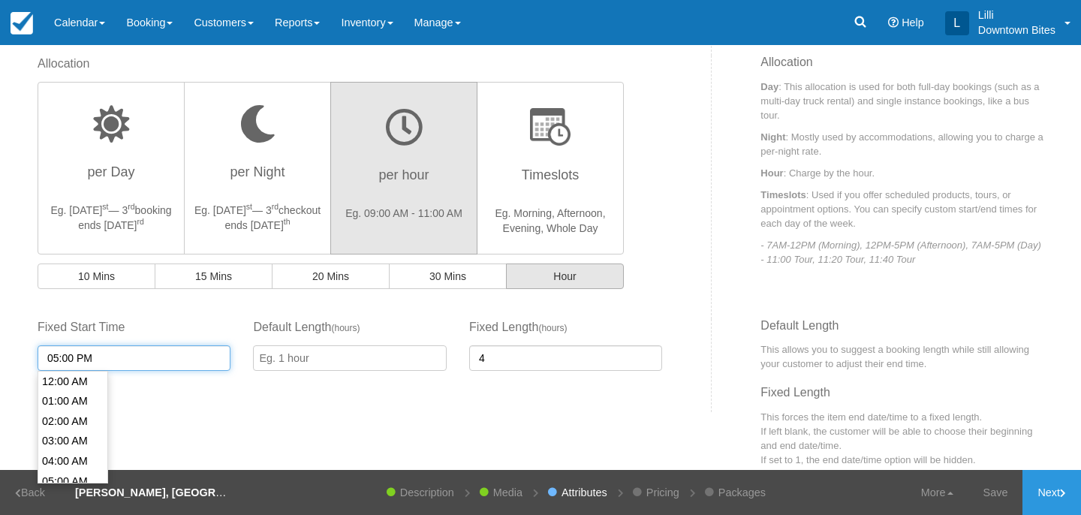
scroll to position [319, 0]
type input "04:00 PM"
click at [69, 380] on li "04:00 PM" at bounding box center [72, 381] width 69 height 20
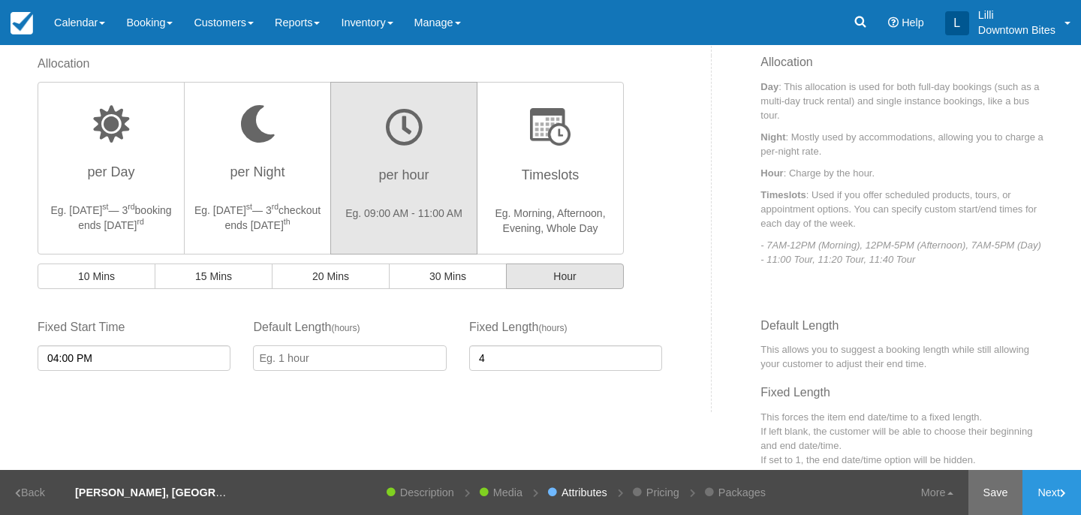
click at [988, 499] on link "Save" at bounding box center [995, 492] width 55 height 45
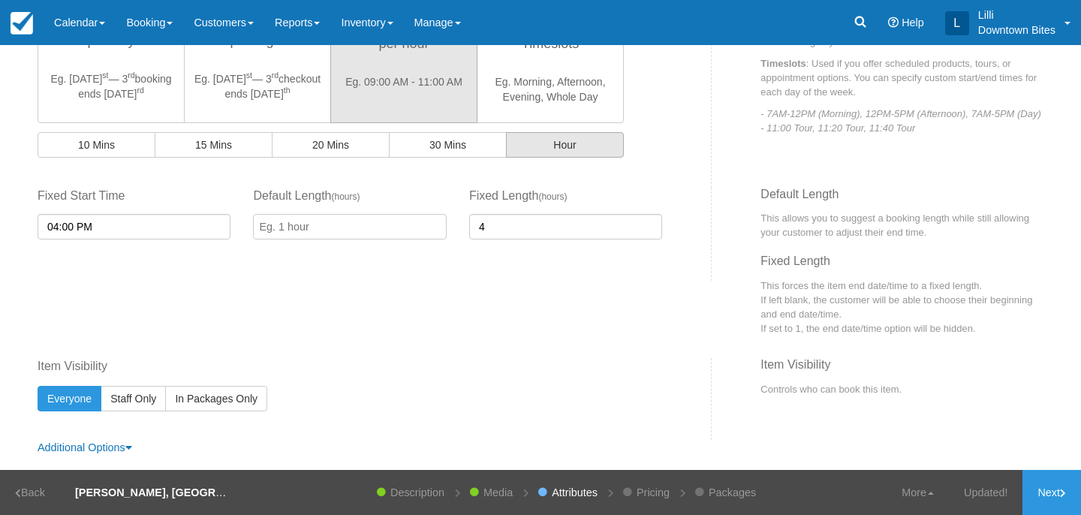
scroll to position [507, 0]
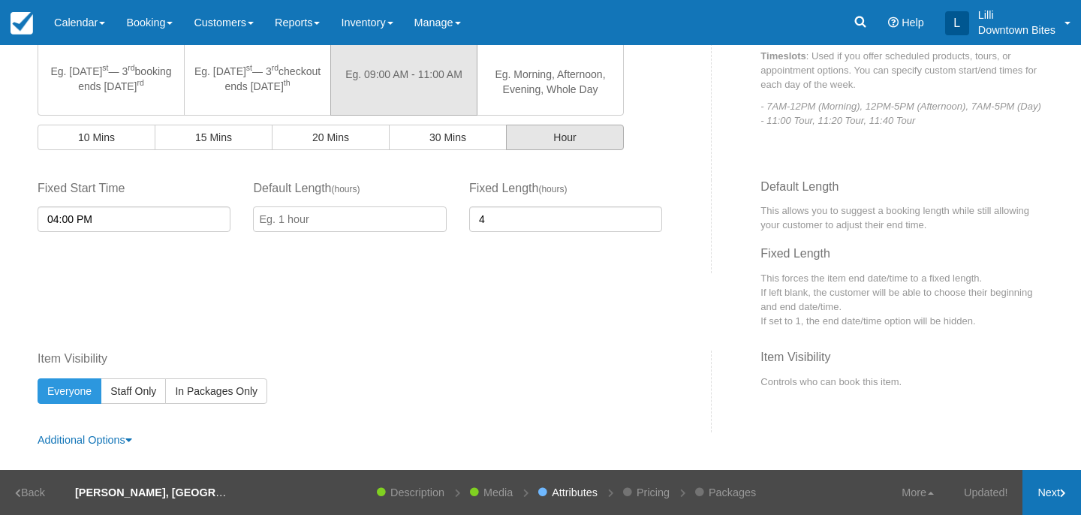
click at [1039, 489] on link "Next" at bounding box center [1051, 492] width 59 height 45
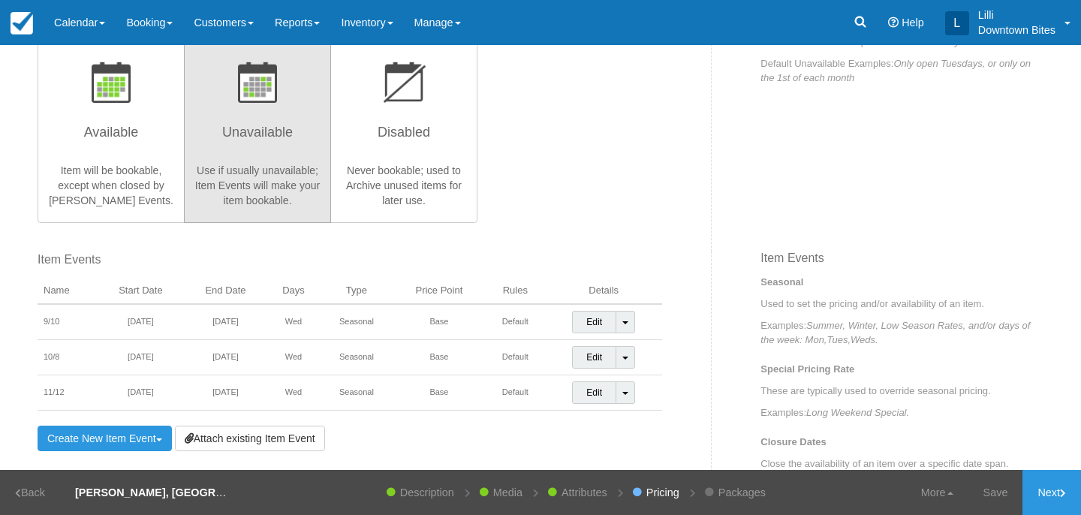
scroll to position [349, 0]
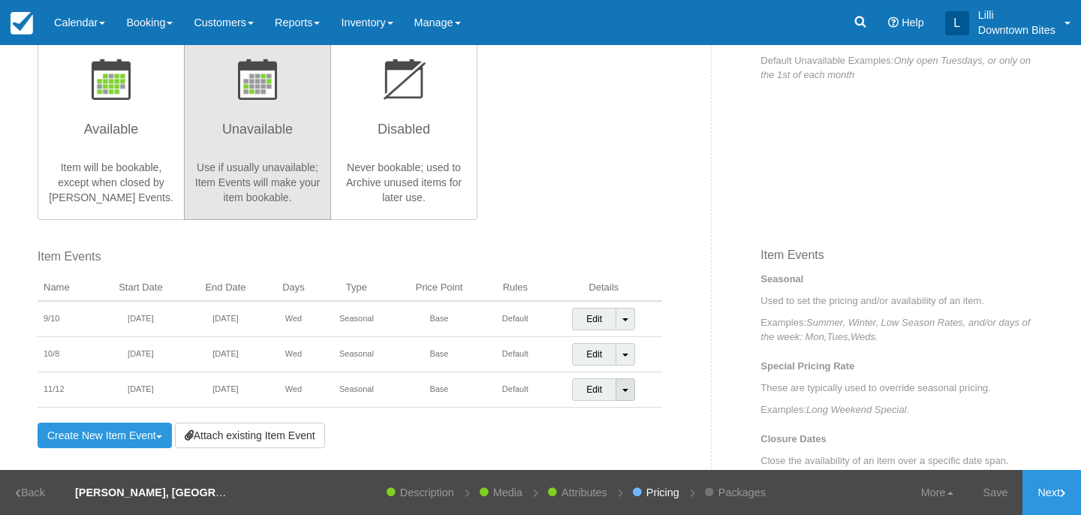
click at [626, 389] on span at bounding box center [625, 390] width 6 height 3
click at [587, 423] on link "Detach Event" at bounding box center [615, 421] width 84 height 36
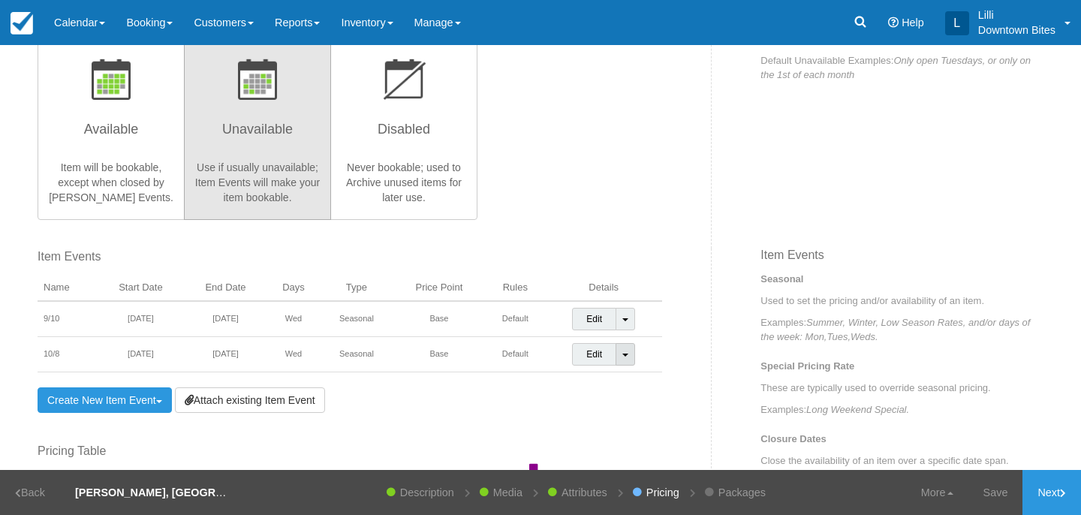
click at [627, 353] on link "Toggle Dropdown" at bounding box center [625, 354] width 20 height 23
click at [594, 386] on link "Detach Event" at bounding box center [615, 386] width 84 height 36
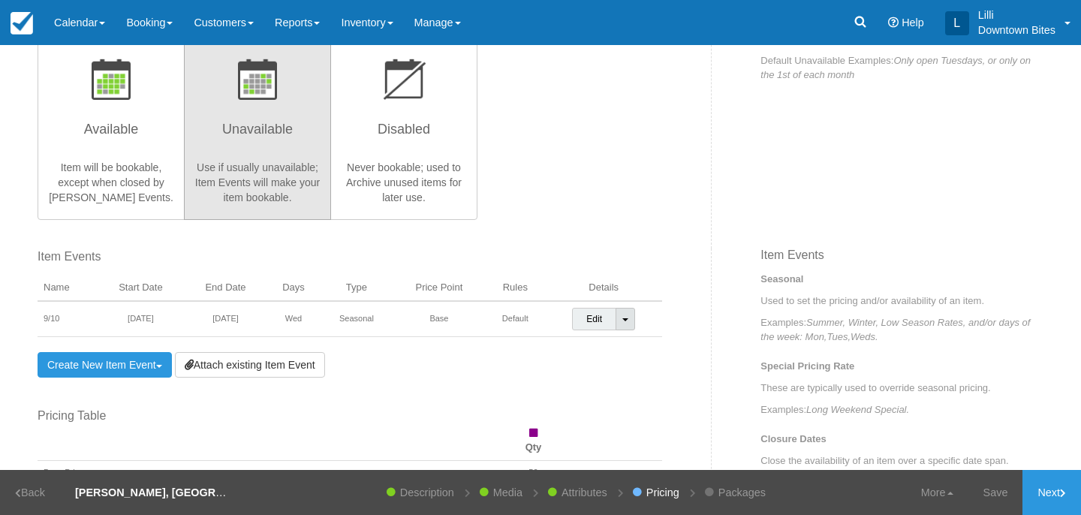
click at [633, 318] on link "Toggle Dropdown" at bounding box center [625, 319] width 20 height 23
click at [600, 349] on link "Detach Event" at bounding box center [615, 350] width 84 height 36
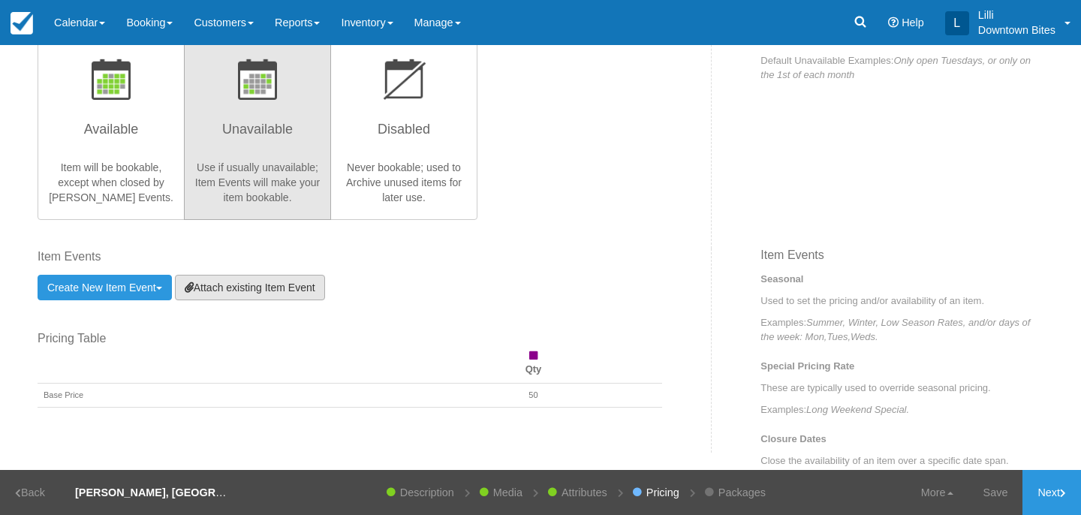
click at [236, 296] on link "Attach existing Item Event" at bounding box center [250, 288] width 150 height 26
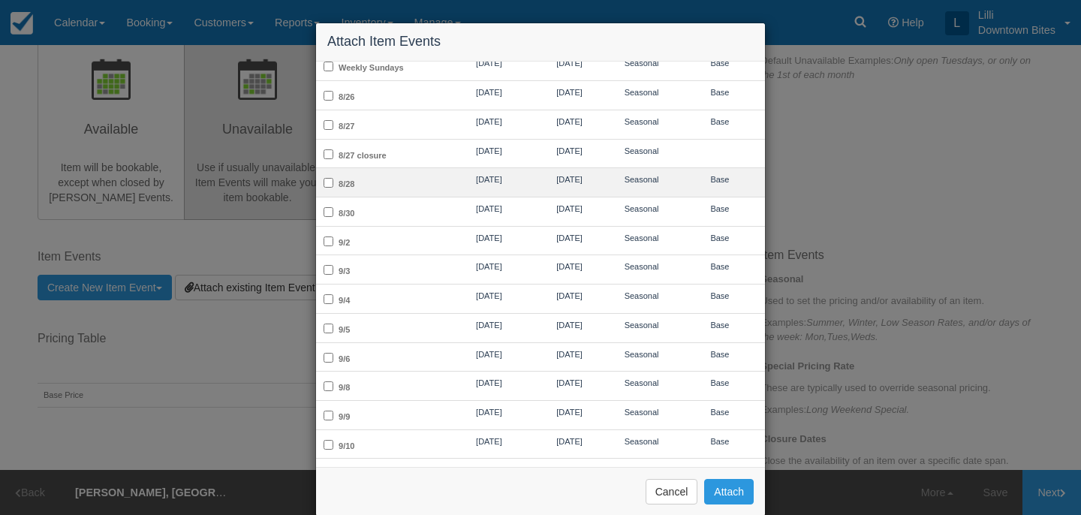
scroll to position [167, 0]
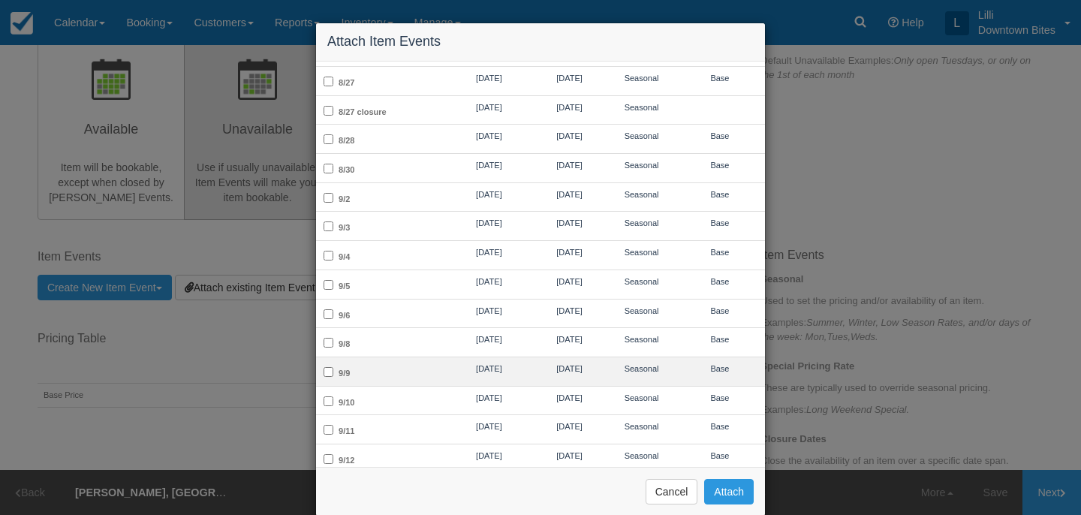
click at [367, 368] on td "9/9" at bounding box center [381, 370] width 131 height 29
checkbox input "true"
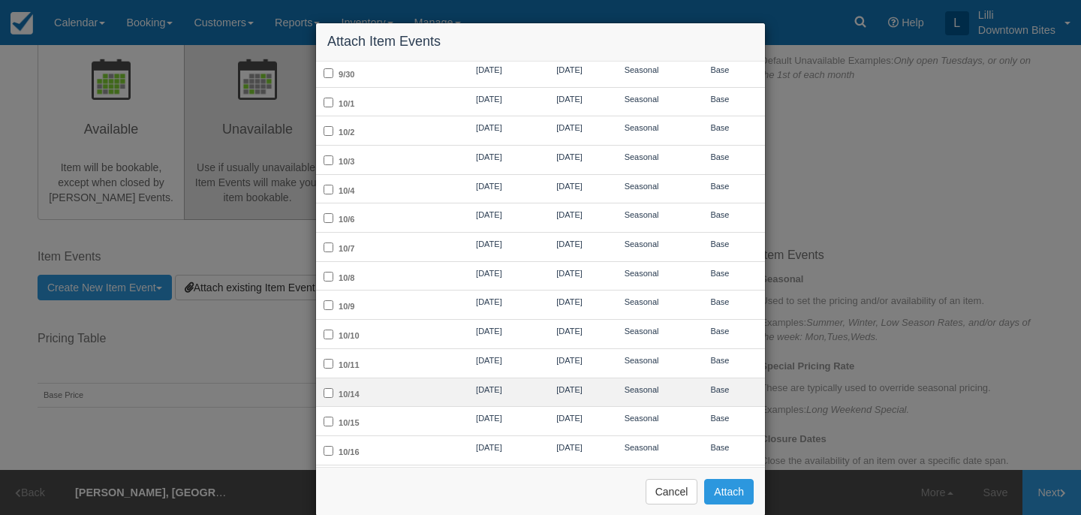
click at [366, 377] on td "10/14" at bounding box center [381, 391] width 131 height 29
checkbox input "true"
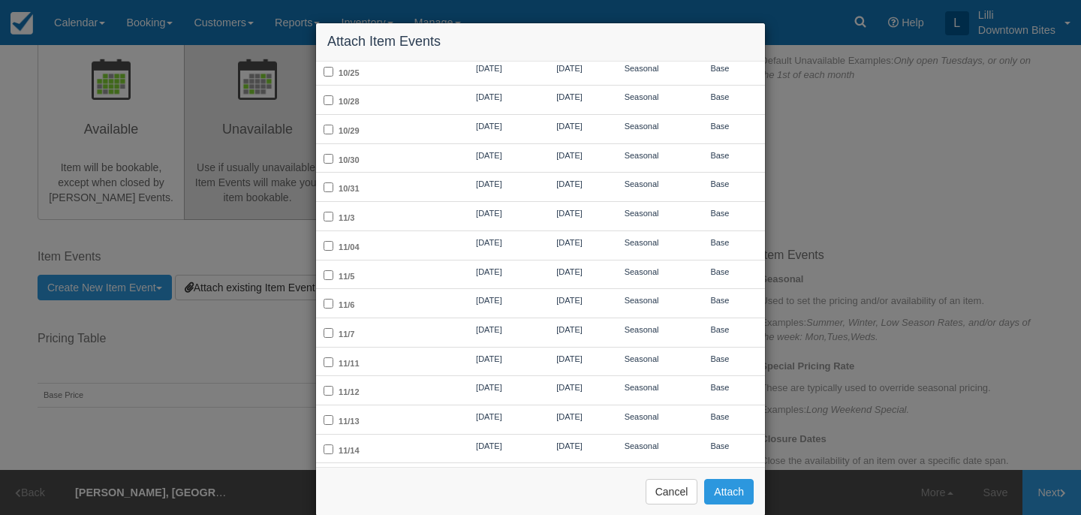
scroll to position [1596, 0]
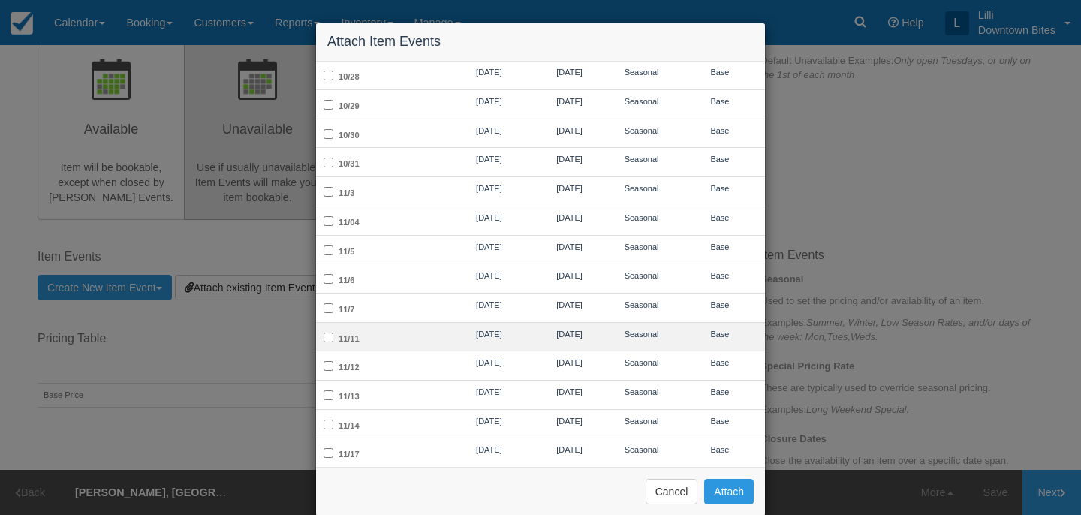
click at [374, 322] on td "11/11" at bounding box center [381, 336] width 131 height 29
checkbox input "true"
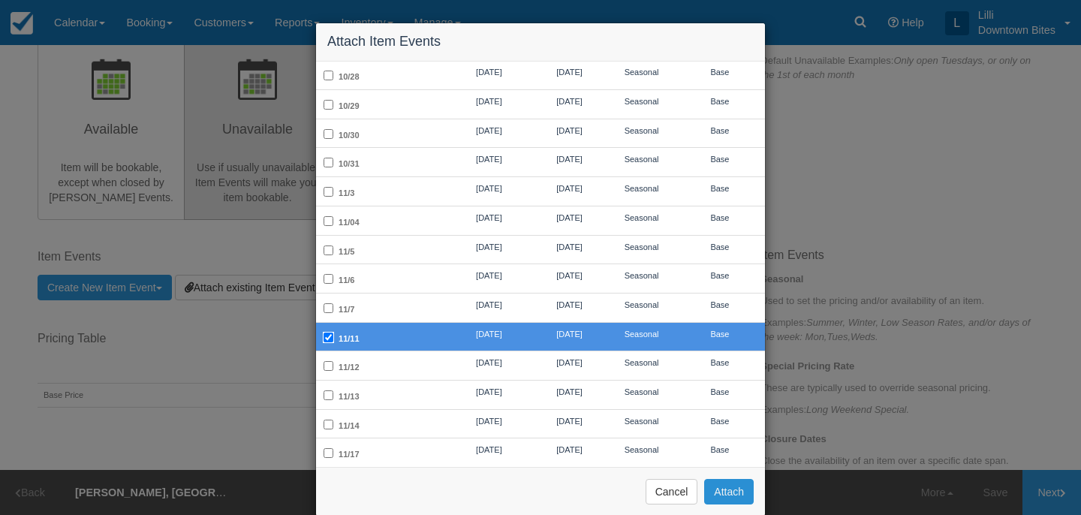
click at [735, 491] on button "Attach" at bounding box center [729, 492] width 50 height 26
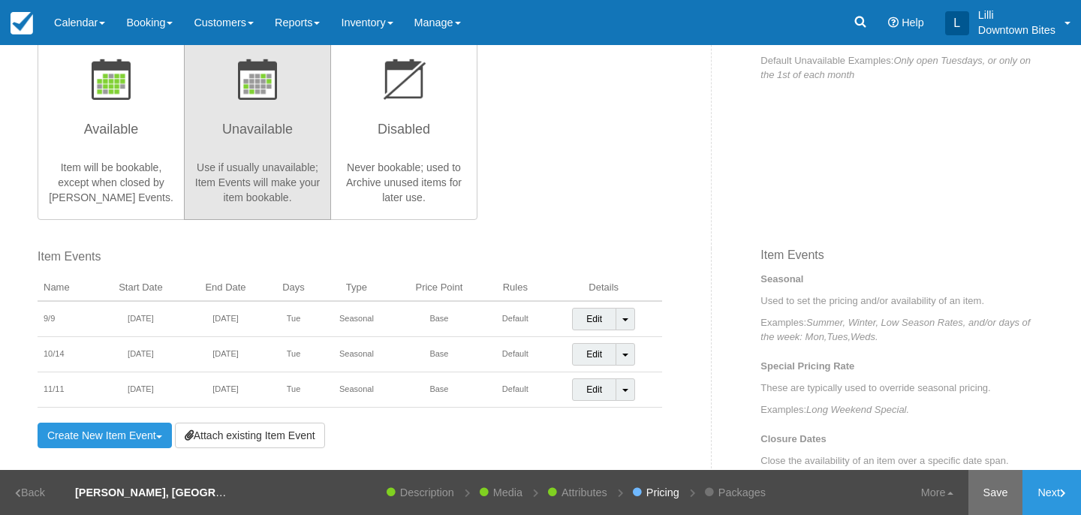
click at [993, 490] on link "Save" at bounding box center [995, 492] width 55 height 45
click at [1055, 492] on link "Next" at bounding box center [1051, 492] width 59 height 45
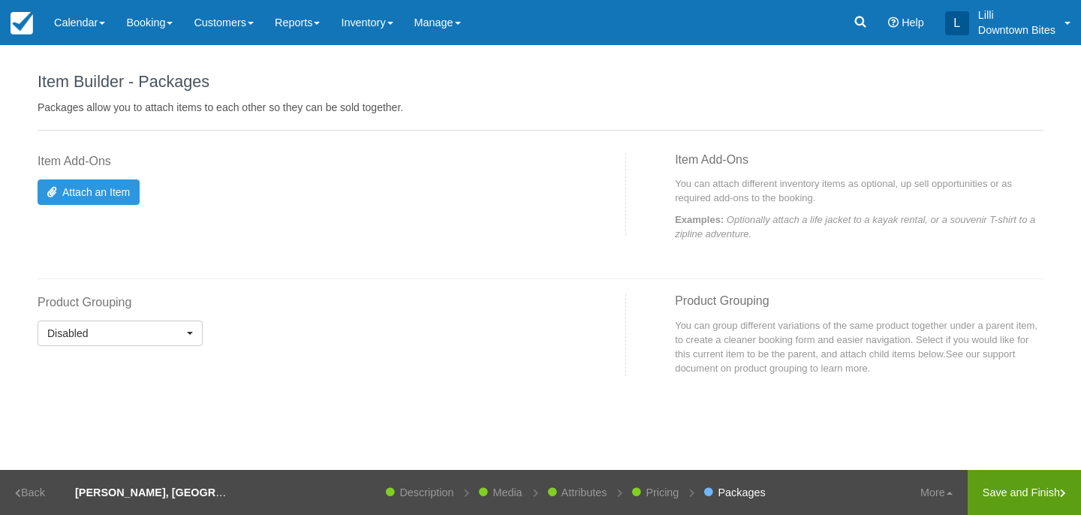
click at [1045, 492] on link "Save and Finish" at bounding box center [1023, 492] width 113 height 45
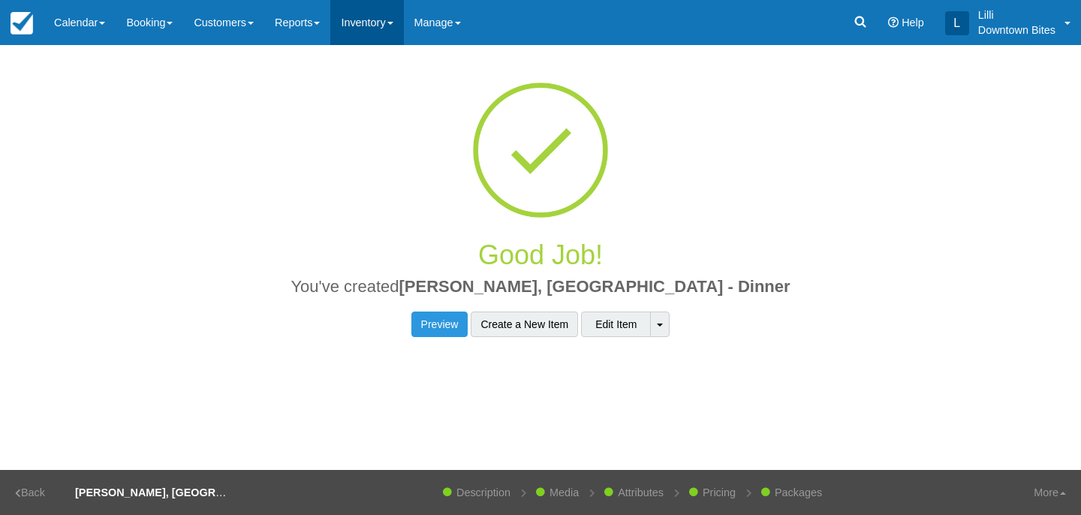
click at [371, 29] on link "Inventory" at bounding box center [366, 22] width 73 height 45
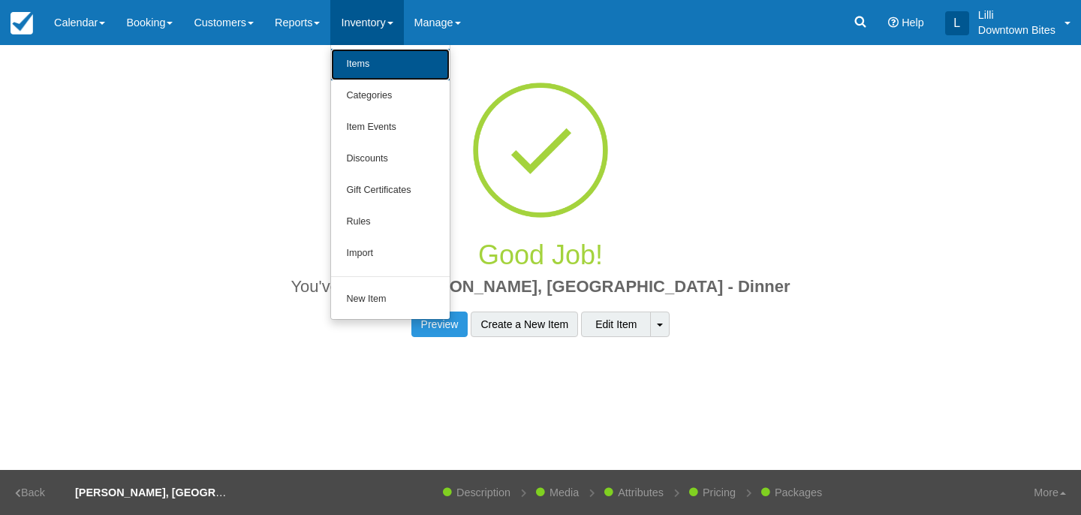
click at [372, 63] on link "Items" at bounding box center [390, 65] width 119 height 32
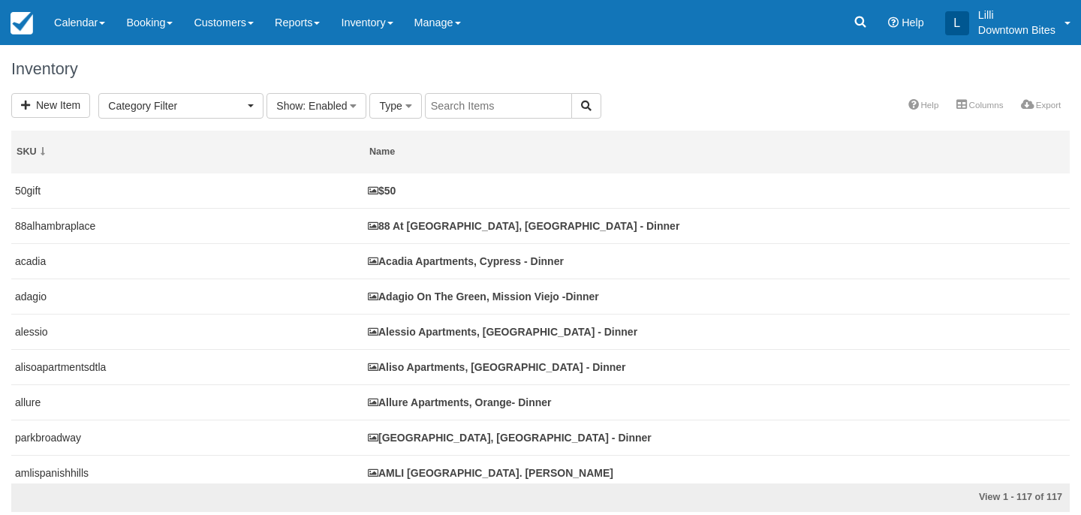
select select
click at [465, 107] on input "text" at bounding box center [498, 106] width 147 height 26
type input "madison"
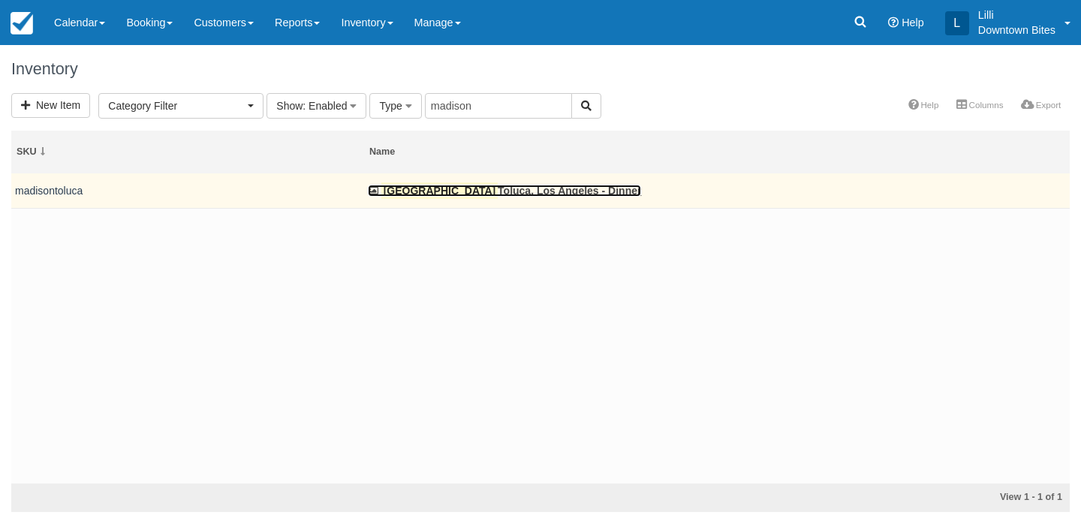
click at [460, 194] on link "[PERSON_NAME], [GEOGRAPHIC_DATA] - Dinner" at bounding box center [504, 191] width 273 height 12
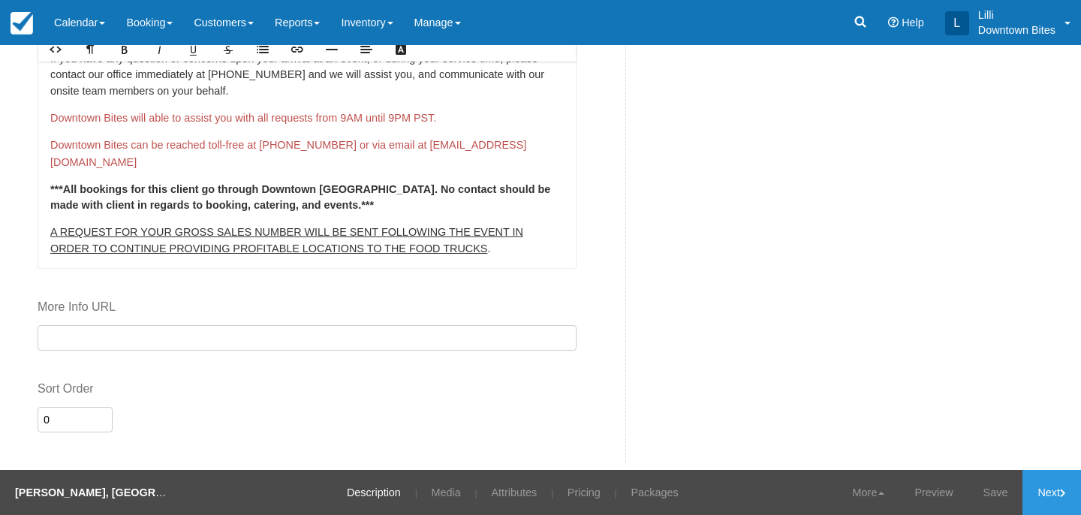
scroll to position [490, 0]
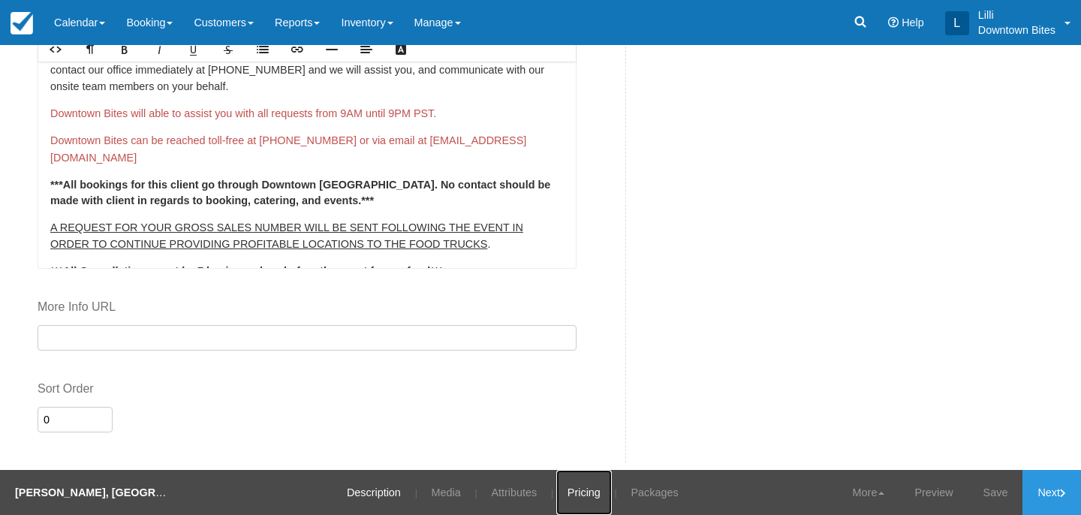
click at [570, 492] on link "Pricing" at bounding box center [584, 492] width 56 height 45
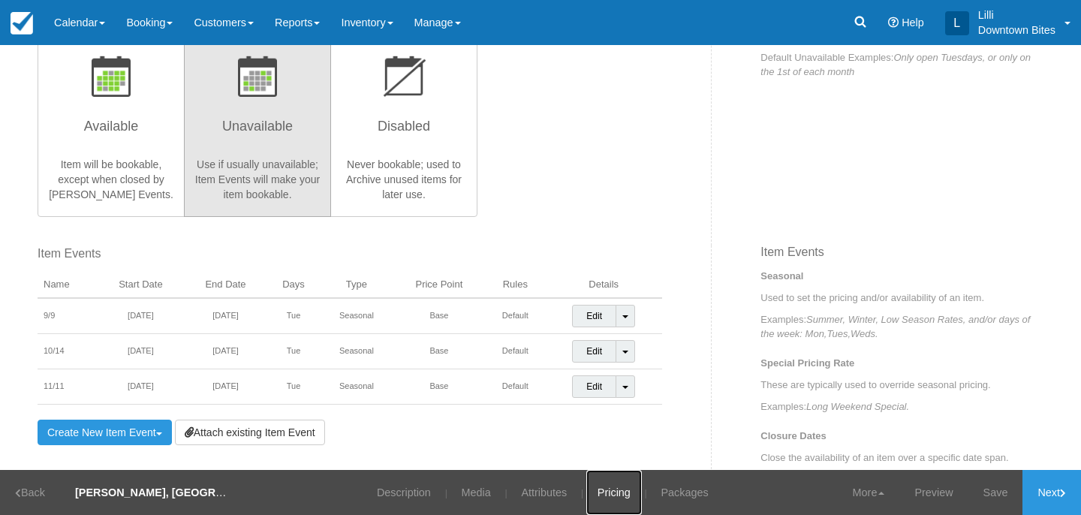
scroll to position [356, 0]
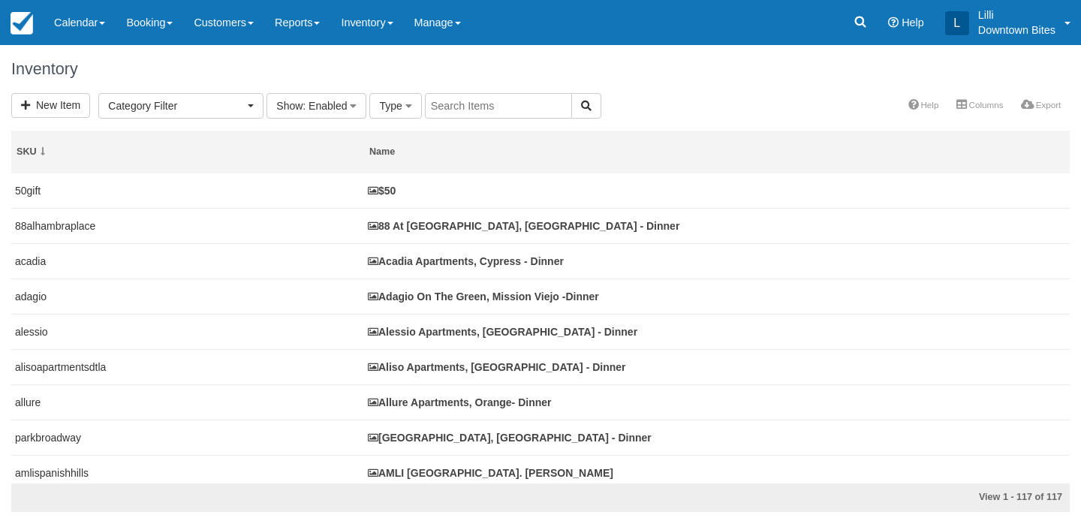
select select
click at [489, 106] on input "text" at bounding box center [498, 106] width 147 height 26
type input "jia"
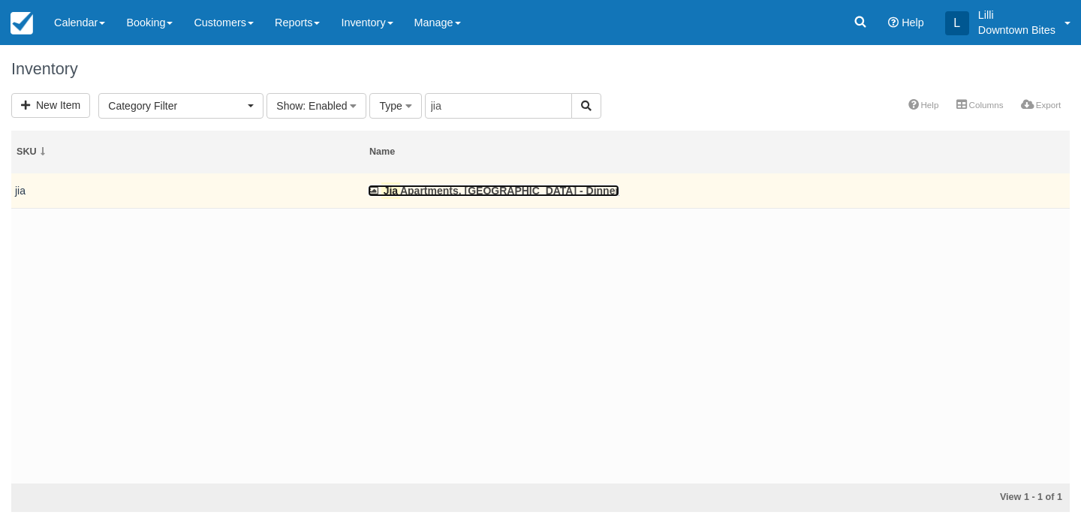
click at [439, 194] on link "Jia Apartments, [GEOGRAPHIC_DATA] - Dinner" at bounding box center [493, 191] width 251 height 12
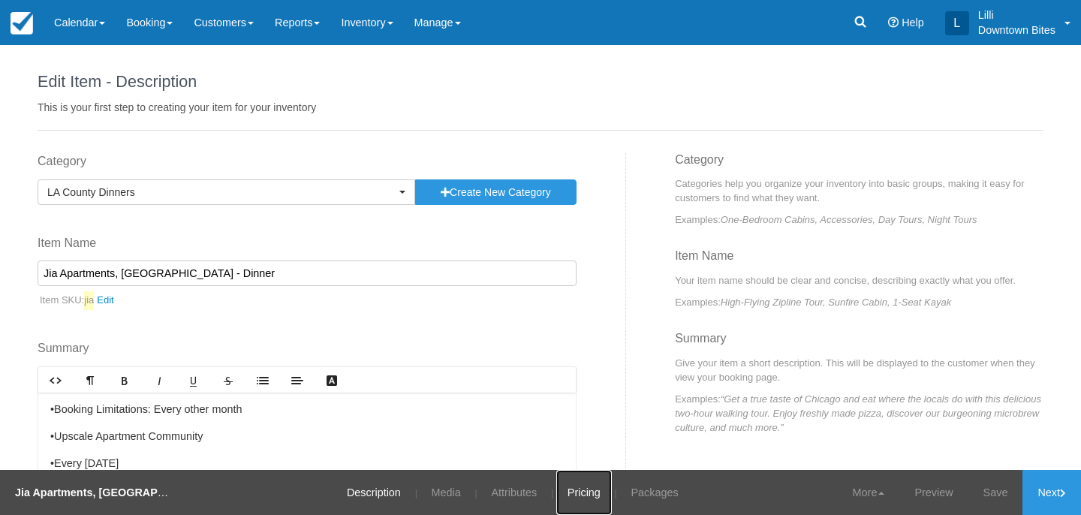
click at [574, 496] on link "Pricing" at bounding box center [584, 492] width 56 height 45
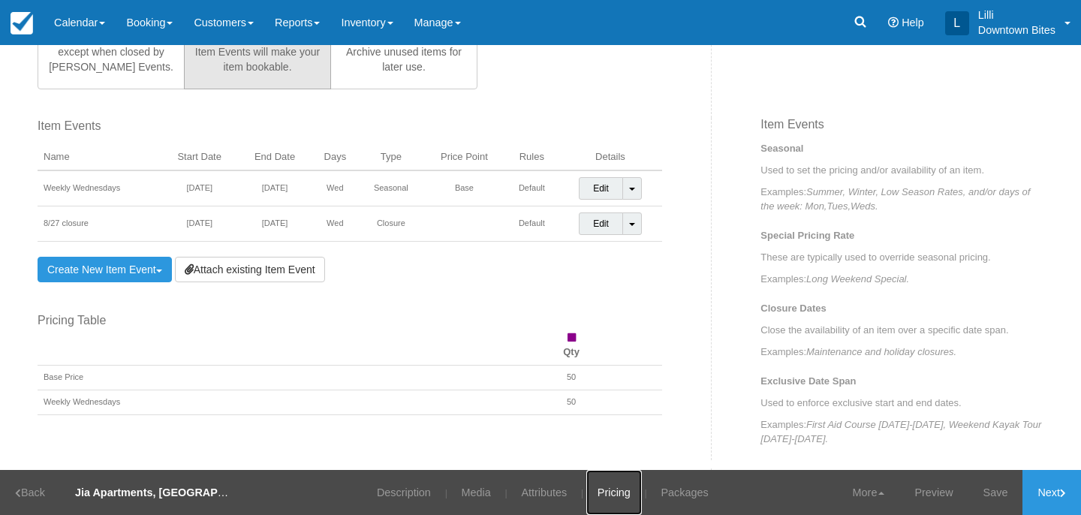
scroll to position [515, 0]
